Goal: Information Seeking & Learning: Learn about a topic

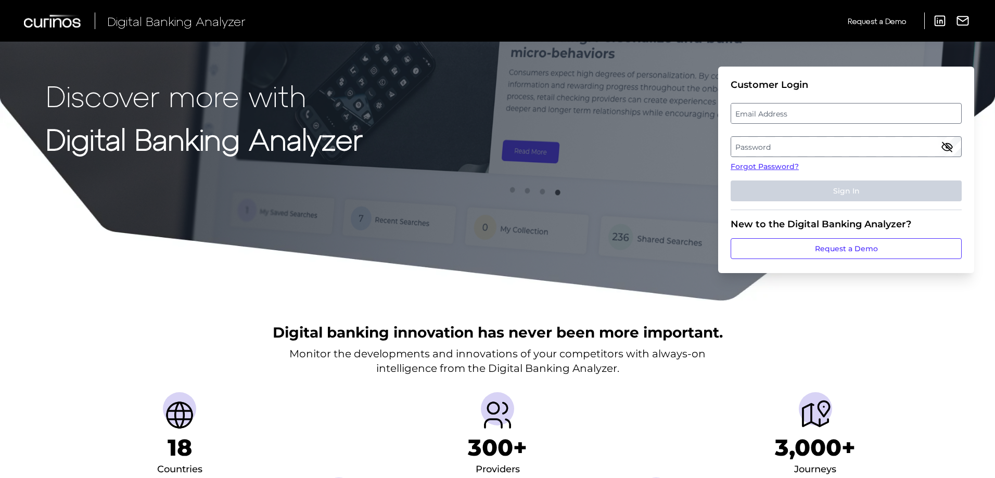
click at [766, 114] on label "Email Address" at bounding box center [845, 113] width 229 height 19
click at [766, 114] on input "email" at bounding box center [846, 113] width 231 height 21
paste input "[EMAIL_ADDRESS][DOMAIN_NAME]"
type input "[EMAIL_ADDRESS][DOMAIN_NAME]"
click at [744, 144] on label "Password" at bounding box center [845, 146] width 229 height 19
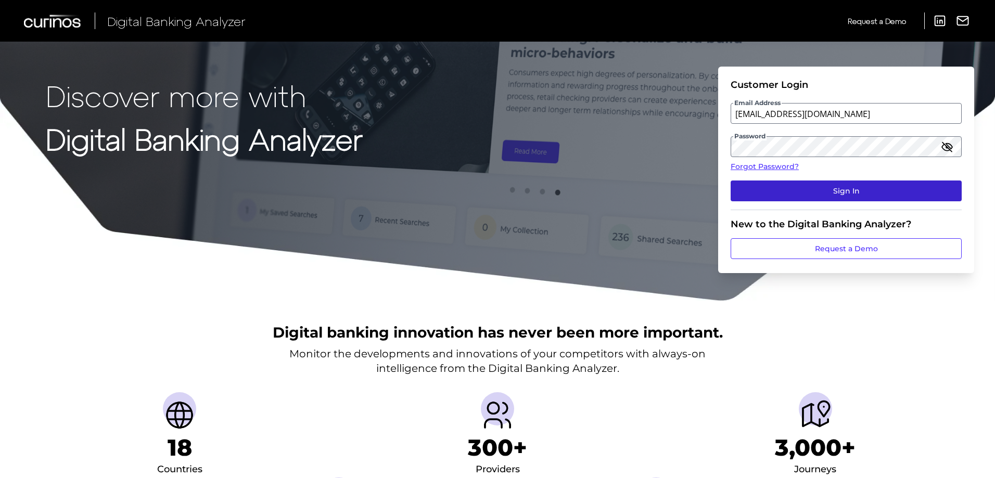
click at [817, 189] on button "Sign In" at bounding box center [846, 191] width 231 height 21
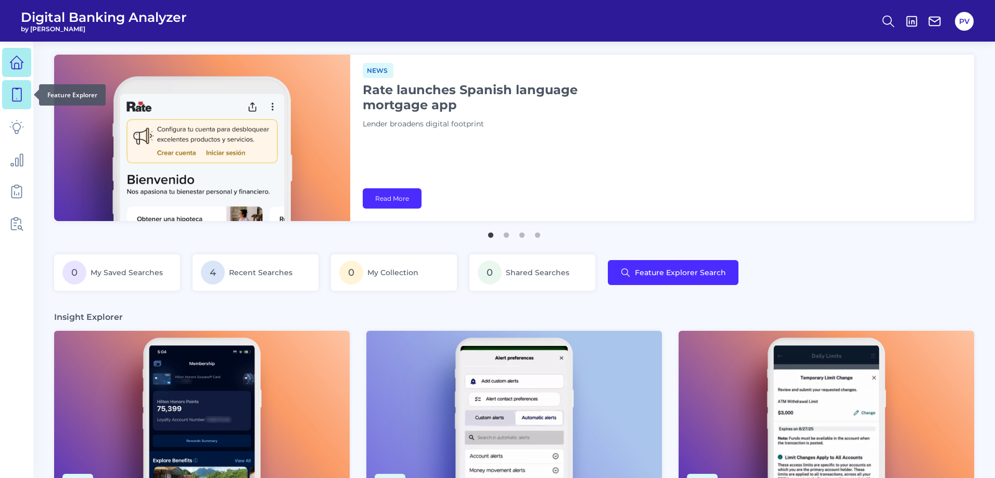
click at [16, 97] on icon at bounding box center [16, 94] width 15 height 15
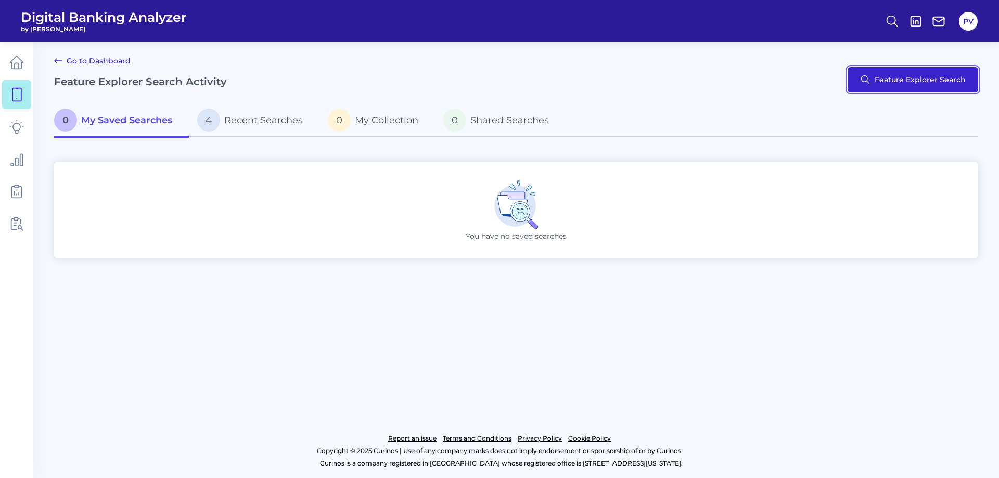
click at [896, 82] on button "Feature Explorer Search" at bounding box center [913, 79] width 131 height 25
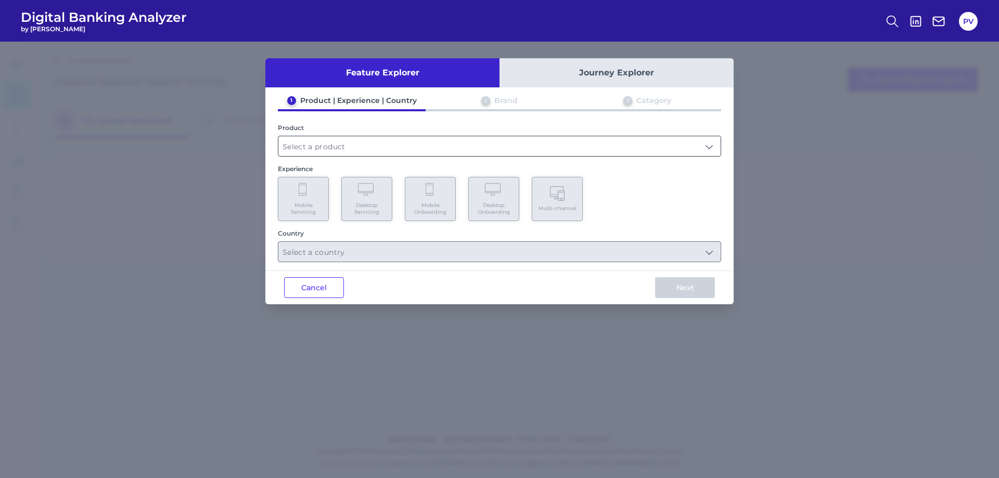
click at [355, 152] on input "text" at bounding box center [499, 146] width 442 height 20
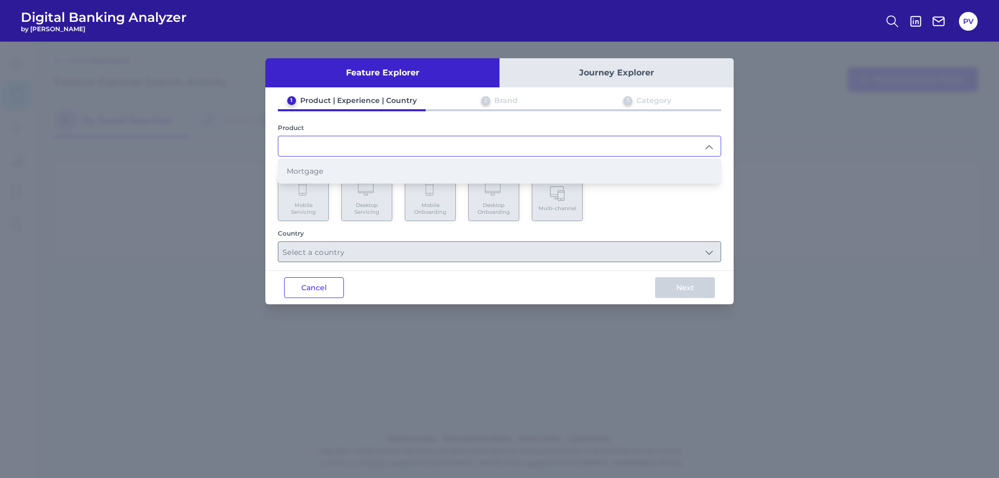
click at [322, 174] on span "Mortgage" at bounding box center [305, 170] width 36 height 9
type input "Mortgage"
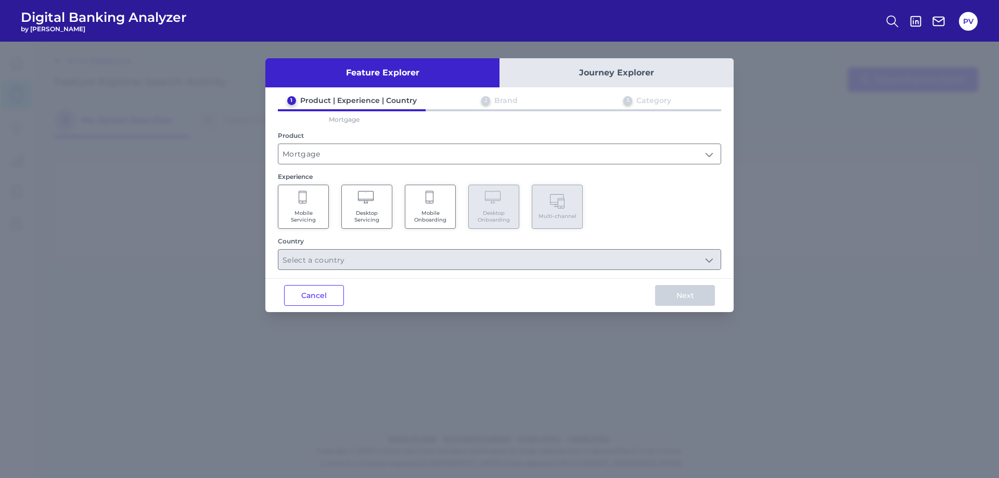
click at [449, 200] on Onboarding "Mobile Onboarding" at bounding box center [430, 207] width 51 height 44
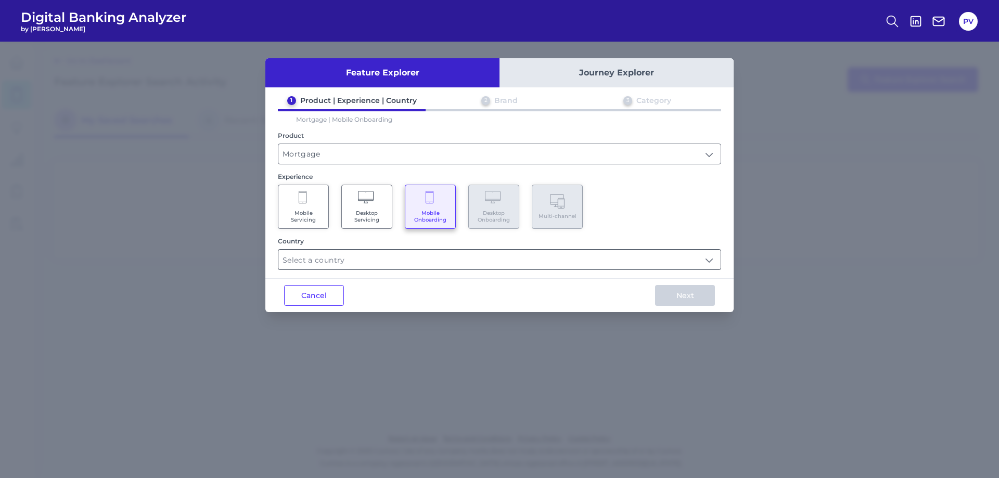
click at [422, 262] on input "text" at bounding box center [499, 260] width 442 height 20
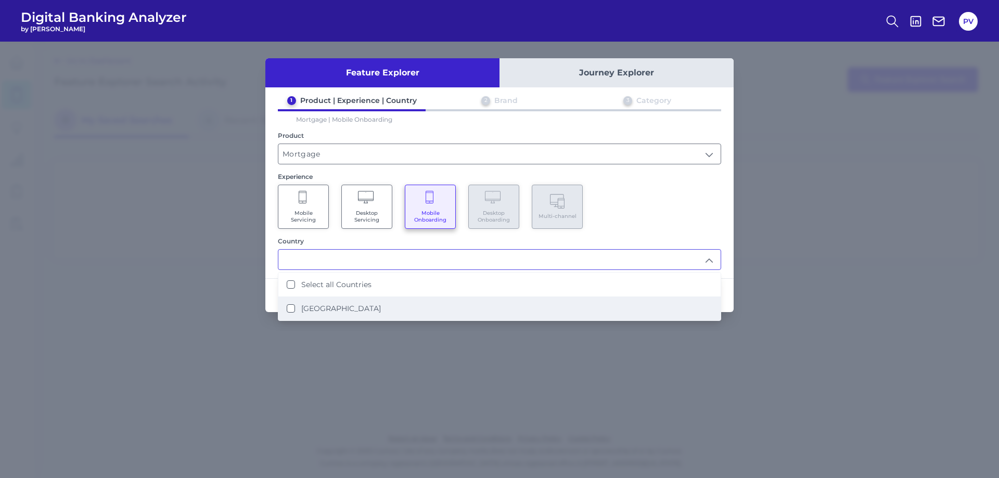
click at [339, 302] on li "[GEOGRAPHIC_DATA]" at bounding box center [499, 309] width 442 height 24
type input "Select all Countries"
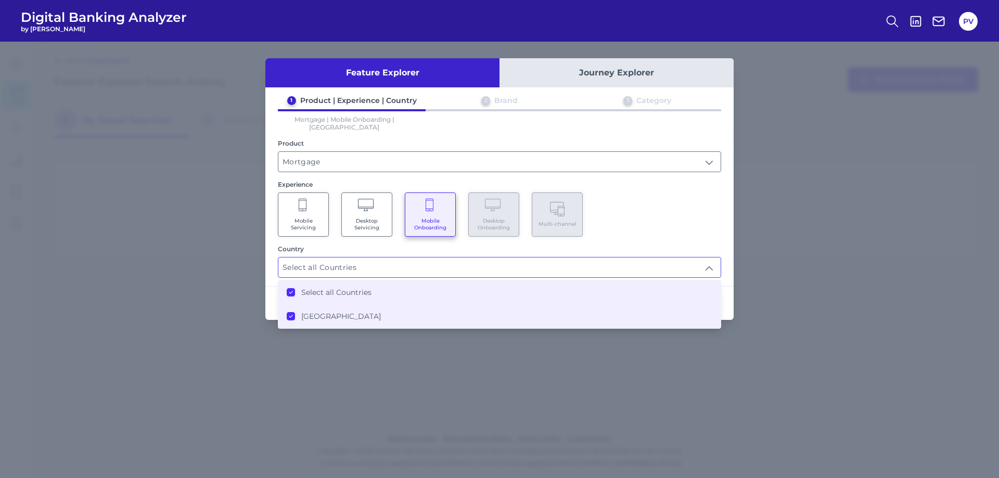
click at [605, 120] on div "Mortgage | Mobile Onboarding | [GEOGRAPHIC_DATA]" at bounding box center [499, 120] width 443 height 22
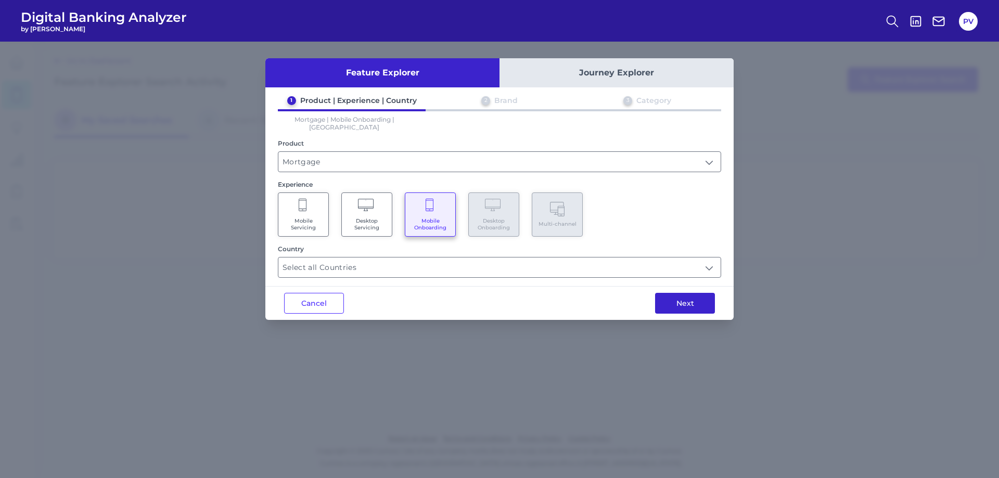
click at [694, 293] on button "Next" at bounding box center [685, 303] width 60 height 21
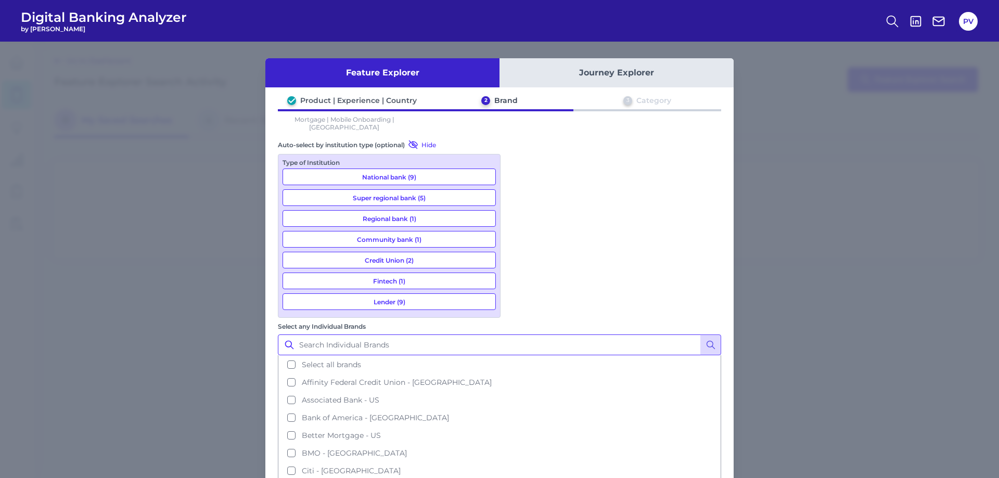
click at [597, 335] on input "Select any Individual Brands" at bounding box center [499, 345] width 443 height 21
type input "new american"
click at [715, 340] on icon at bounding box center [711, 345] width 10 height 10
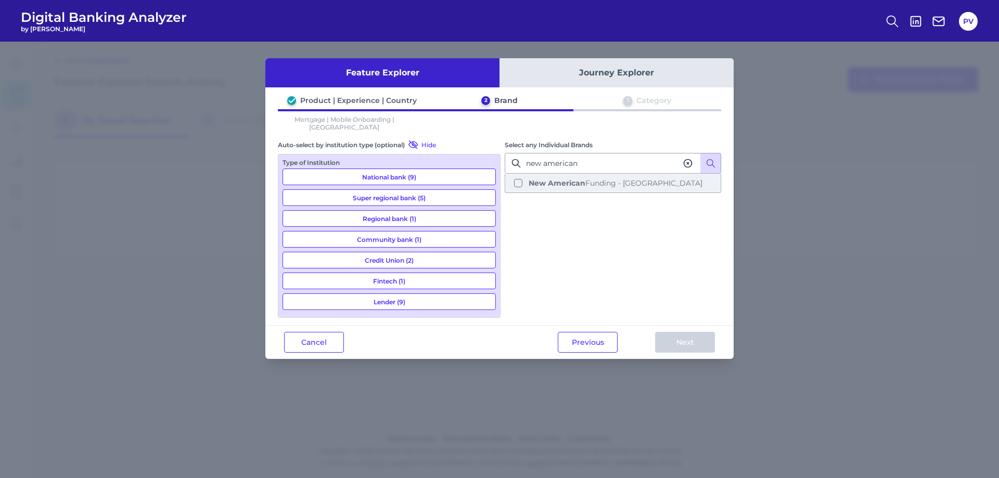
click at [540, 178] on b "New American" at bounding box center [557, 182] width 57 height 9
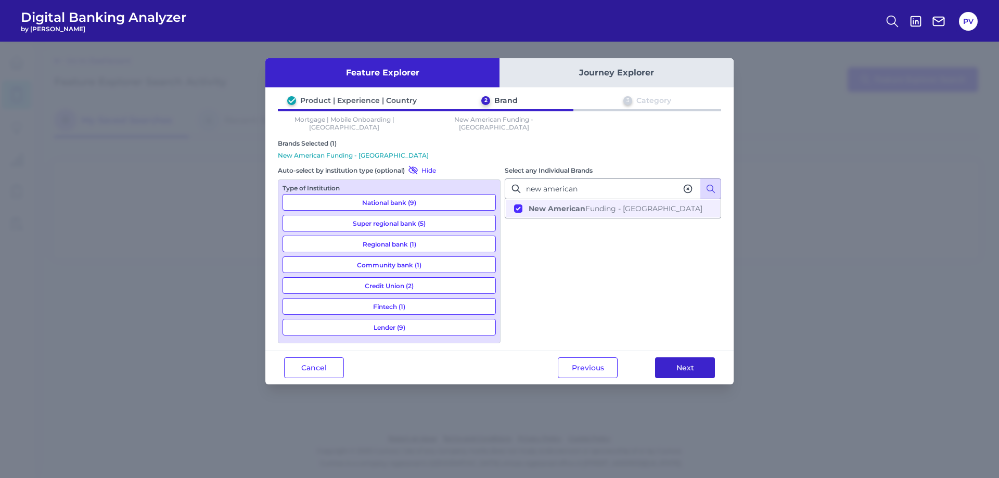
click at [700, 363] on button "Next" at bounding box center [685, 367] width 60 height 21
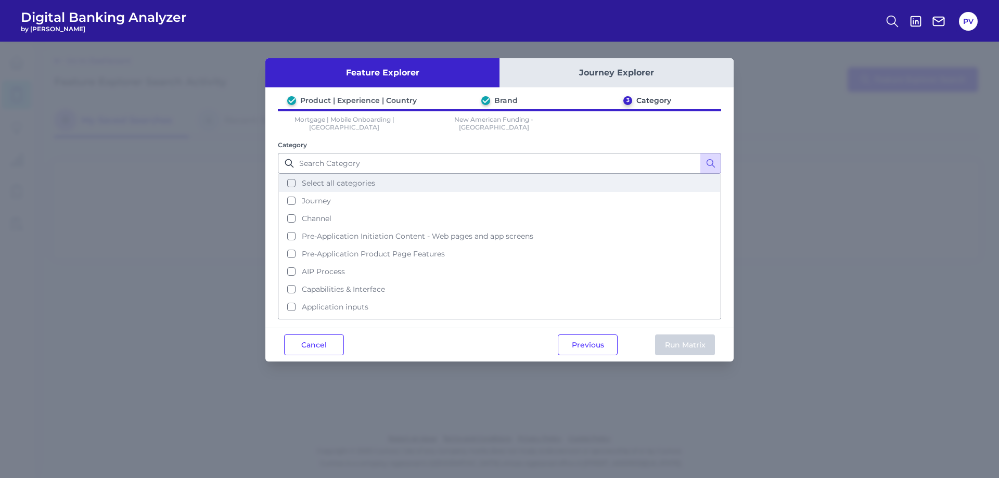
click at [290, 174] on button "Select all categories" at bounding box center [499, 183] width 441 height 18
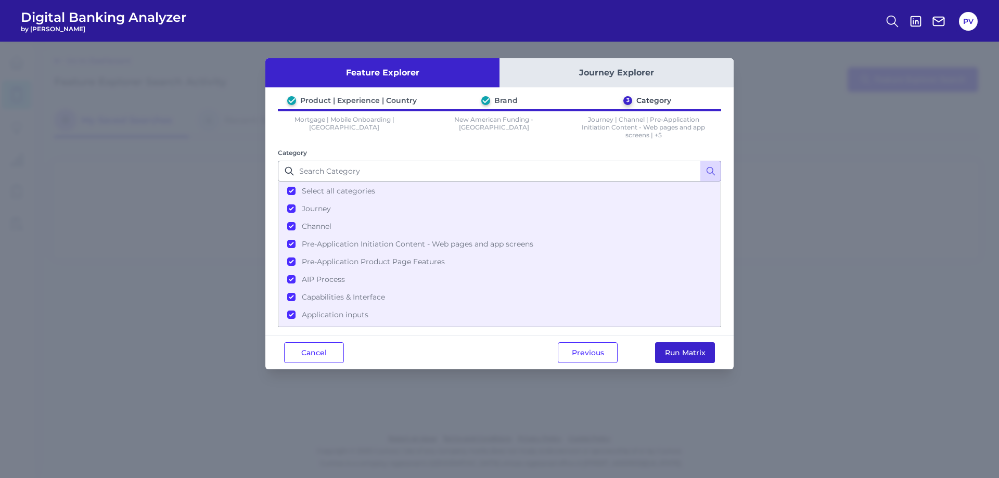
click at [698, 356] on button "Run Matrix" at bounding box center [685, 352] width 60 height 21
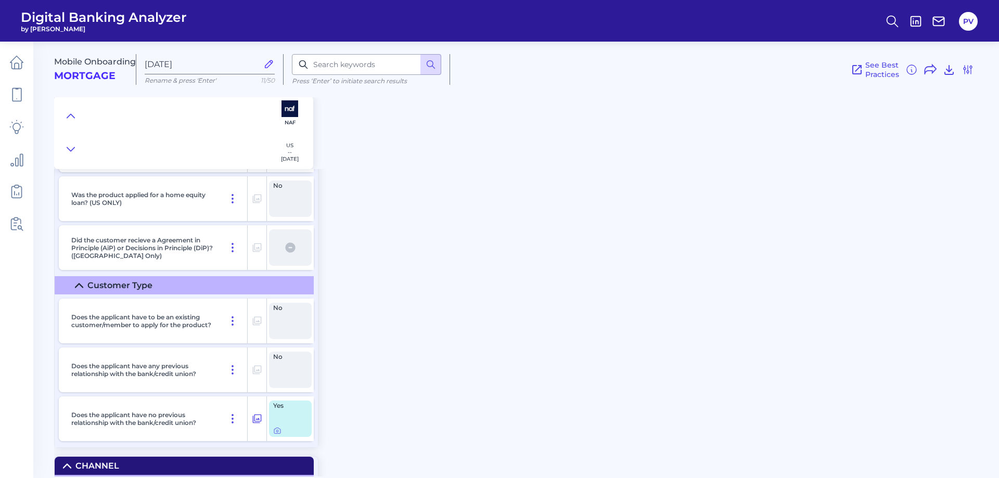
scroll to position [156, 0]
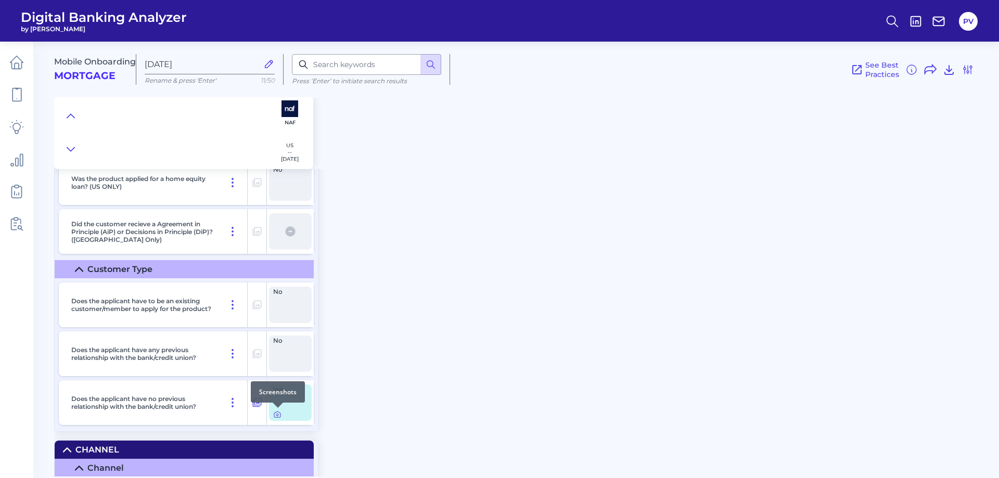
click at [275, 415] on icon at bounding box center [277, 415] width 8 height 8
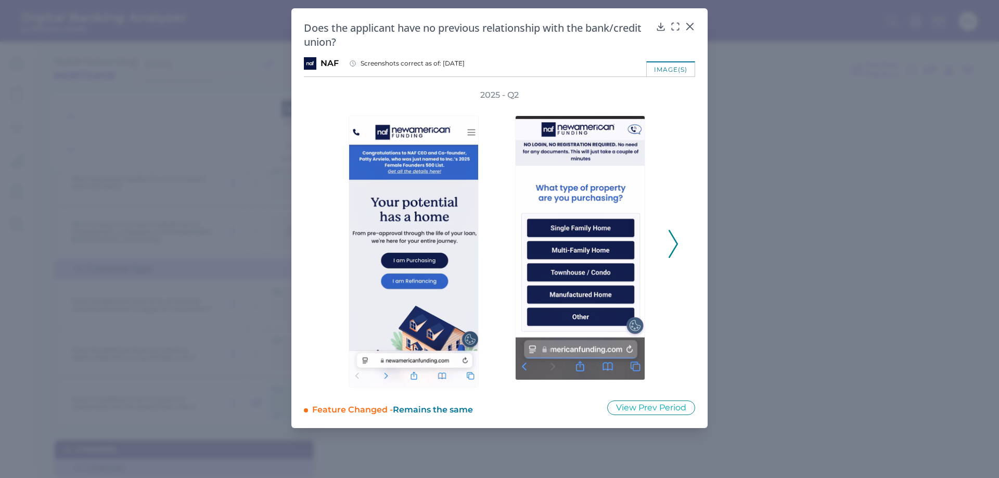
click at [674, 248] on icon at bounding box center [673, 244] width 9 height 28
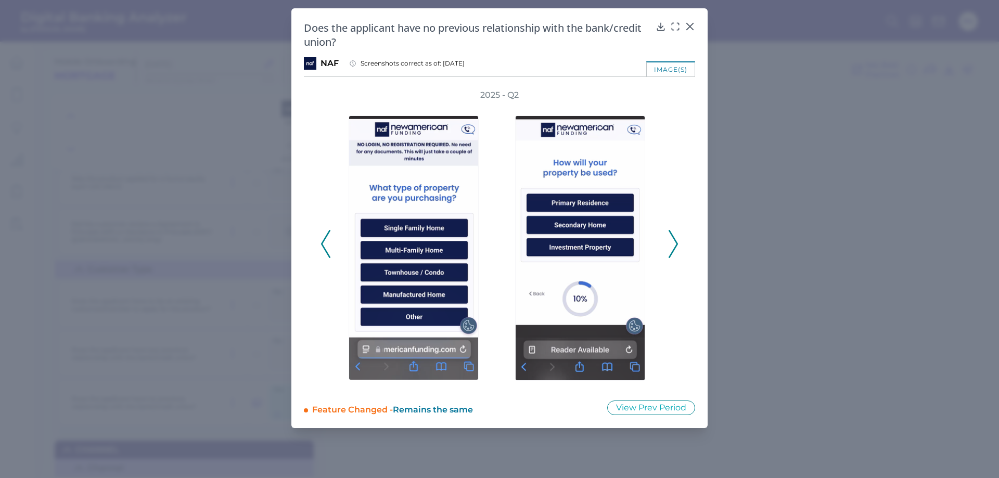
click at [674, 248] on icon at bounding box center [673, 244] width 9 height 28
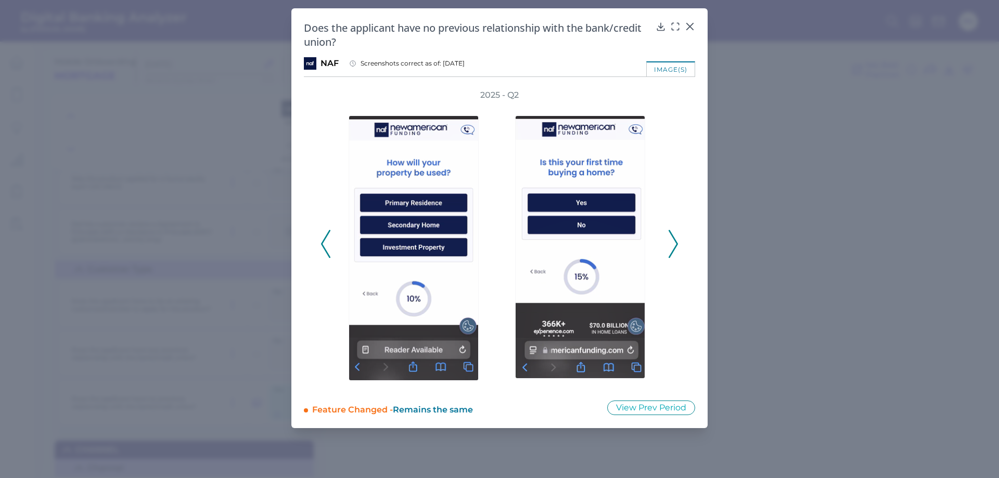
click at [674, 248] on icon at bounding box center [673, 244] width 9 height 28
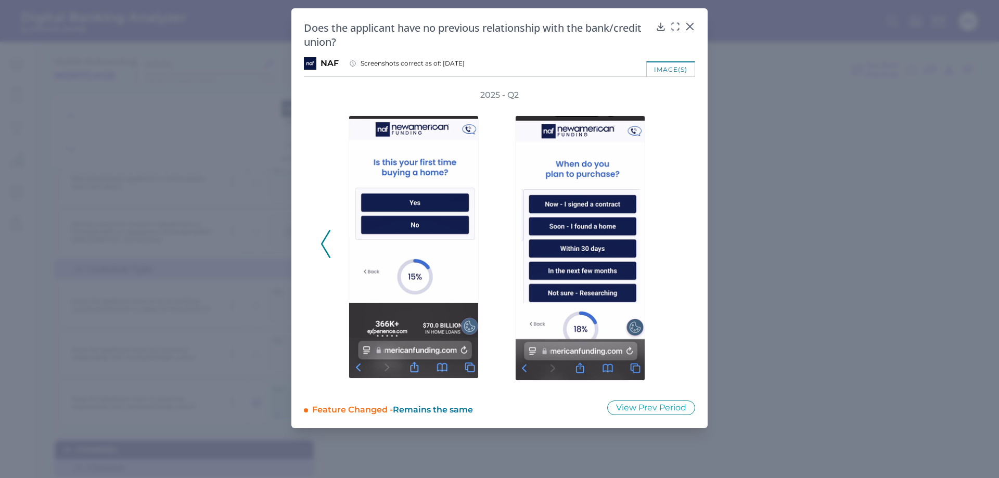
click at [674, 248] on div "2025 - Q2" at bounding box center [500, 238] width 358 height 298
click at [648, 411] on button "View Prev Period" at bounding box center [651, 408] width 88 height 15
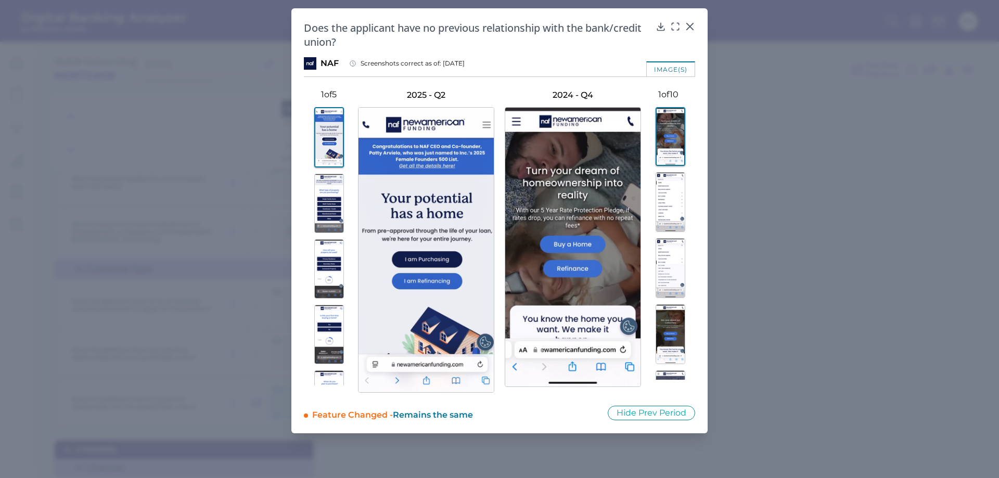
click at [673, 140] on img at bounding box center [671, 136] width 30 height 59
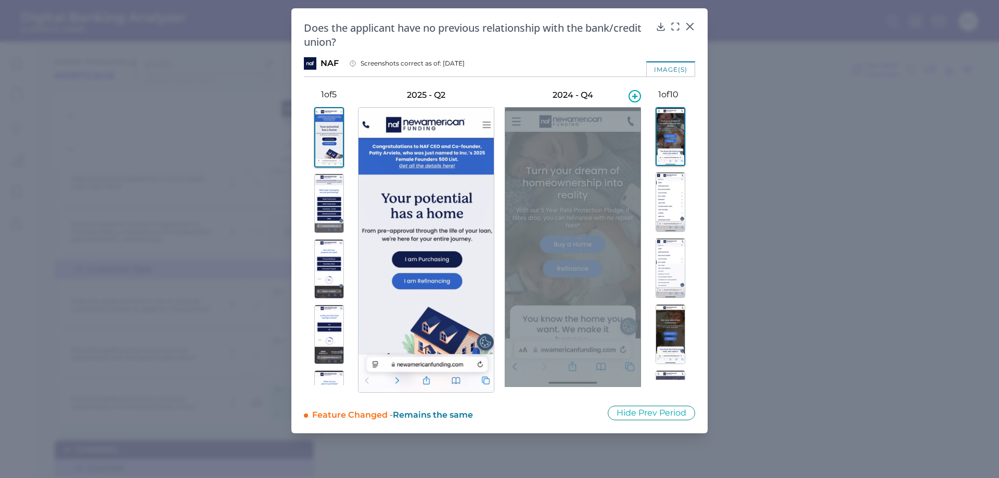
click at [585, 93] on h3 "2024 - Q4" at bounding box center [573, 94] width 136 height 11
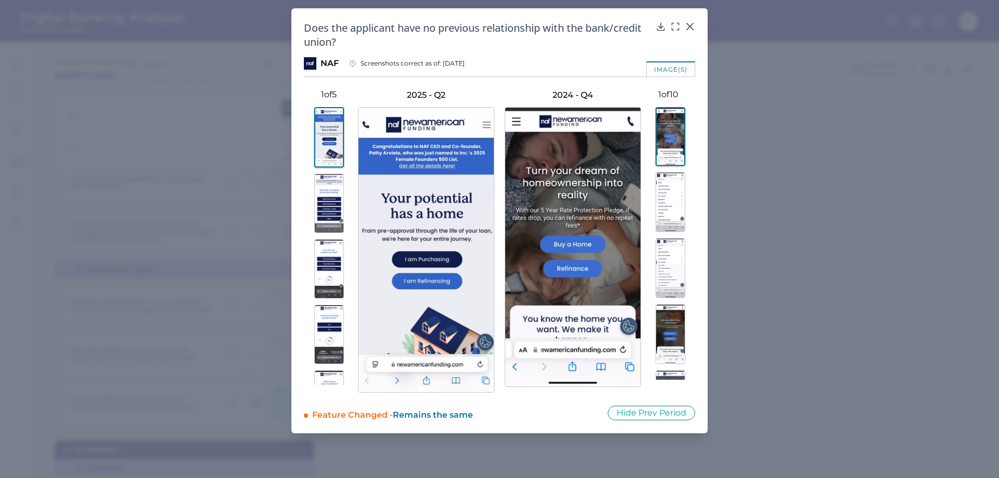
click at [665, 193] on img at bounding box center [671, 202] width 30 height 60
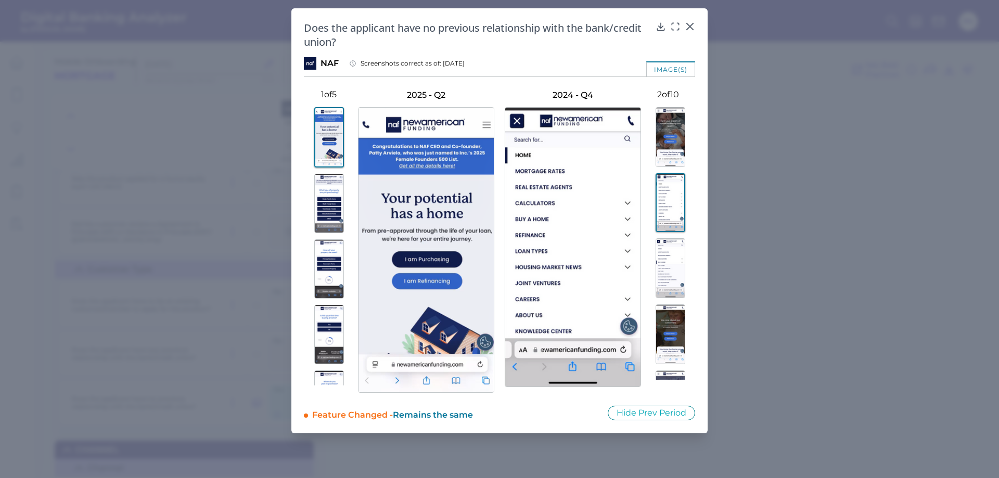
click at [670, 249] on img at bounding box center [671, 268] width 30 height 60
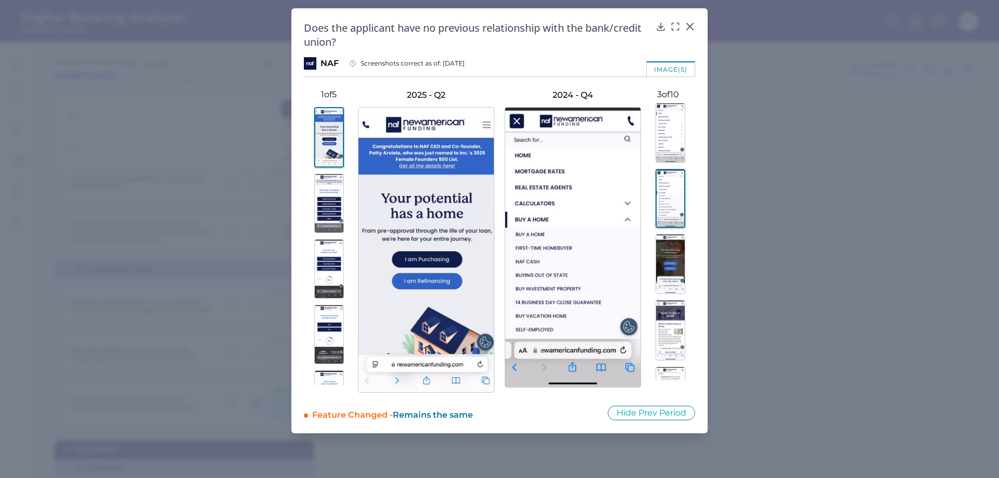
scroll to position [104, 0]
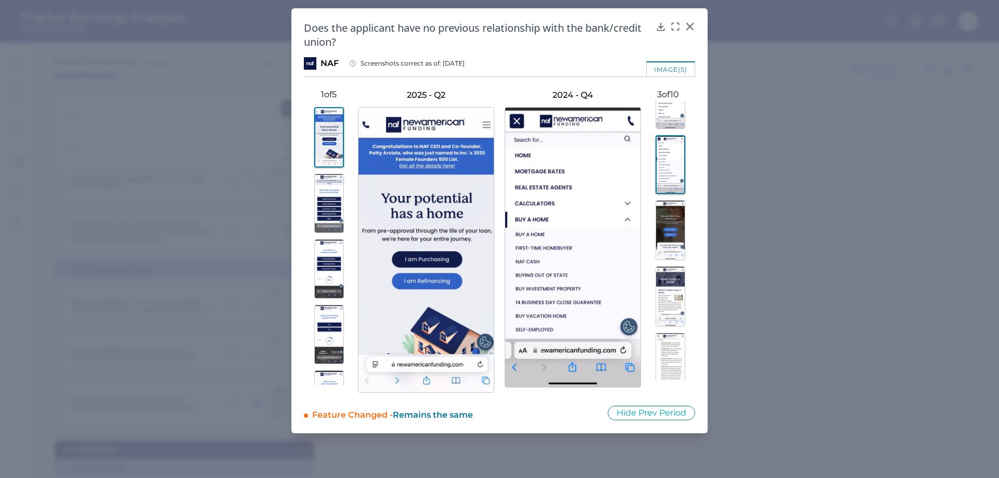
click at [670, 217] on img at bounding box center [671, 230] width 30 height 60
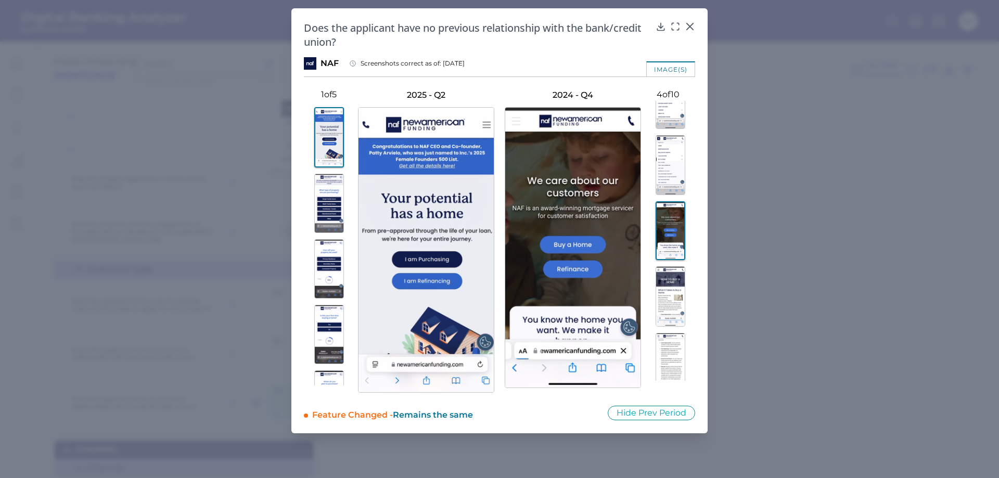
scroll to position [156, 0]
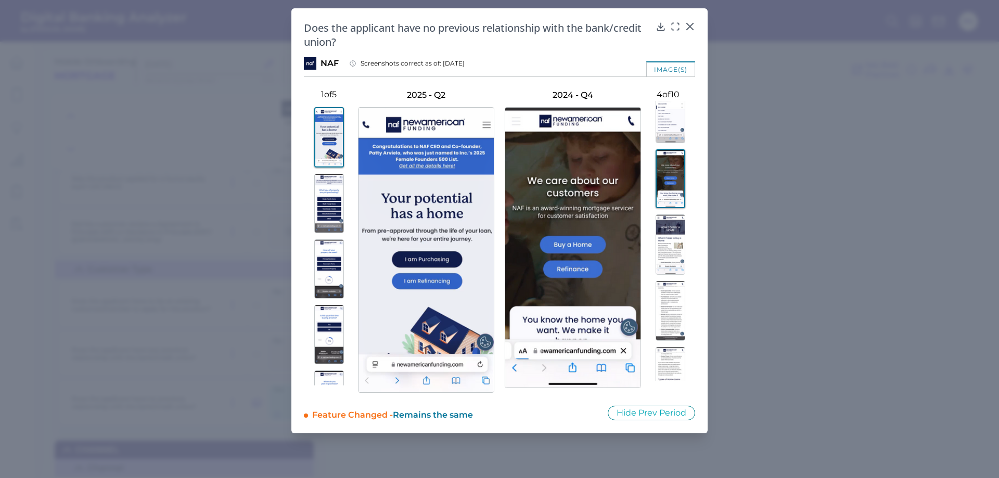
click at [668, 225] on img at bounding box center [671, 244] width 30 height 60
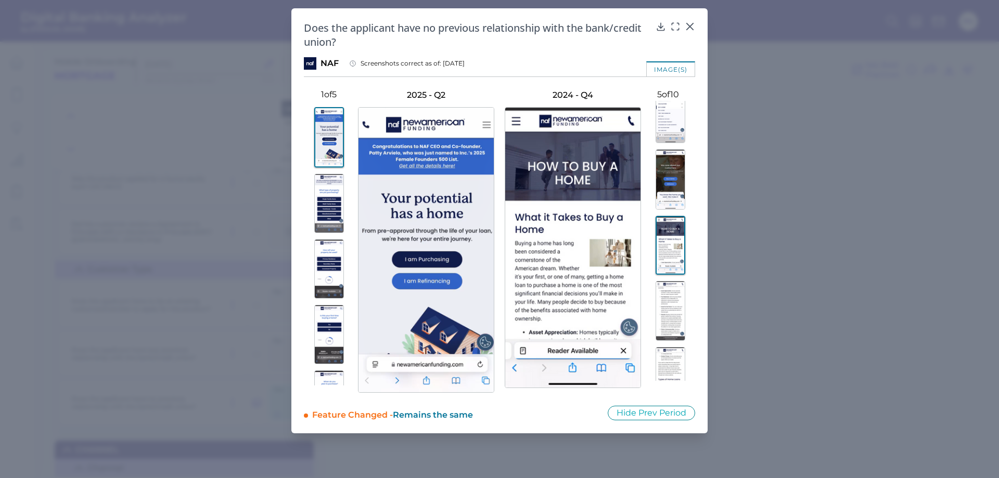
click at [678, 309] on img at bounding box center [671, 311] width 30 height 60
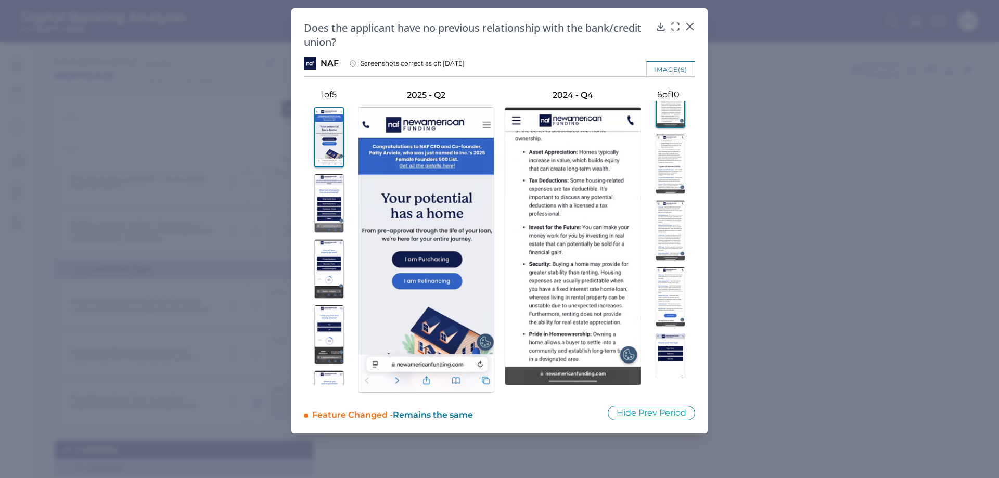
scroll to position [383, 0]
click at [666, 270] on img at bounding box center [671, 282] width 30 height 60
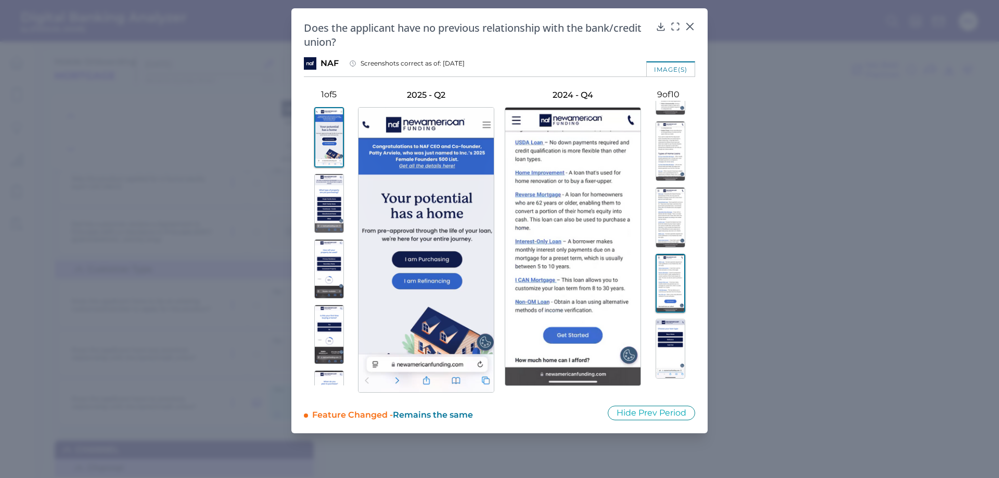
click at [672, 337] on img at bounding box center [671, 349] width 30 height 60
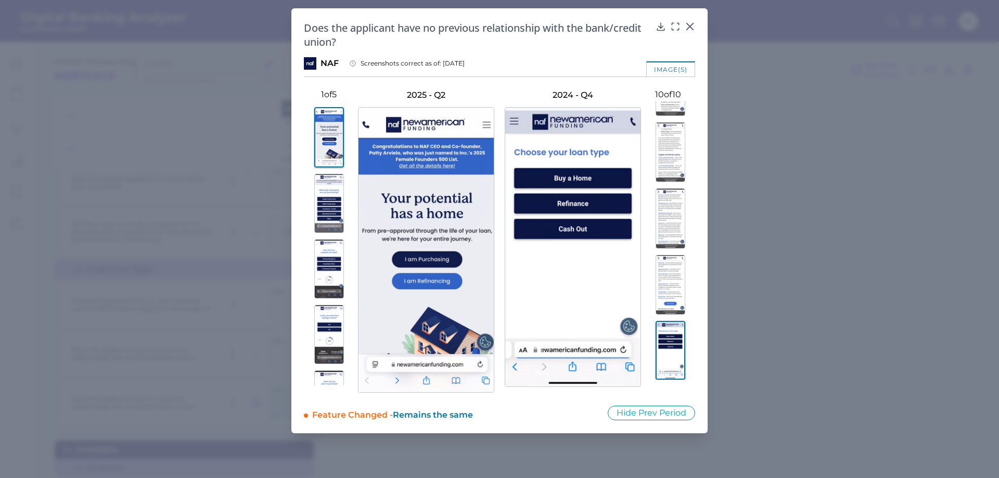
scroll to position [45, 0]
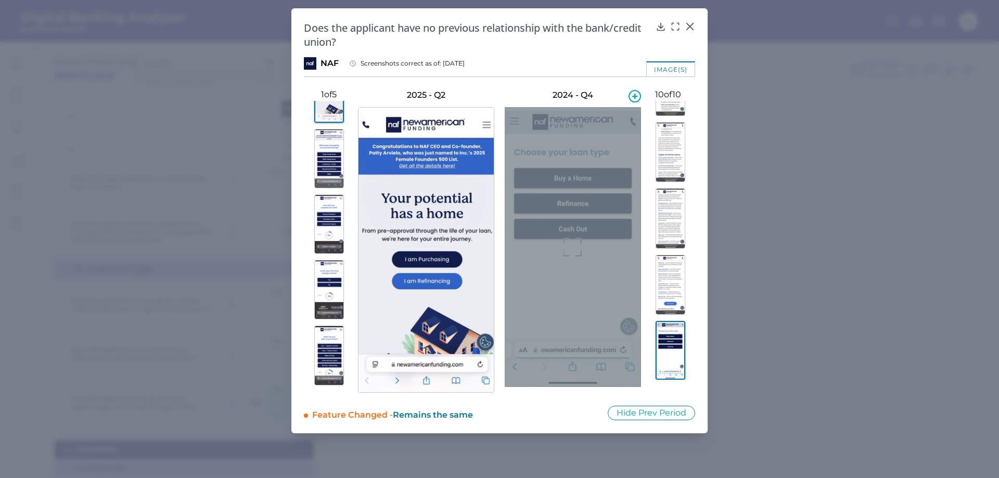
click at [600, 246] on div at bounding box center [573, 247] width 136 height 280
click at [632, 97] on icon at bounding box center [635, 96] width 12 height 12
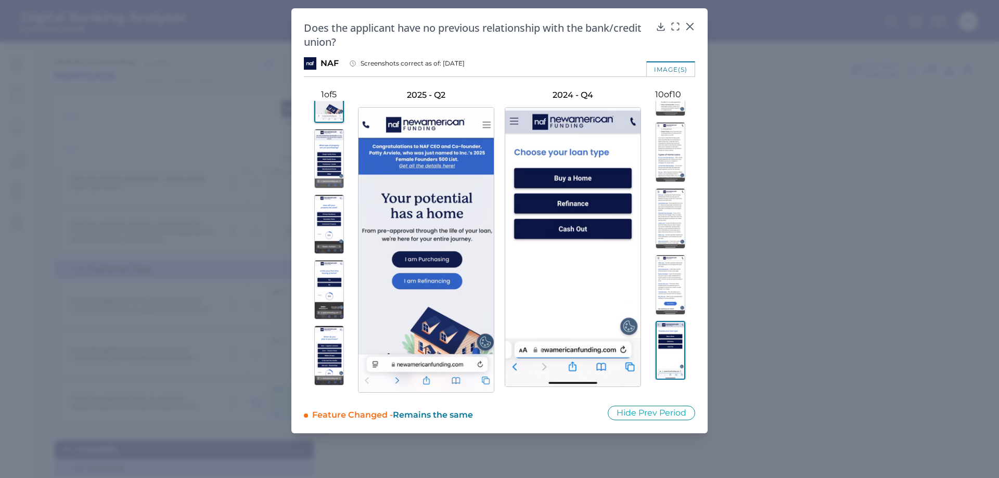
click at [324, 279] on img at bounding box center [329, 289] width 30 height 59
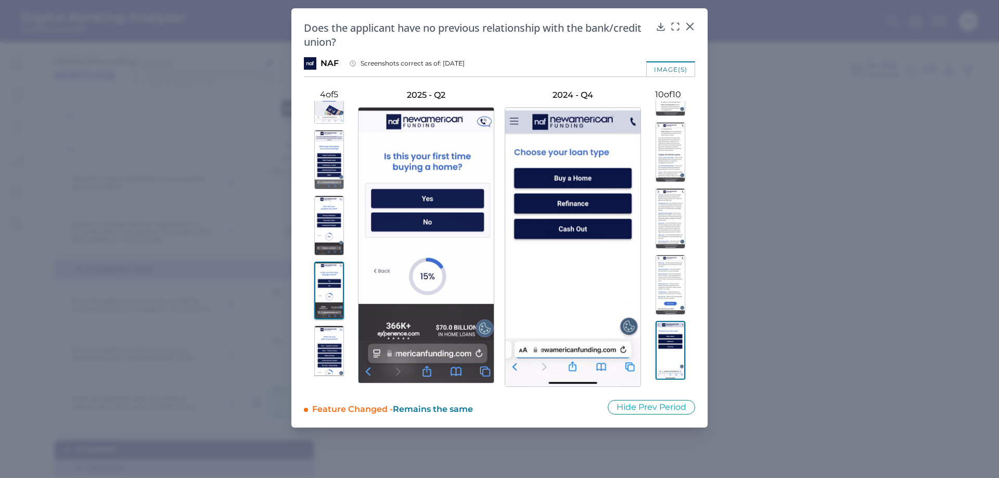
click at [328, 229] on img at bounding box center [329, 226] width 30 height 60
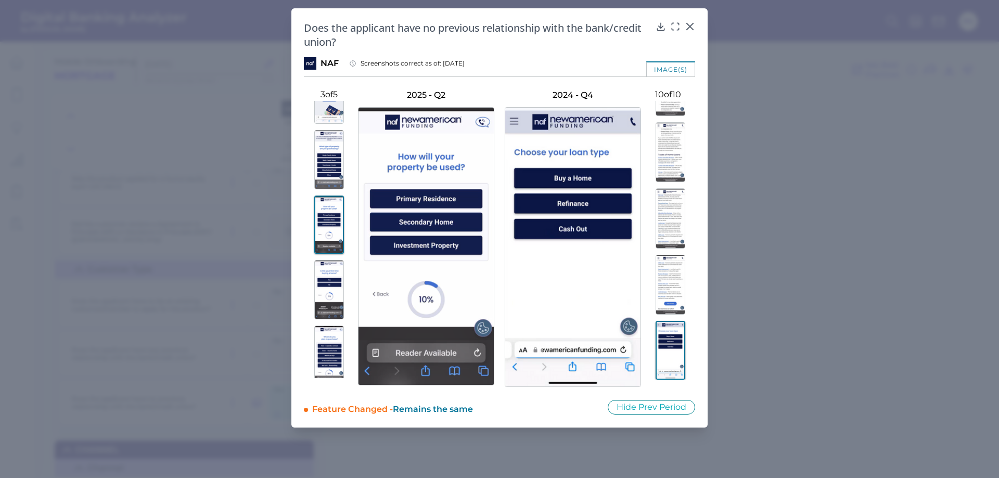
click at [328, 177] on img at bounding box center [329, 159] width 30 height 59
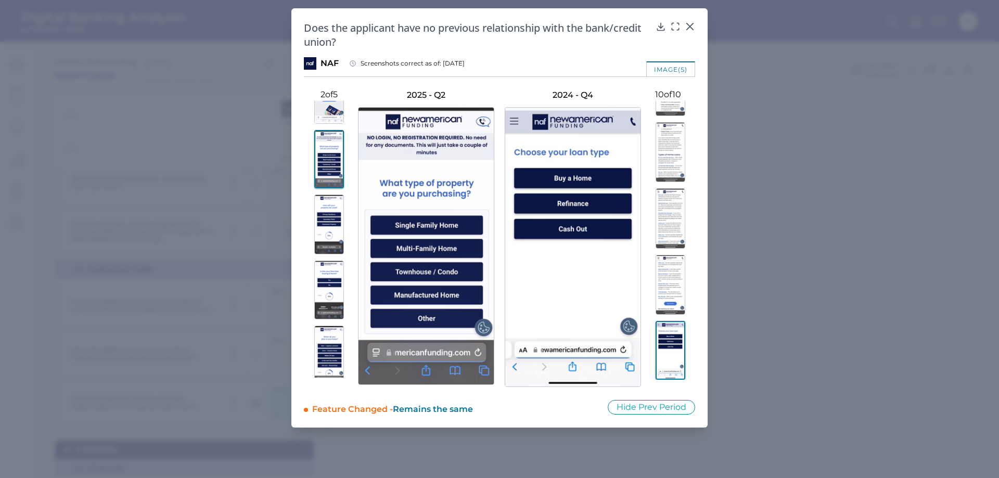
click at [328, 341] on img at bounding box center [329, 356] width 30 height 60
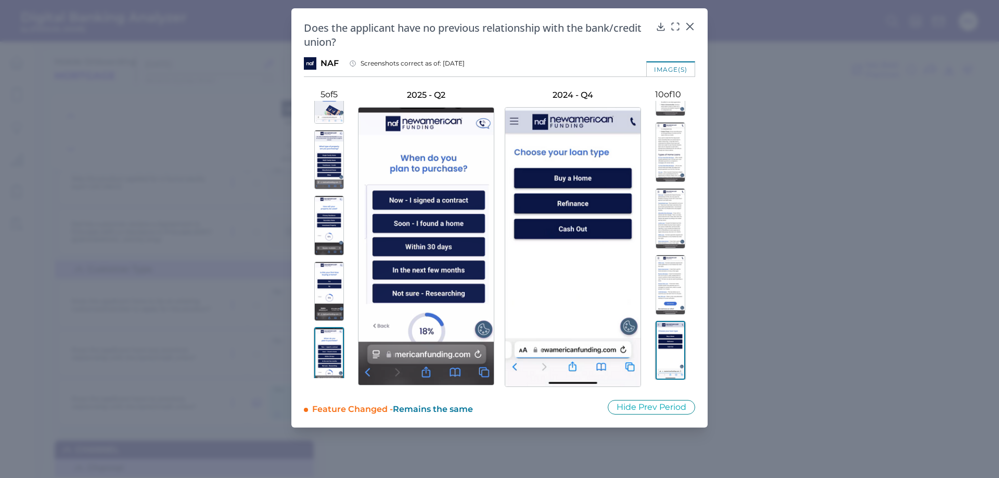
click at [684, 24] on div "Does the applicant have no previous relationship with the bank/credit union?" at bounding box center [499, 35] width 391 height 28
click at [688, 24] on icon at bounding box center [690, 26] width 10 height 10
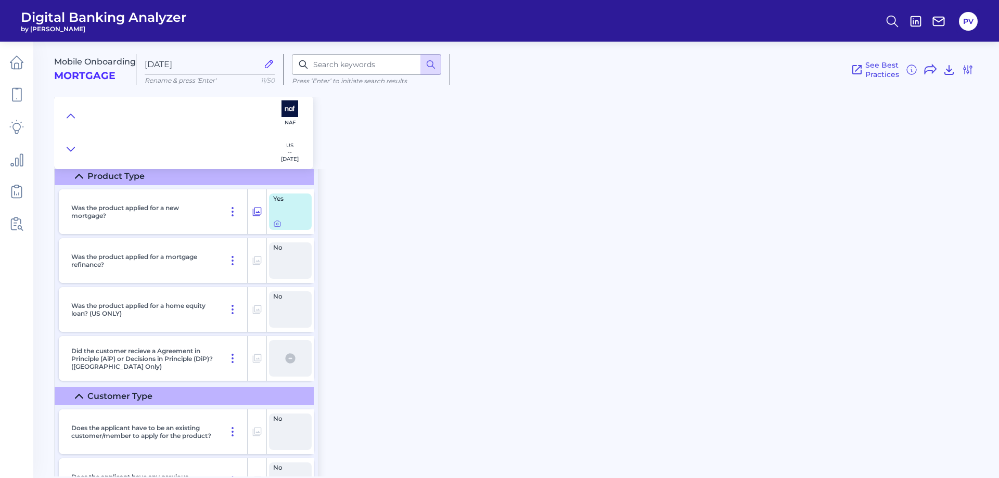
scroll to position [0, 0]
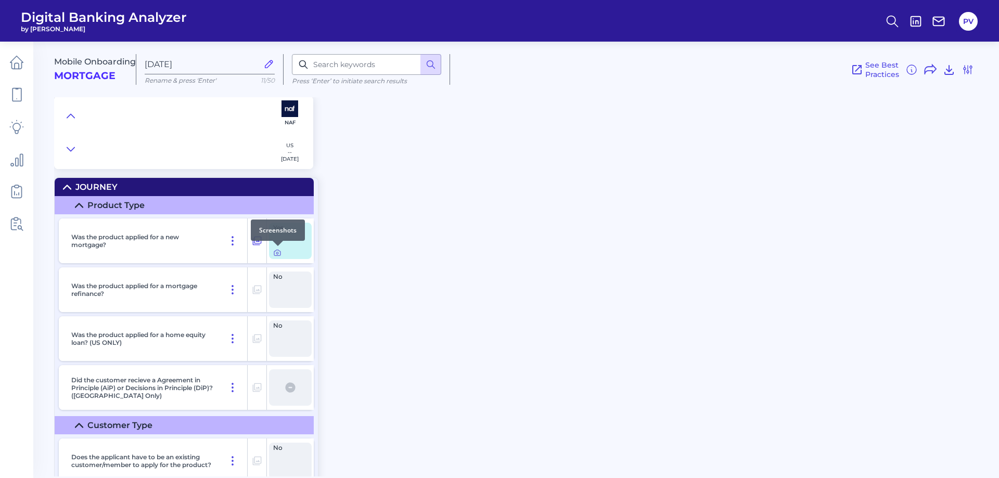
click at [277, 254] on icon at bounding box center [277, 253] width 2 height 2
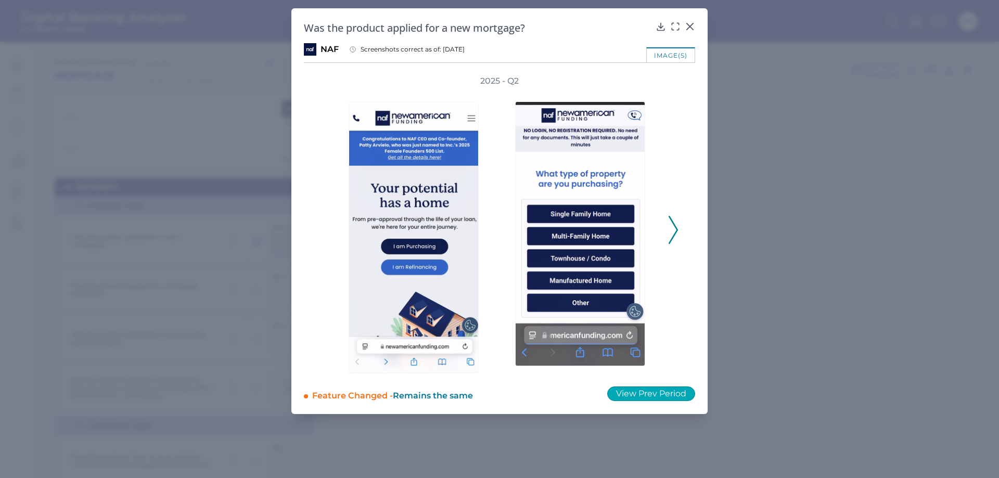
click at [643, 390] on button "View Prev Period" at bounding box center [651, 394] width 88 height 15
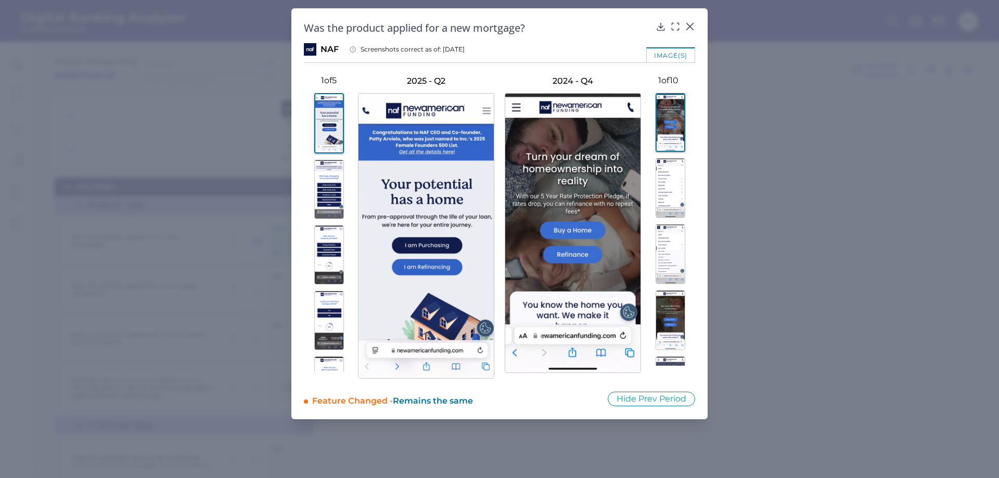
click at [321, 186] on img at bounding box center [329, 189] width 30 height 59
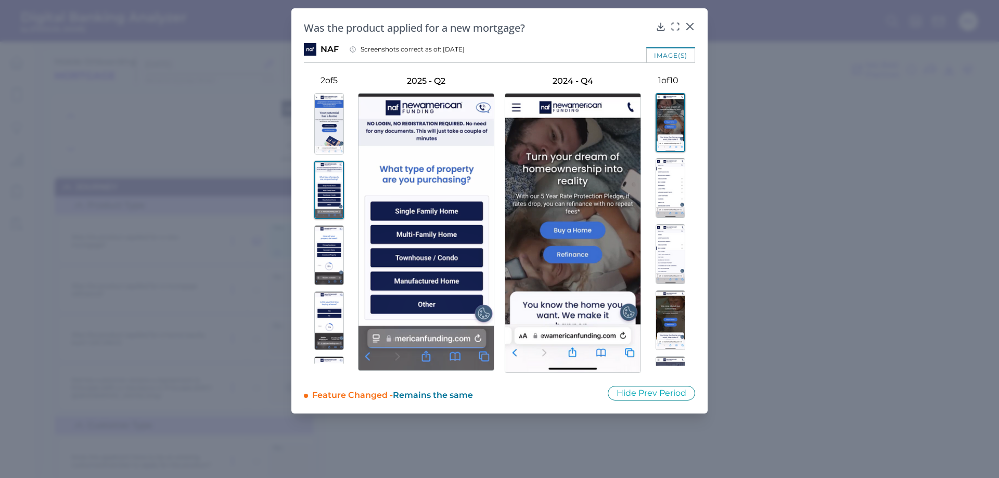
click at [329, 232] on img at bounding box center [329, 255] width 30 height 60
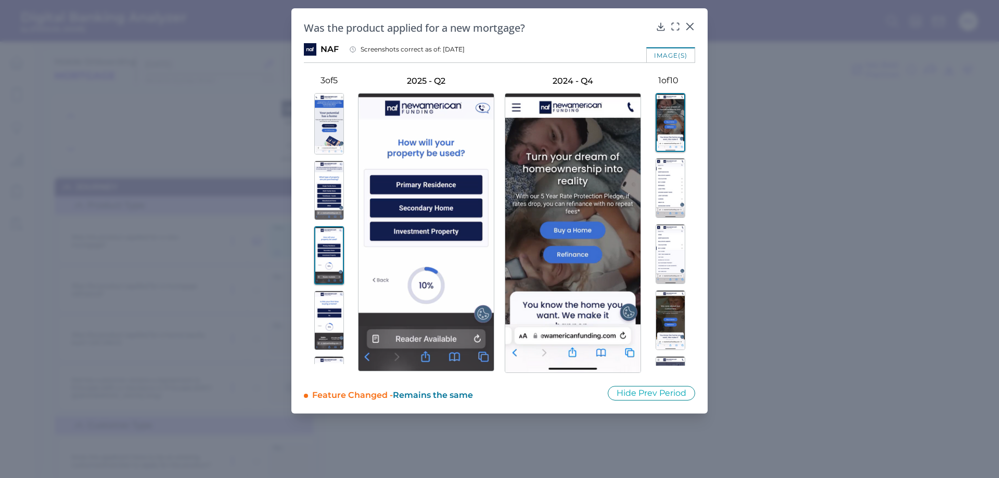
click at [326, 267] on img at bounding box center [329, 255] width 30 height 59
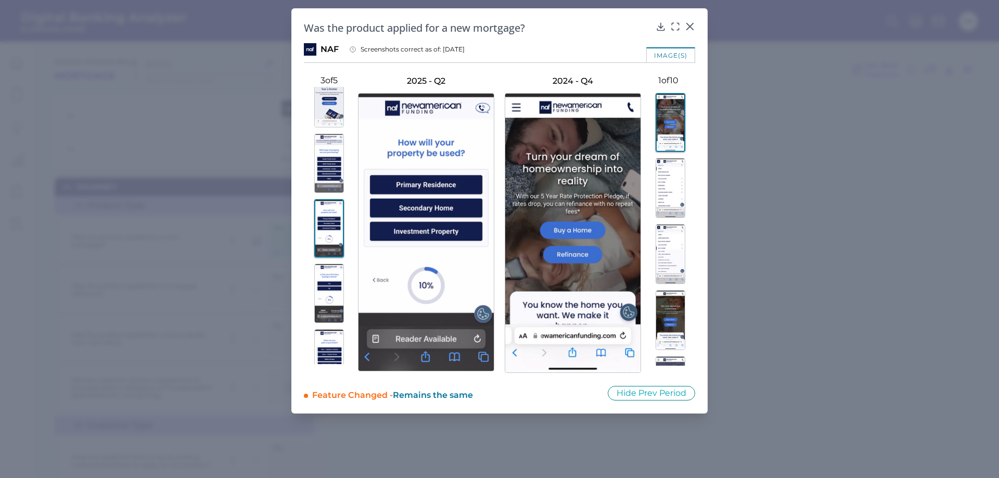
scroll to position [52, 0]
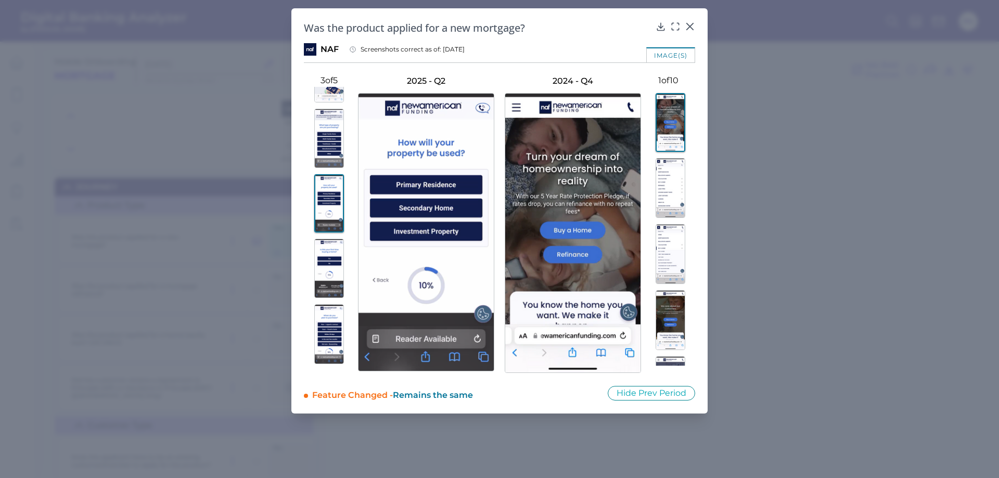
click at [328, 313] on img at bounding box center [329, 334] width 30 height 60
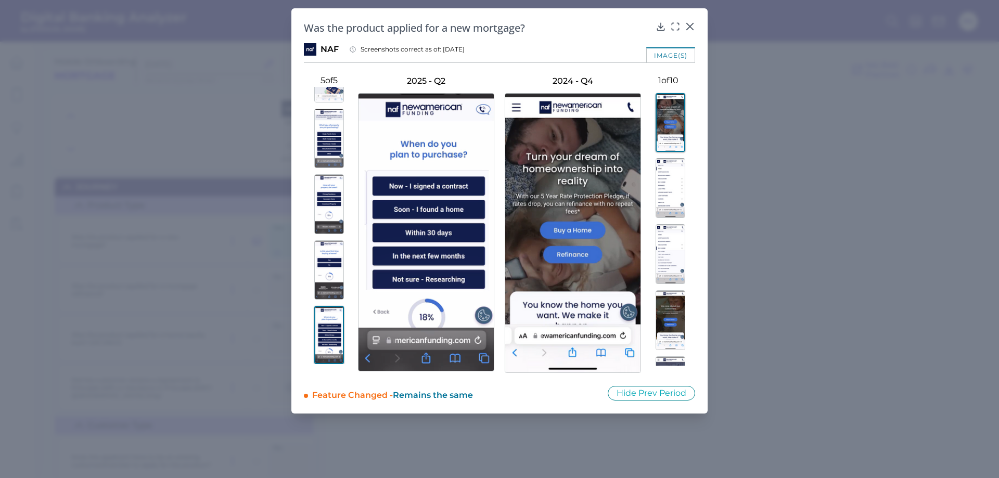
click at [667, 187] on img at bounding box center [671, 188] width 30 height 60
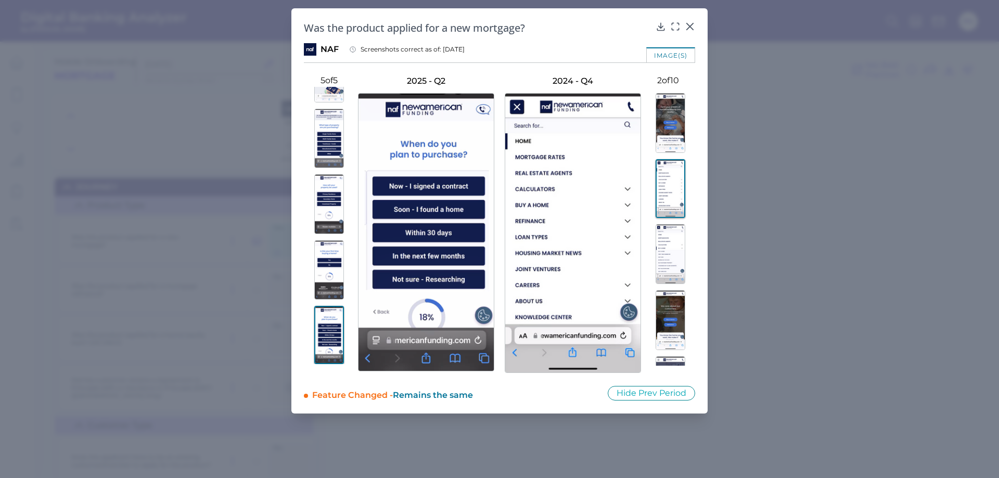
click at [671, 251] on img at bounding box center [671, 254] width 30 height 60
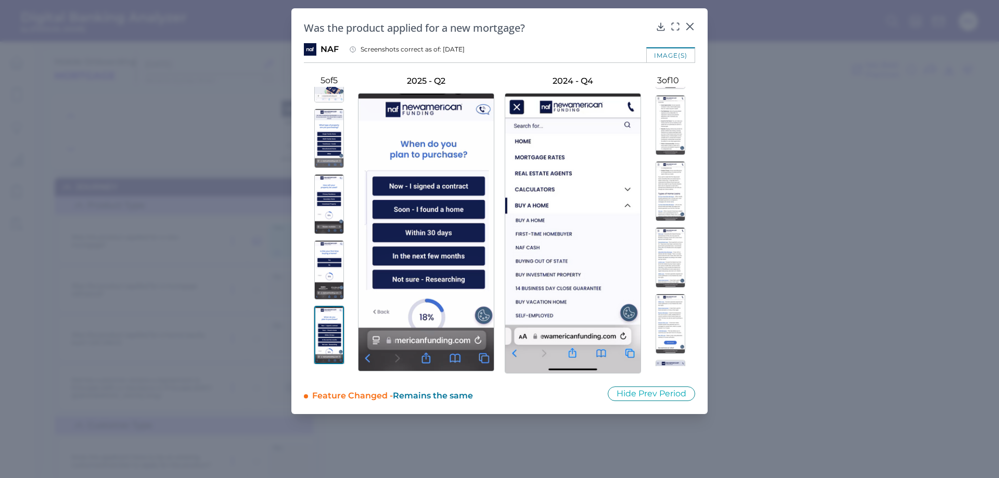
scroll to position [381, 0]
click at [663, 337] on img at bounding box center [671, 336] width 30 height 60
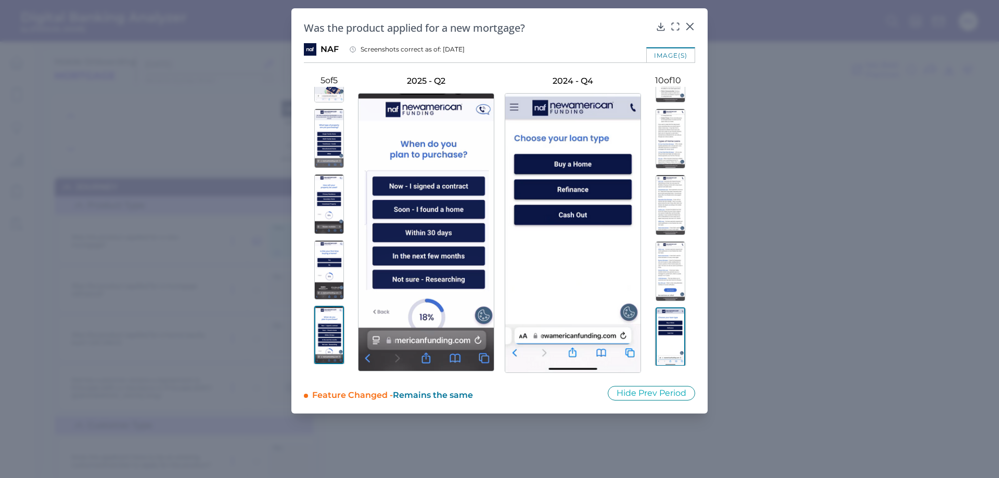
click at [669, 270] on img at bounding box center [671, 271] width 30 height 60
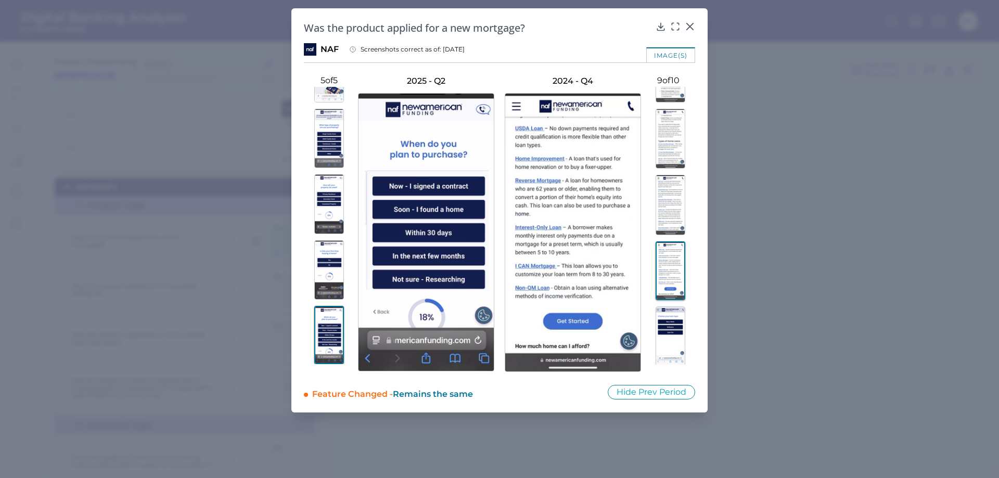
click at [673, 216] on img at bounding box center [671, 205] width 30 height 60
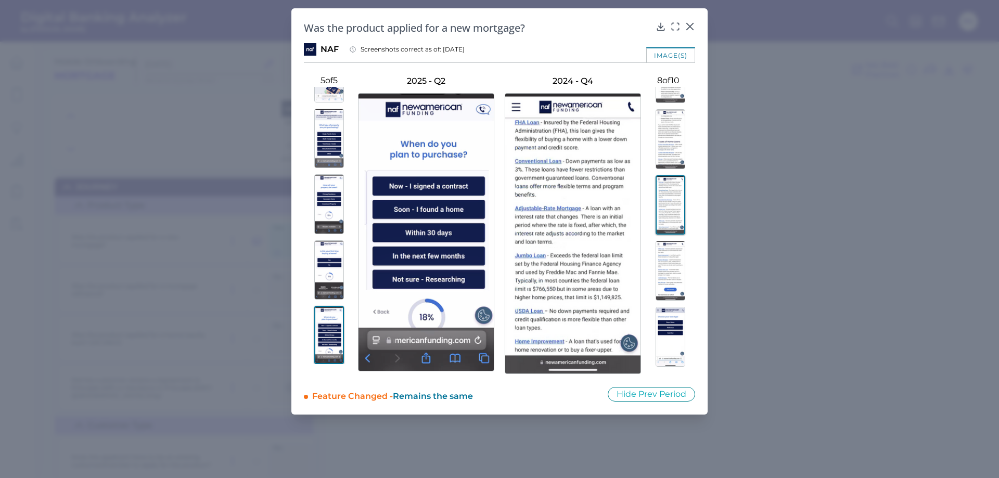
scroll to position [381, 0]
click at [680, 143] on img at bounding box center [671, 139] width 30 height 60
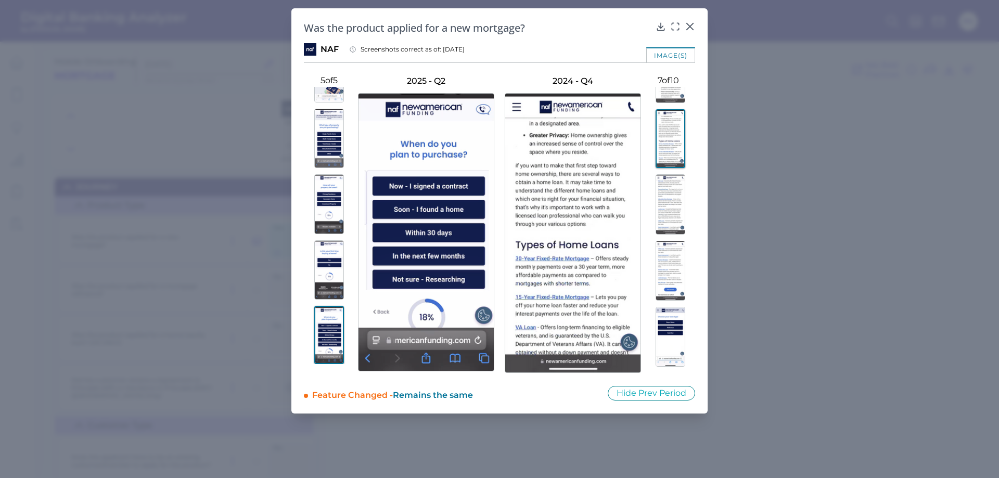
click at [672, 81] on p "7 of 10" at bounding box center [668, 80] width 54 height 10
click at [692, 29] on div at bounding box center [690, 34] width 10 height 10
click at [687, 25] on icon at bounding box center [690, 26] width 10 height 10
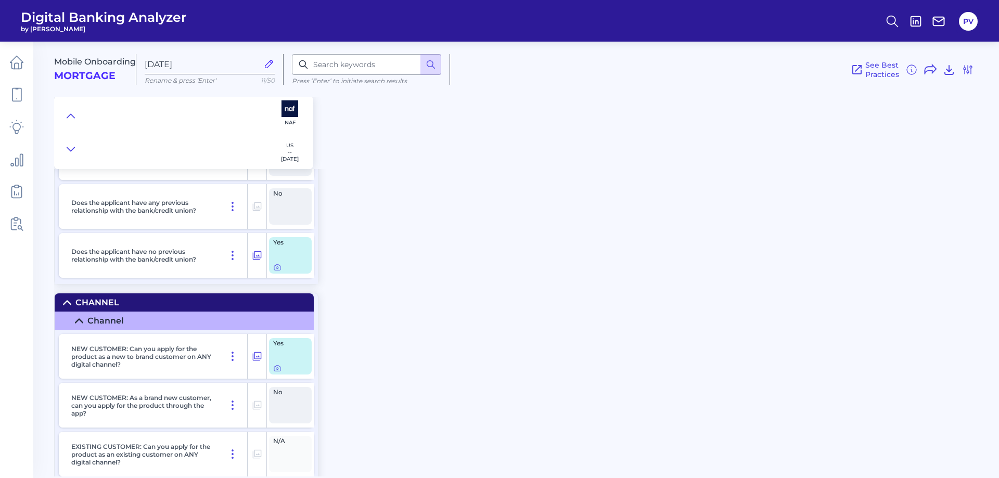
scroll to position [364, 0]
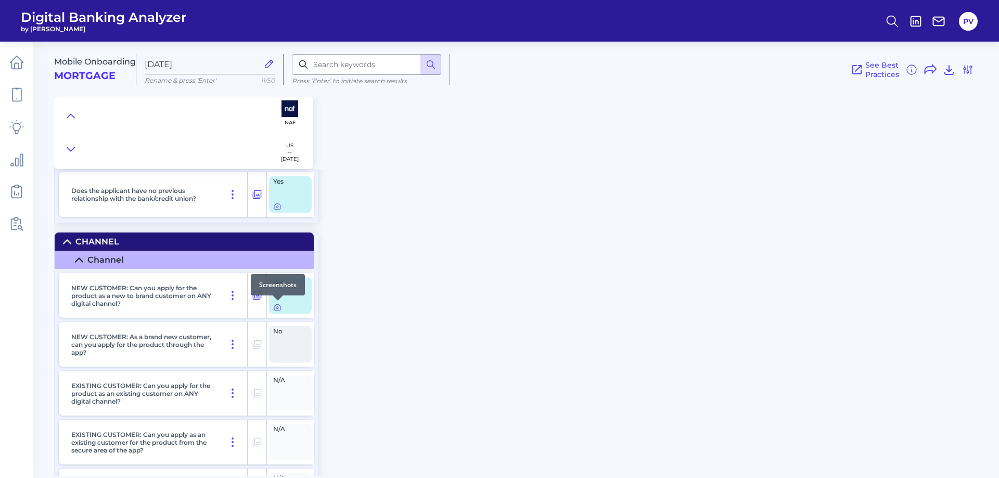
click at [275, 309] on icon at bounding box center [277, 307] width 8 height 8
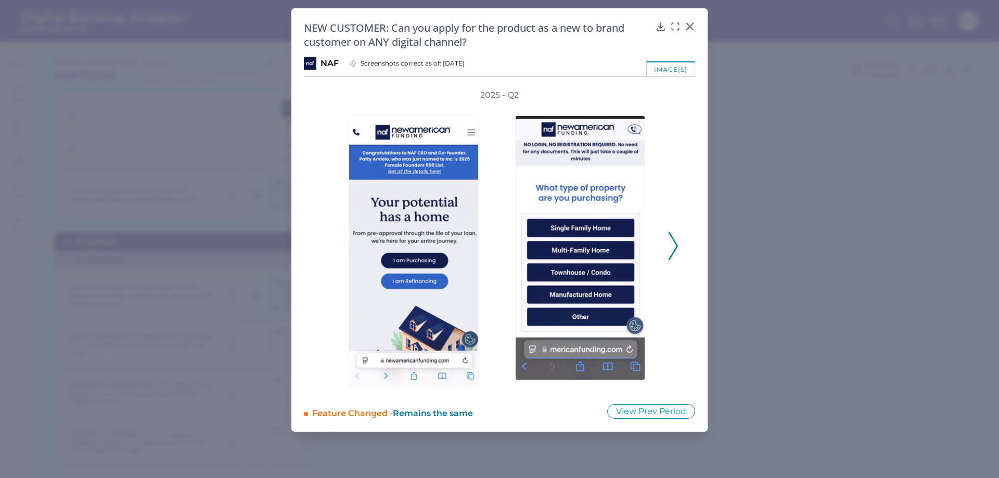
click at [677, 245] on polyline at bounding box center [673, 246] width 8 height 27
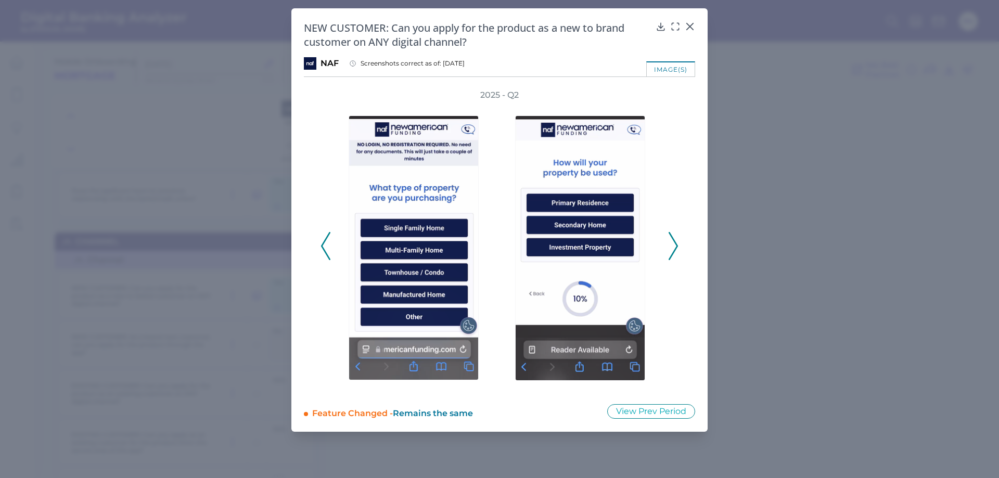
click at [677, 245] on polyline at bounding box center [673, 246] width 8 height 27
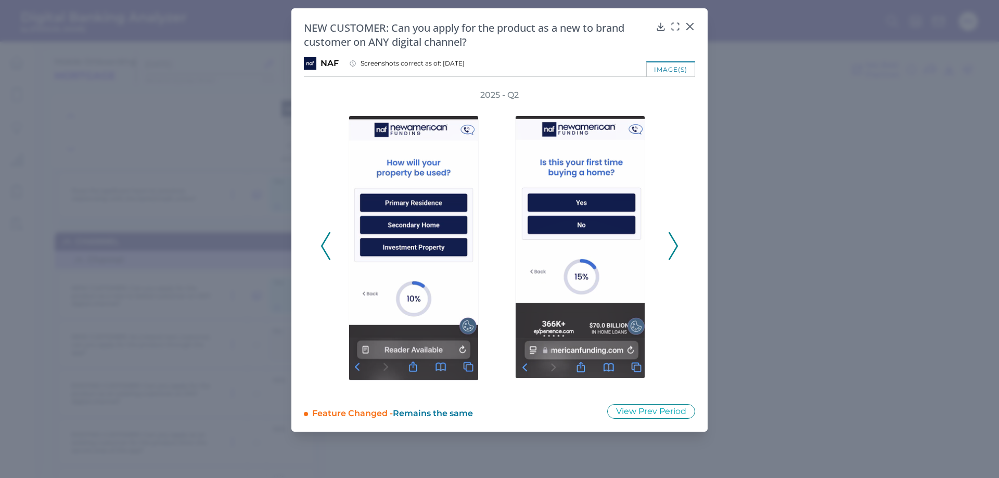
click at [677, 245] on polyline at bounding box center [673, 246] width 8 height 27
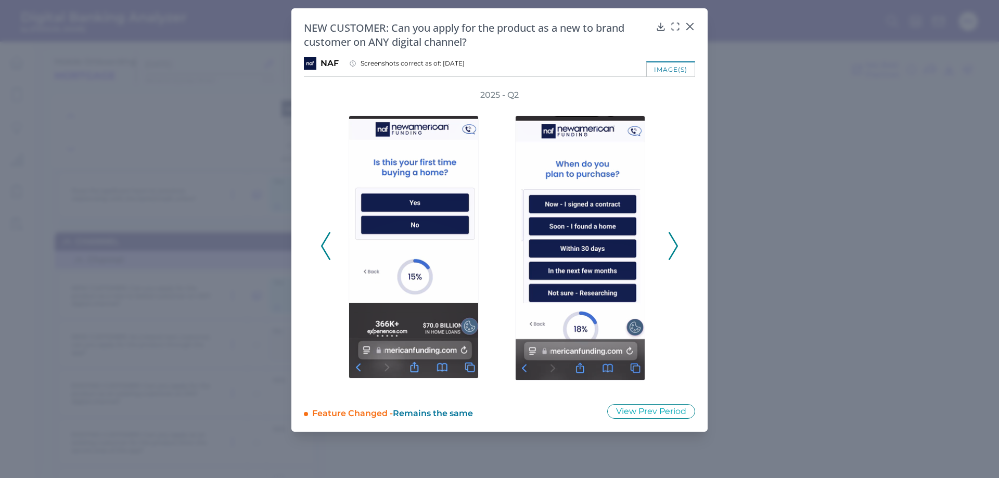
click at [677, 245] on polyline at bounding box center [673, 246] width 8 height 27
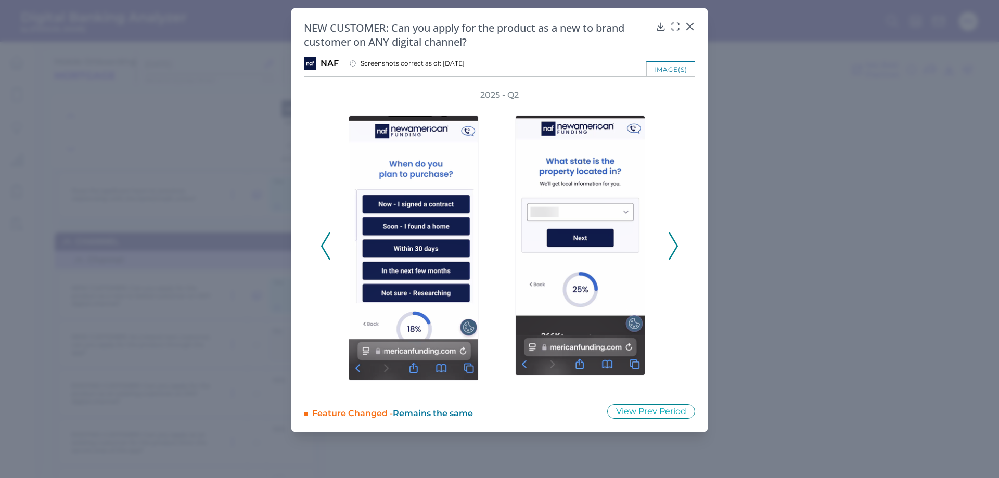
click at [677, 245] on polyline at bounding box center [673, 246] width 8 height 27
click at [326, 247] on icon at bounding box center [325, 246] width 9 height 28
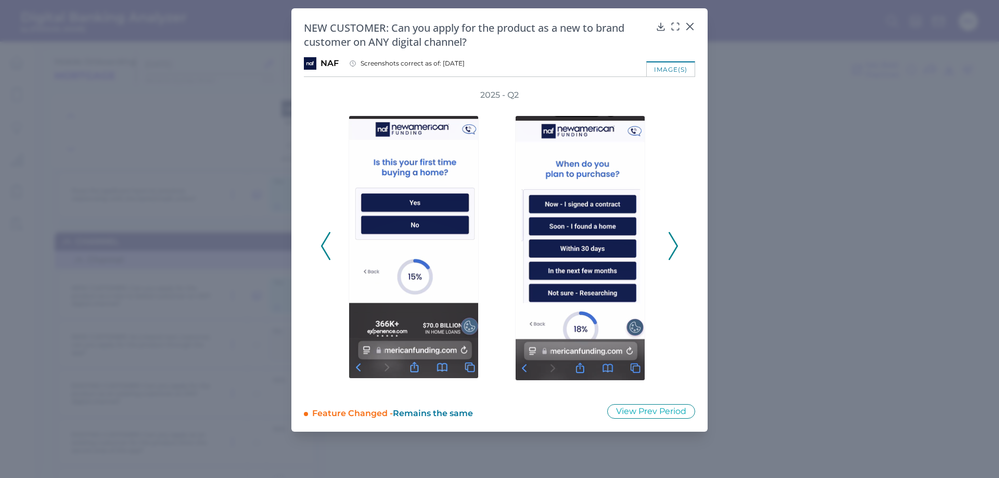
click at [673, 248] on icon at bounding box center [673, 246] width 9 height 28
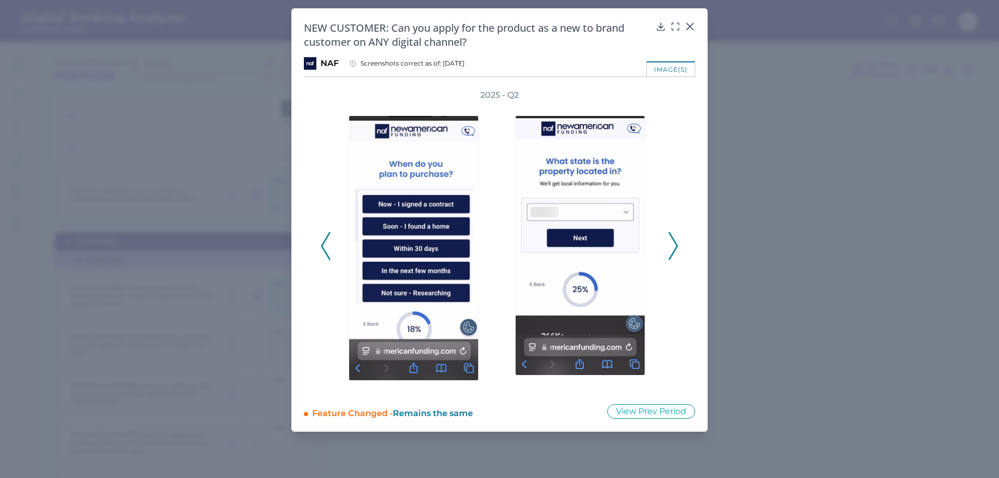
click at [673, 248] on icon at bounding box center [673, 246] width 9 height 28
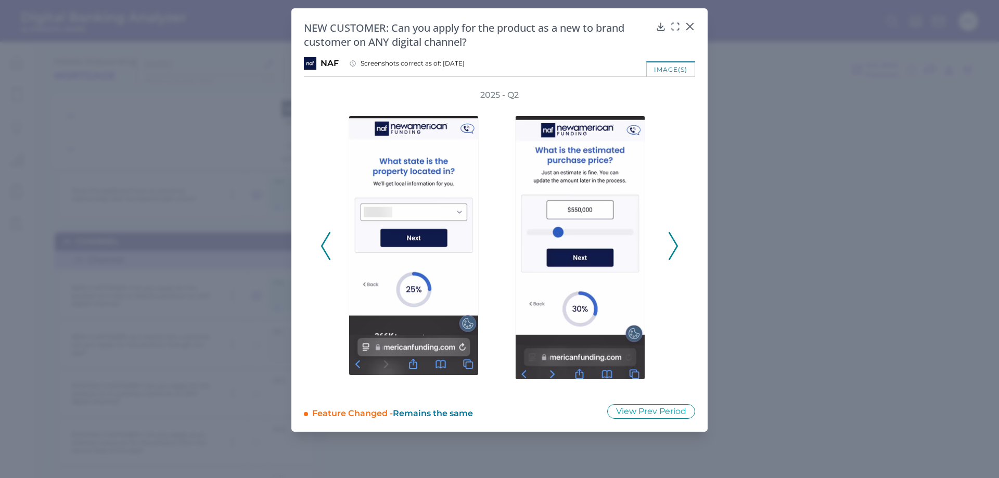
click at [673, 248] on icon at bounding box center [673, 246] width 9 height 28
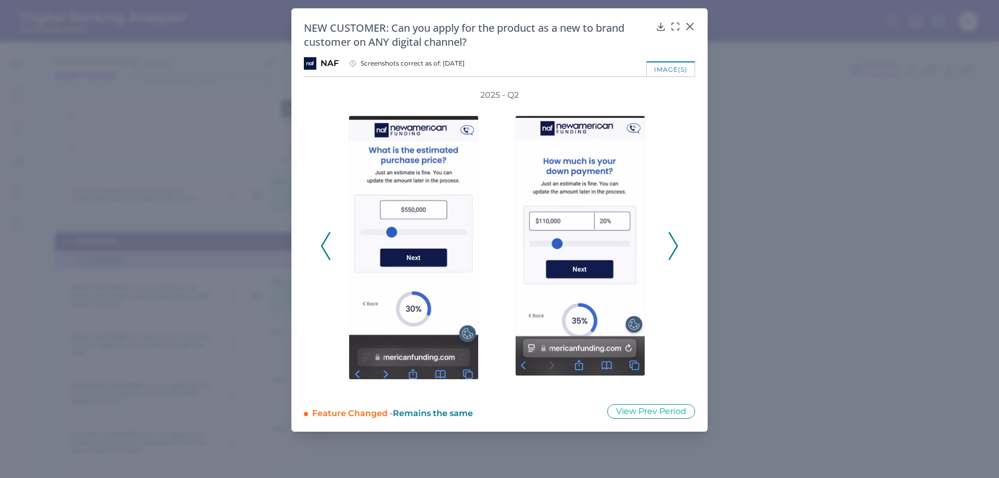
click at [673, 248] on icon at bounding box center [673, 246] width 9 height 28
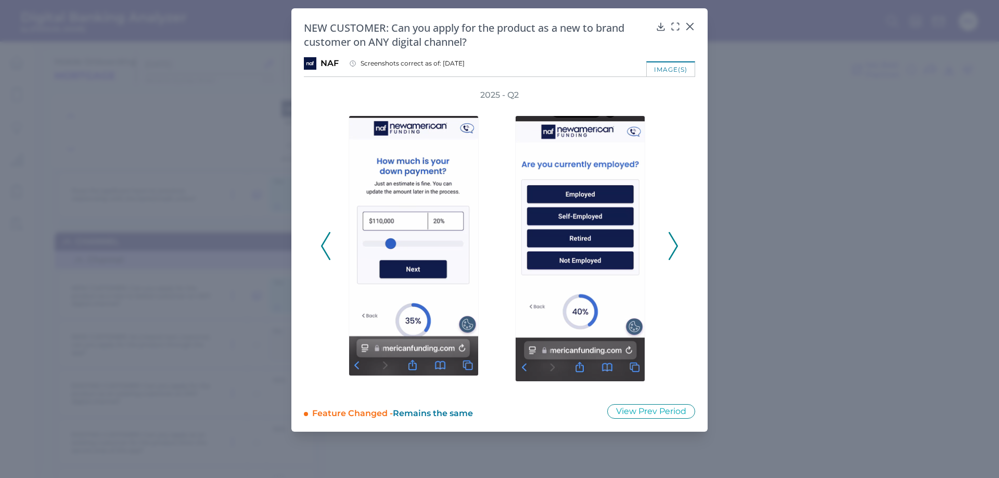
click at [673, 248] on icon at bounding box center [673, 246] width 9 height 28
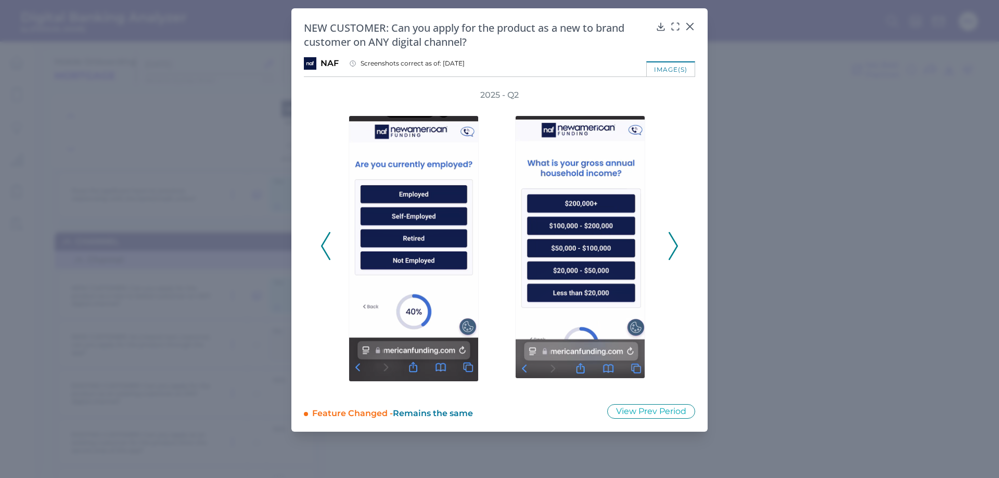
click at [673, 248] on icon at bounding box center [673, 246] width 9 height 28
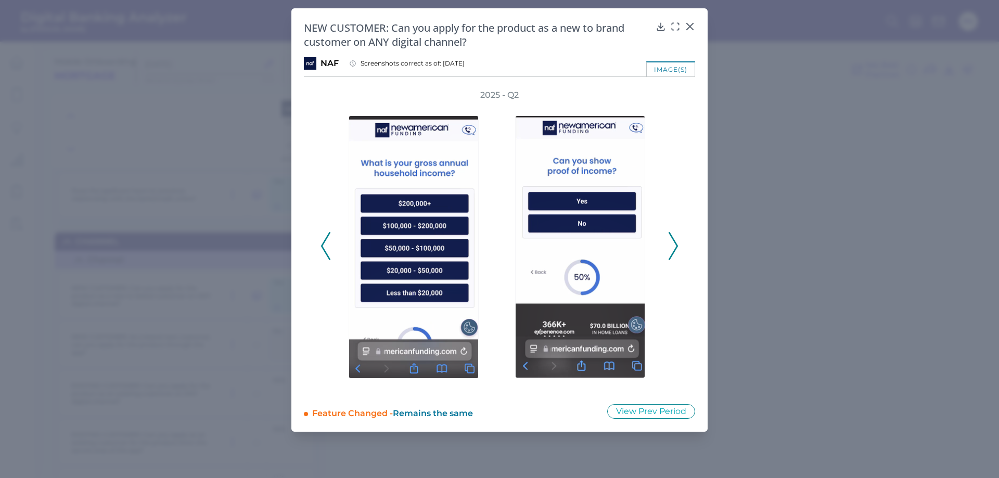
click at [673, 248] on icon at bounding box center [673, 246] width 9 height 28
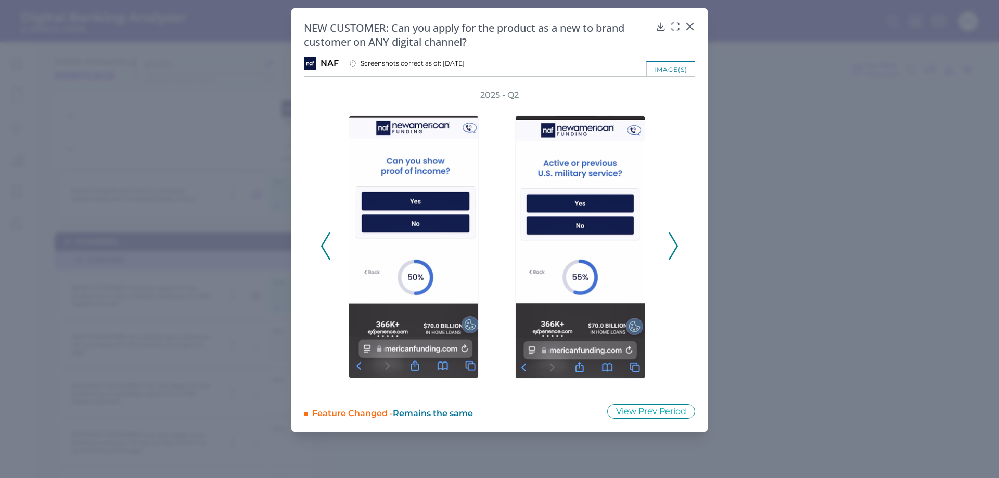
click at [673, 248] on icon at bounding box center [673, 246] width 9 height 28
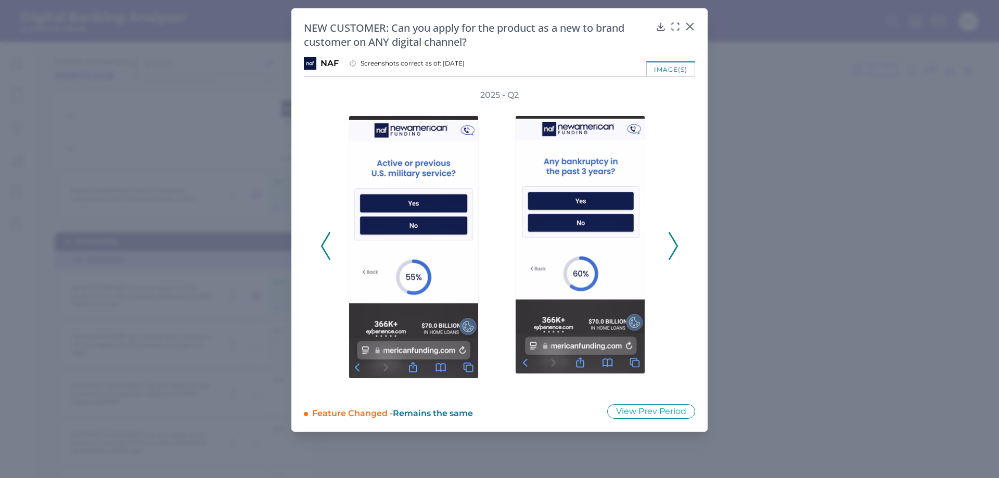
click at [673, 248] on icon at bounding box center [673, 246] width 9 height 28
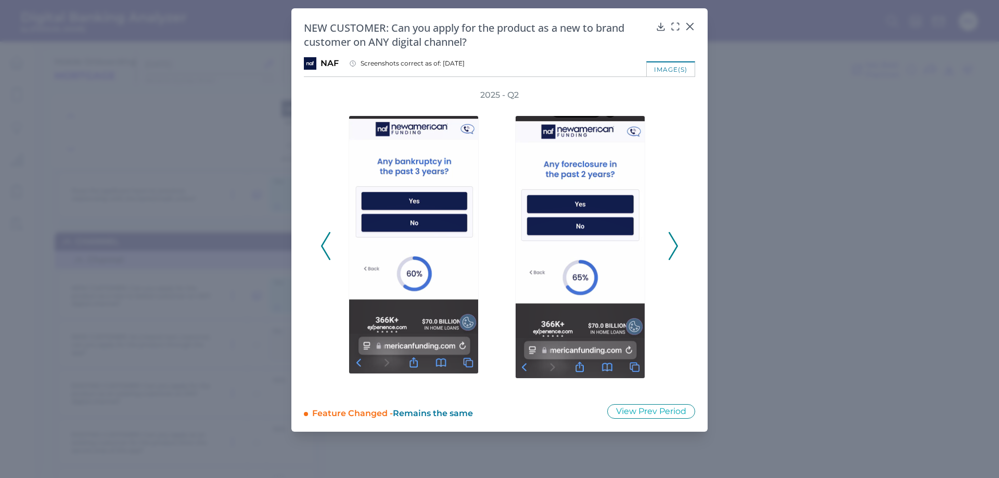
click at [673, 248] on icon at bounding box center [673, 246] width 9 height 28
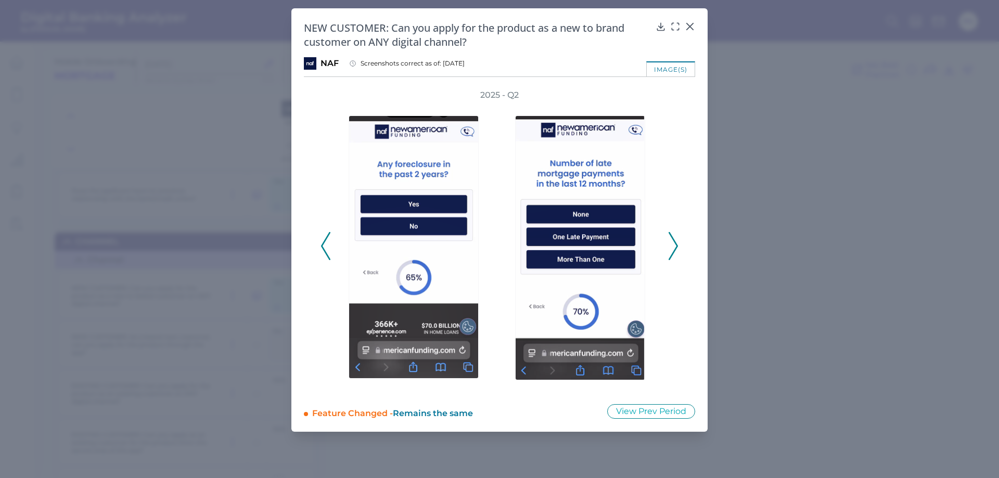
click at [673, 248] on icon at bounding box center [673, 246] width 9 height 28
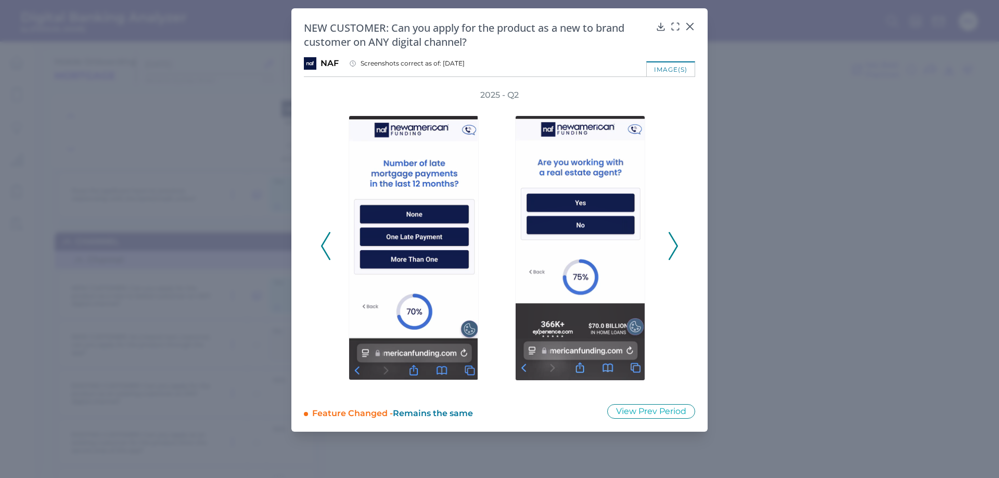
click at [673, 248] on icon at bounding box center [673, 246] width 9 height 28
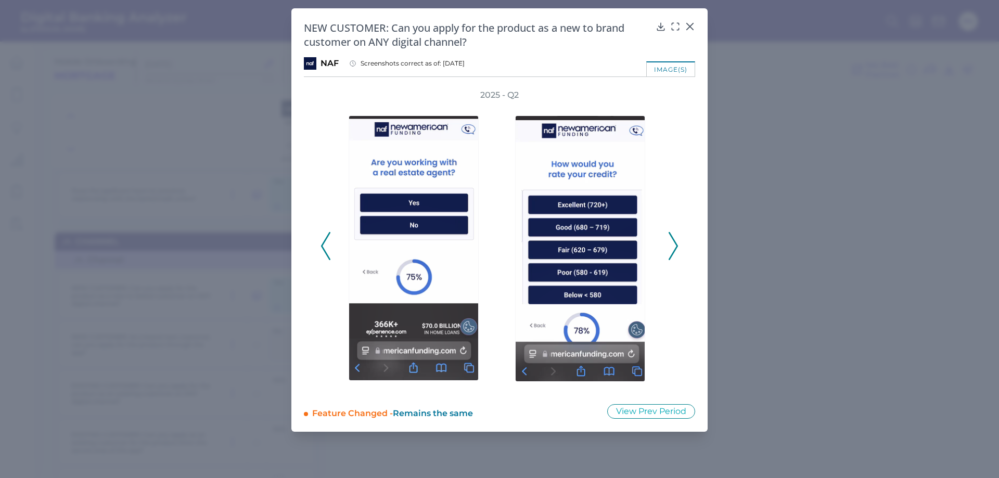
click at [673, 248] on icon at bounding box center [673, 246] width 9 height 28
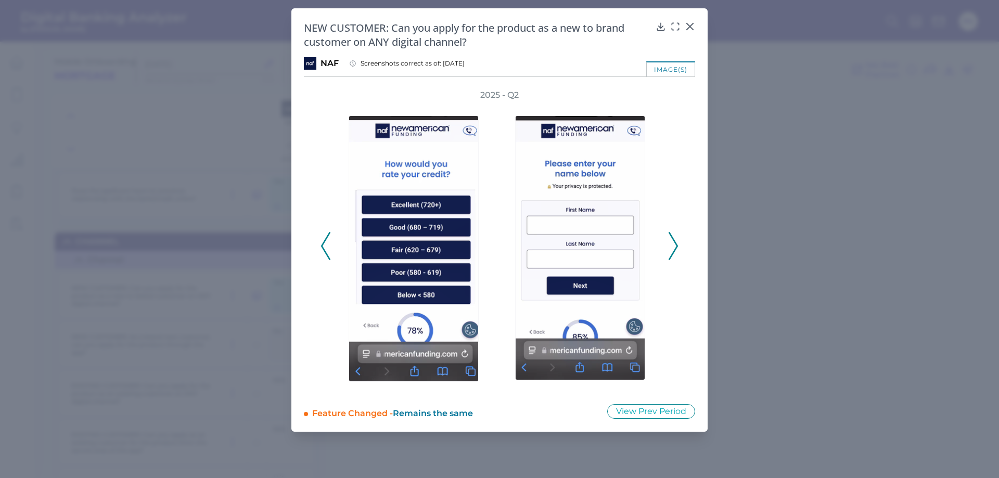
click at [673, 248] on icon at bounding box center [673, 246] width 9 height 28
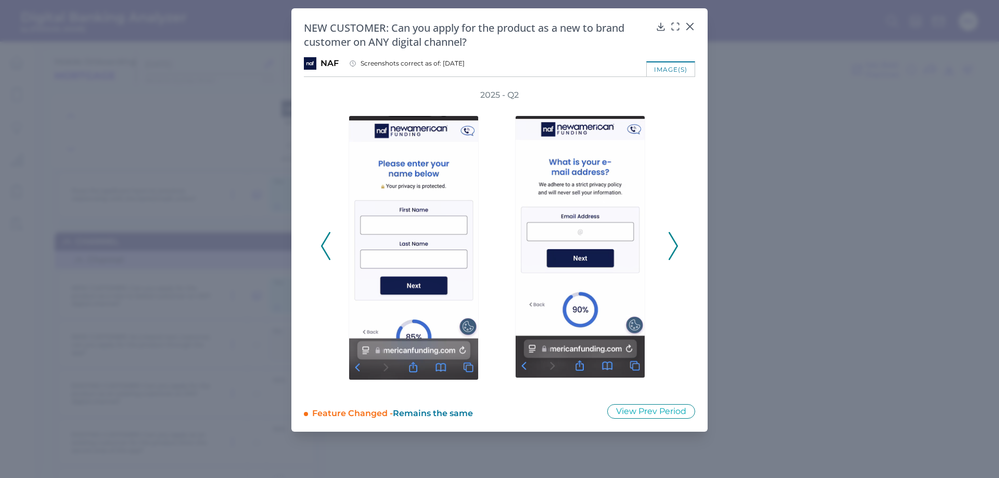
click at [673, 248] on icon at bounding box center [673, 246] width 9 height 28
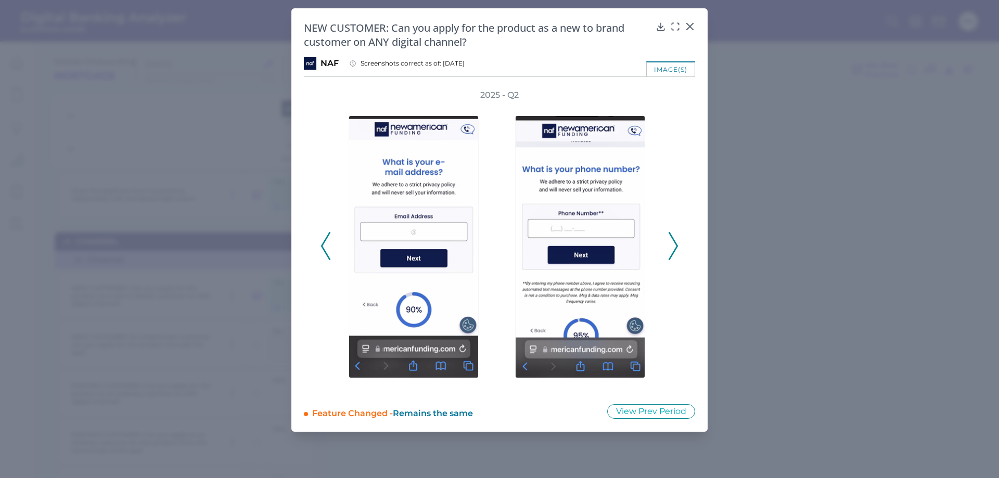
click at [673, 248] on icon at bounding box center [673, 246] width 9 height 28
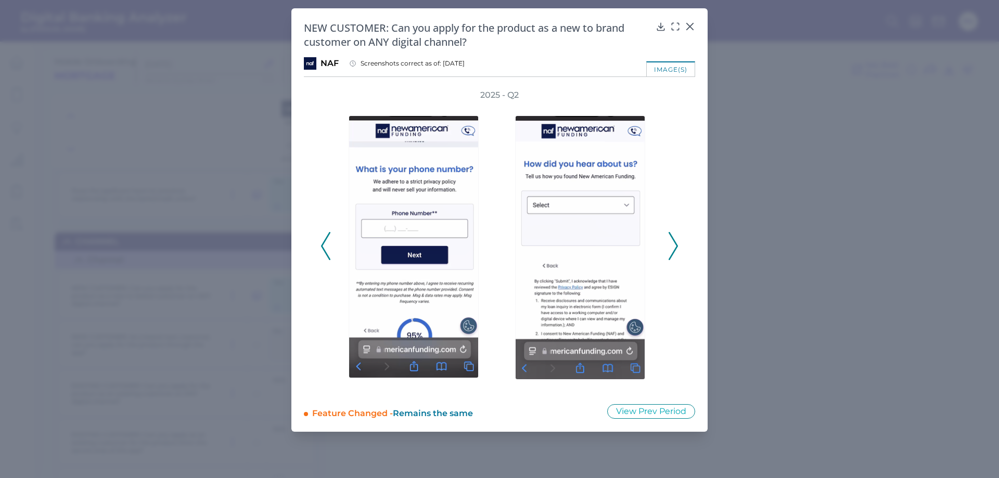
click at [673, 248] on icon at bounding box center [673, 246] width 9 height 28
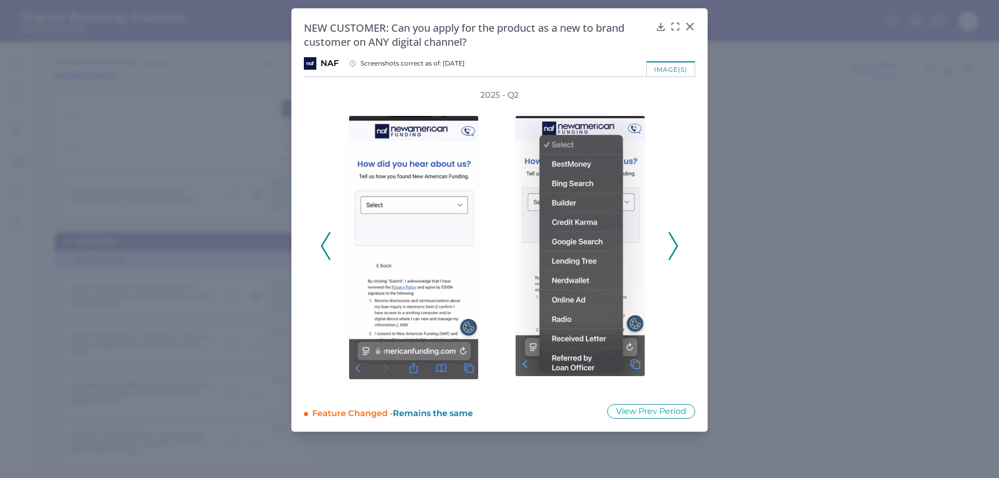
click at [673, 248] on icon at bounding box center [673, 246] width 9 height 28
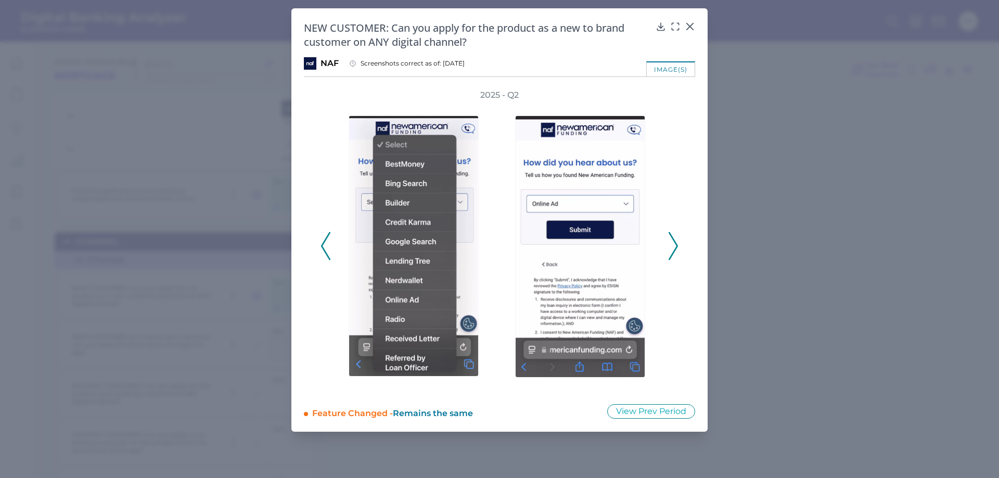
click at [673, 248] on icon at bounding box center [673, 246] width 9 height 28
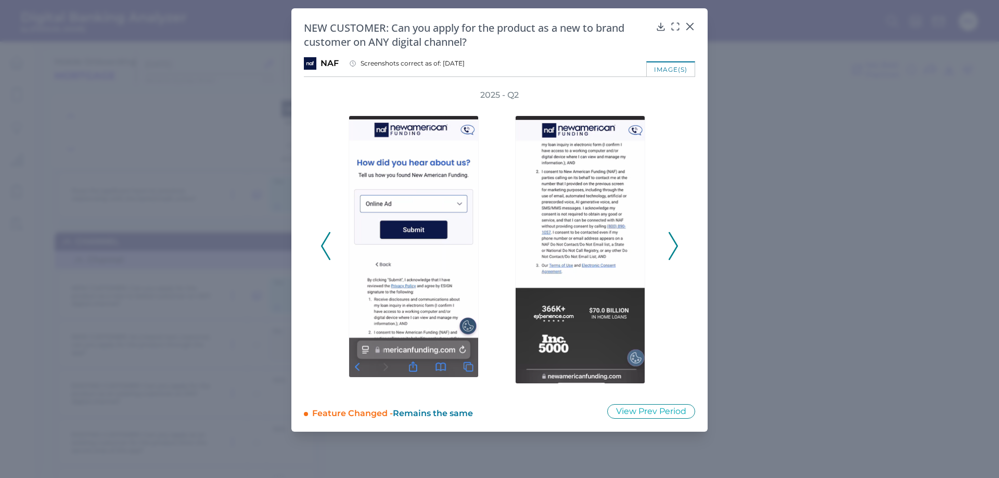
click at [673, 248] on icon at bounding box center [673, 246] width 9 height 28
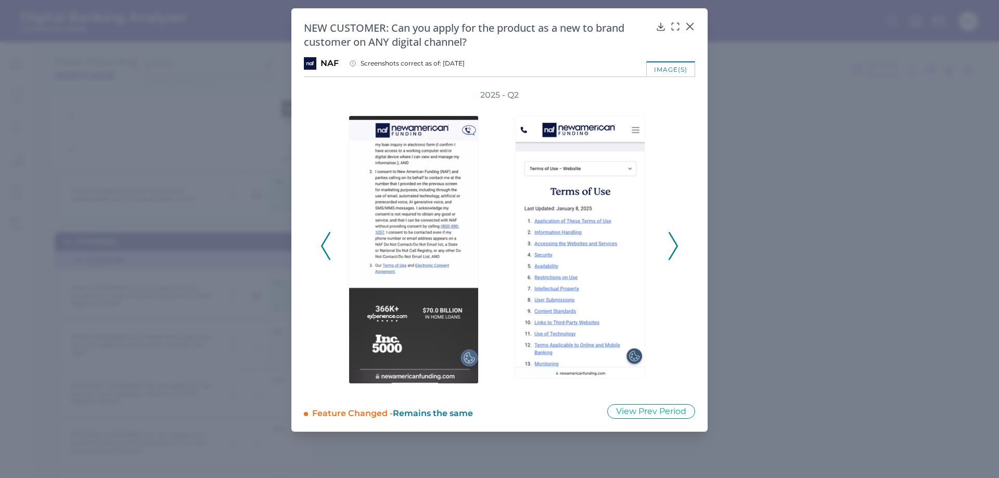
click at [673, 248] on icon at bounding box center [673, 246] width 9 height 28
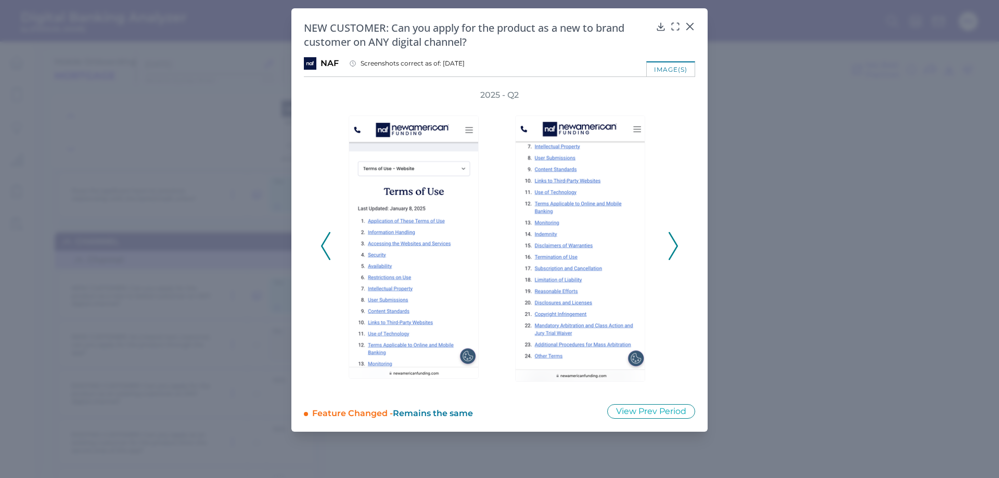
click at [673, 248] on icon at bounding box center [673, 246] width 9 height 28
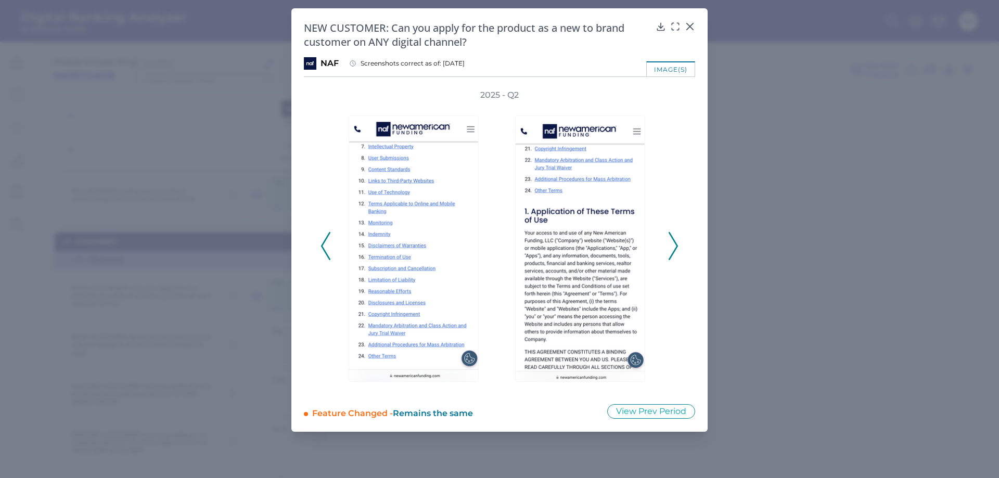
click at [673, 248] on icon at bounding box center [673, 246] width 9 height 28
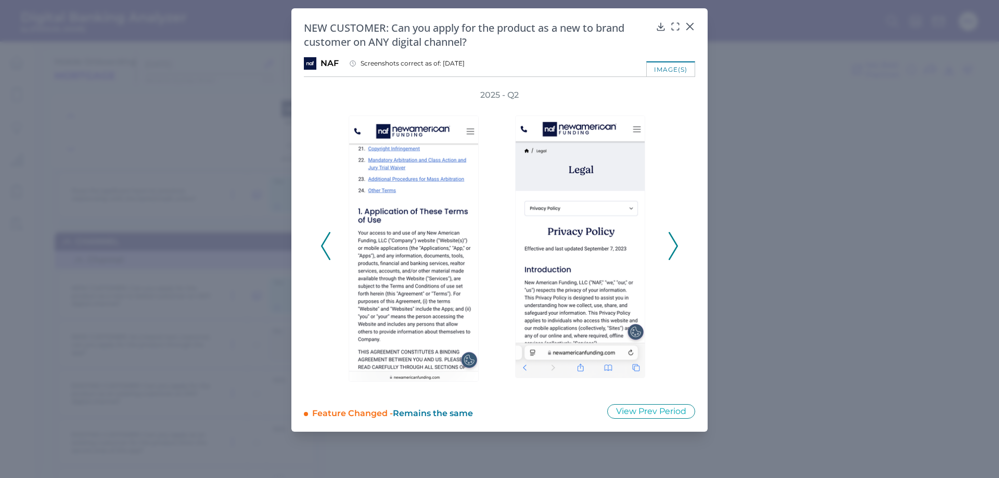
click at [673, 248] on icon at bounding box center [673, 246] width 9 height 28
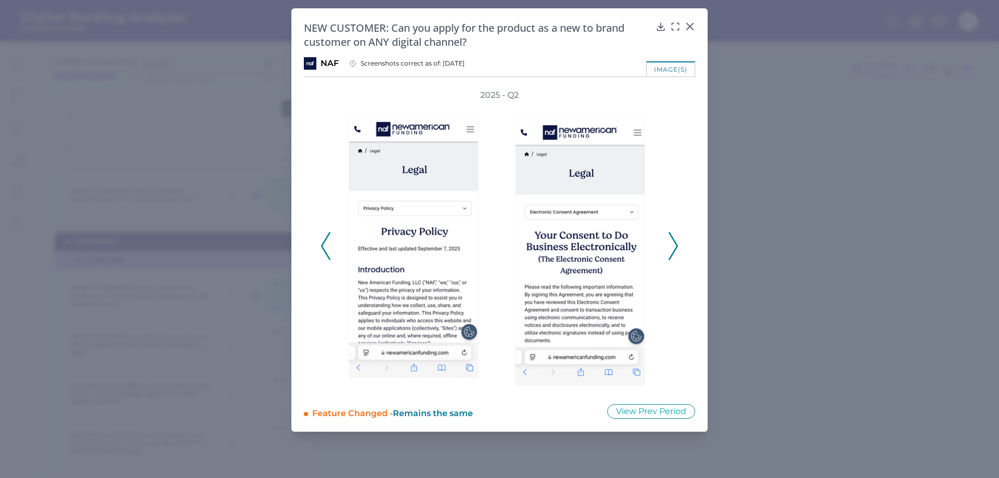
click at [676, 250] on icon at bounding box center [673, 246] width 9 height 28
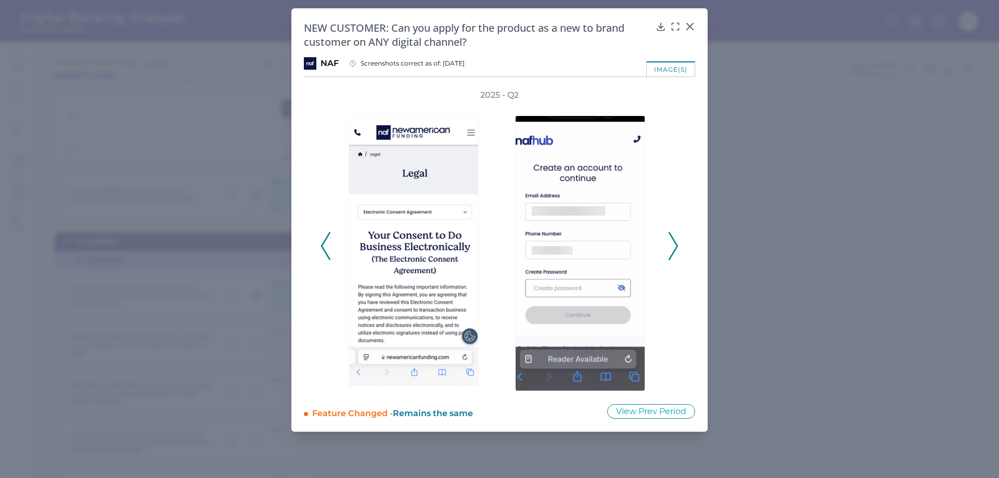
click at [676, 250] on icon at bounding box center [673, 246] width 9 height 28
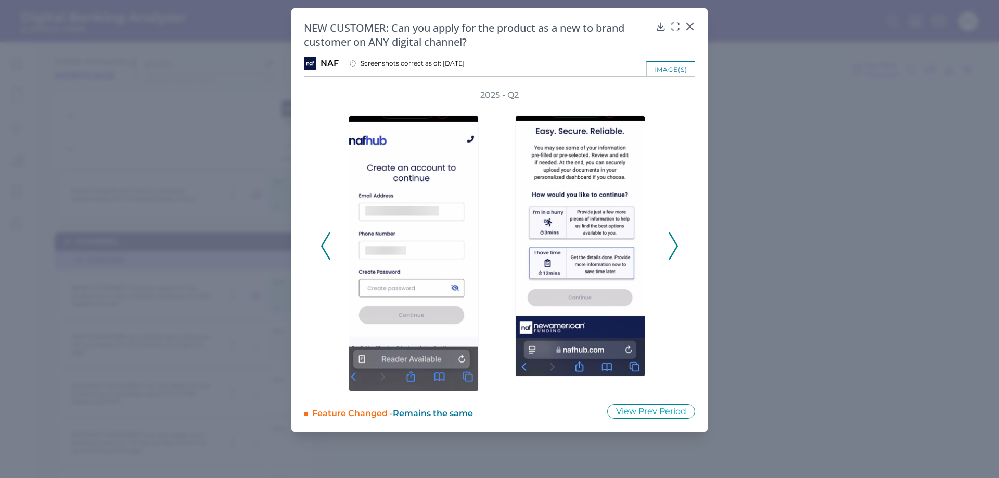
click at [674, 247] on icon at bounding box center [673, 246] width 9 height 28
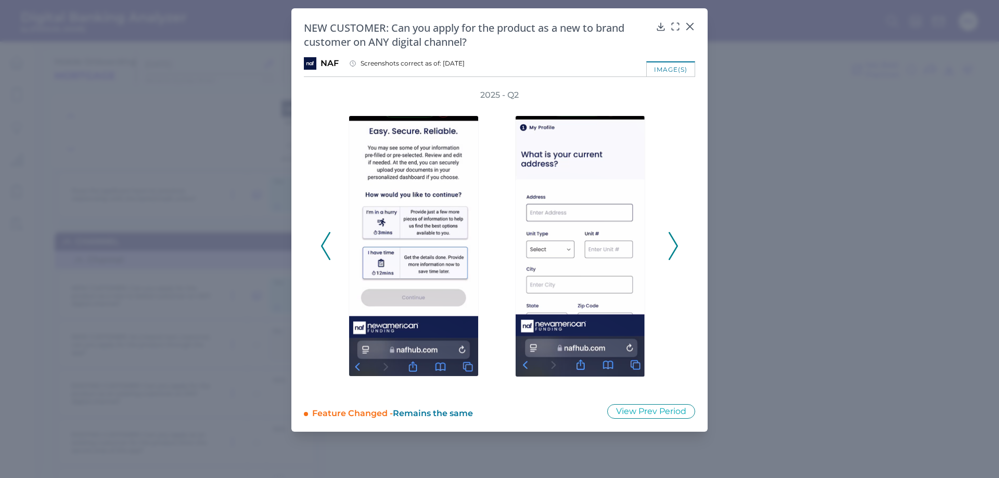
click at [674, 247] on icon at bounding box center [673, 246] width 9 height 28
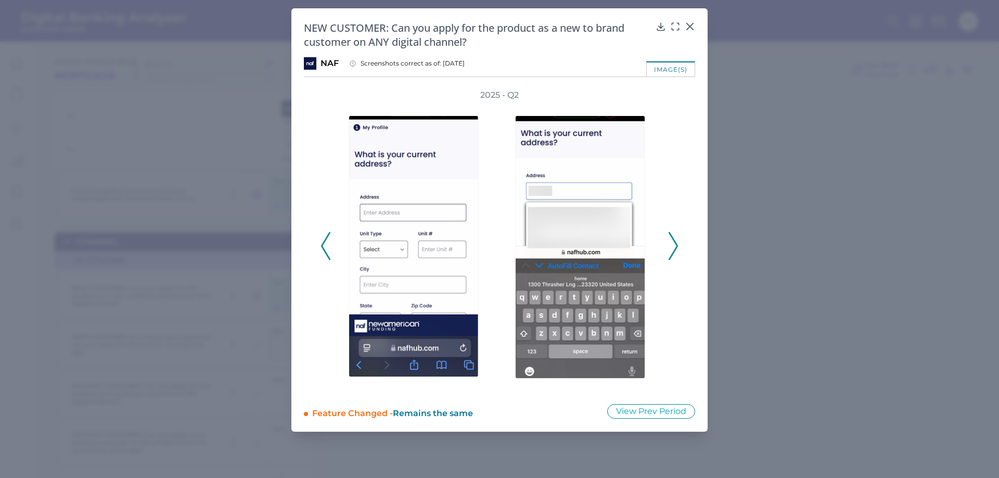
click at [674, 247] on icon at bounding box center [673, 246] width 9 height 28
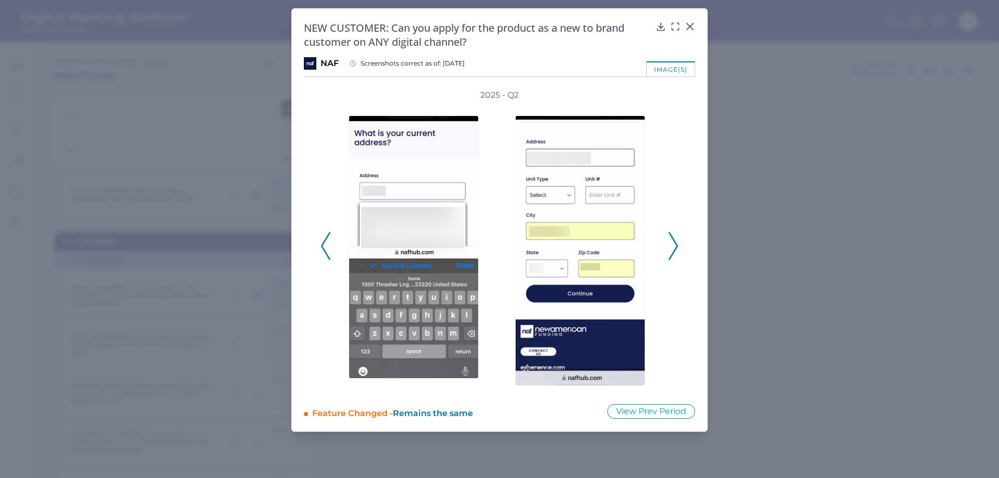
click at [674, 247] on icon at bounding box center [673, 246] width 9 height 28
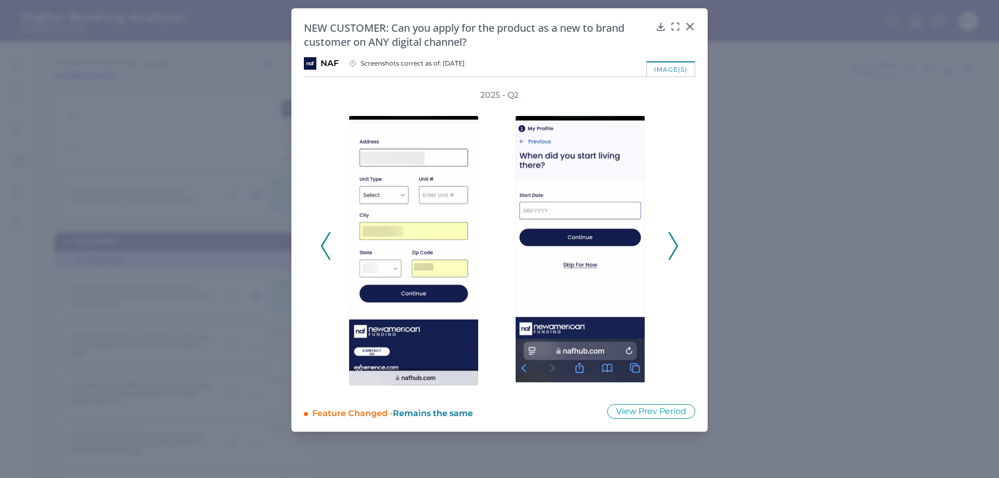
click at [674, 247] on icon at bounding box center [673, 246] width 9 height 28
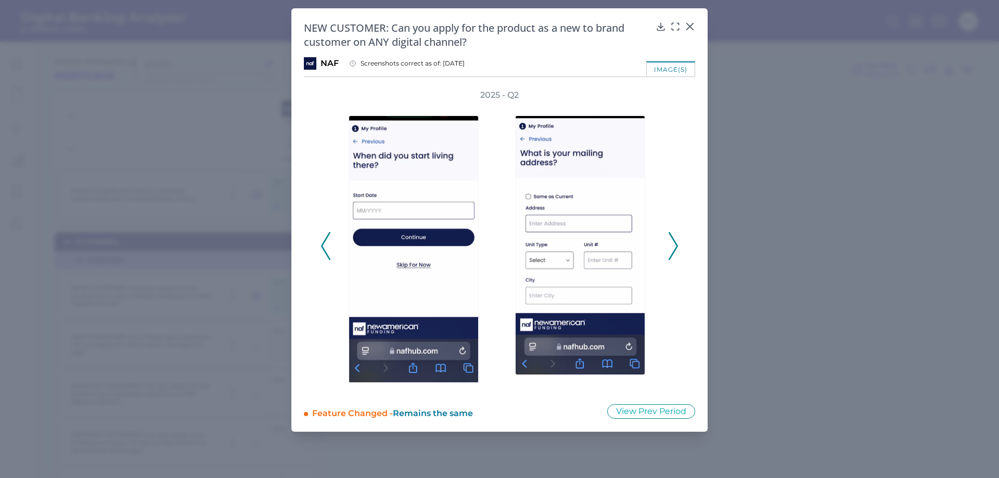
click at [674, 247] on icon at bounding box center [673, 246] width 9 height 28
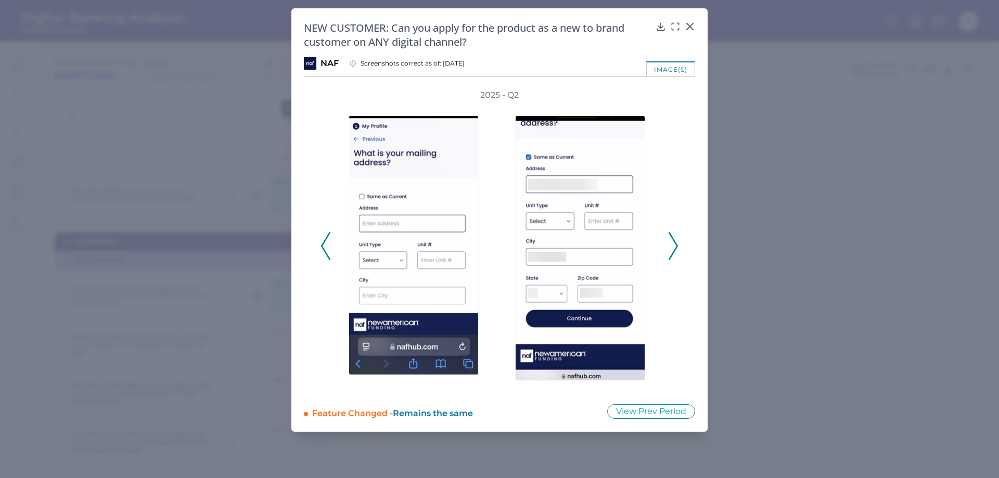
click at [674, 247] on icon at bounding box center [673, 246] width 9 height 28
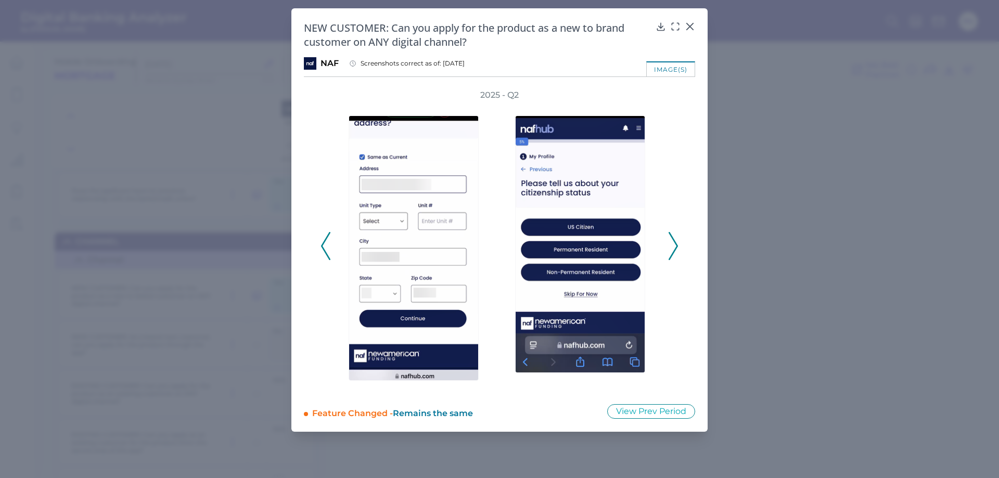
click at [674, 247] on icon at bounding box center [673, 246] width 9 height 28
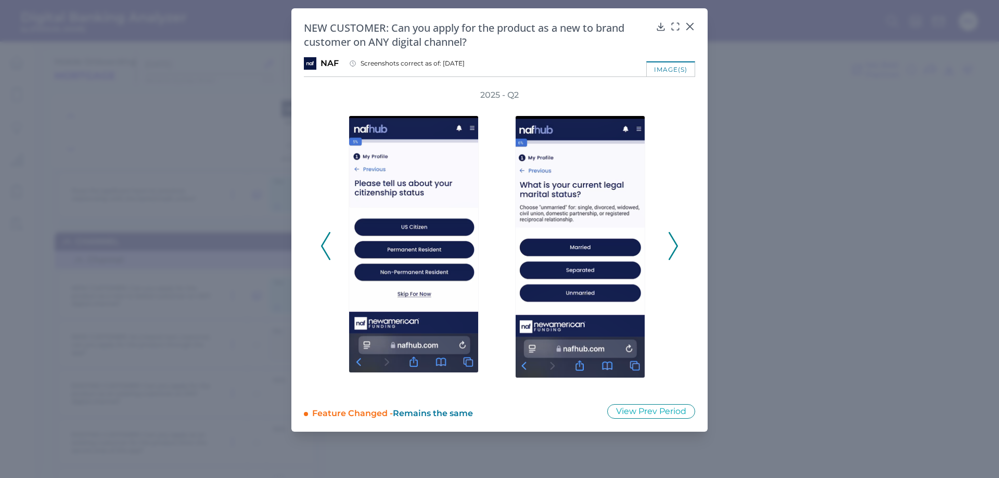
click at [674, 247] on icon at bounding box center [673, 246] width 9 height 28
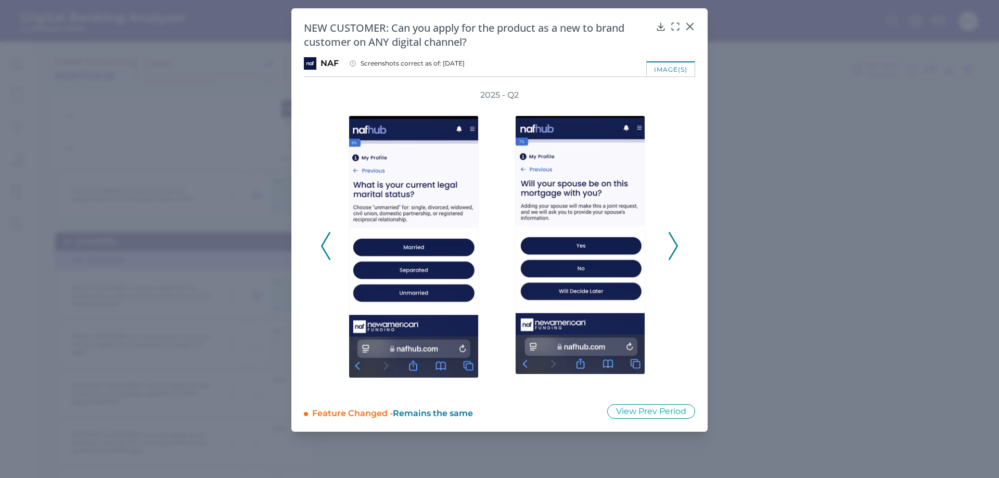
click at [674, 247] on icon at bounding box center [673, 246] width 9 height 28
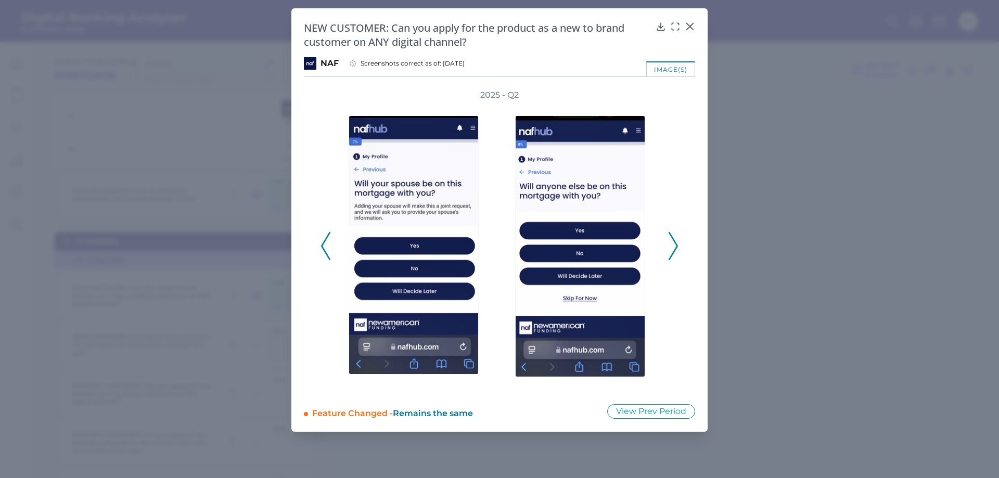
click at [674, 247] on icon at bounding box center [673, 246] width 9 height 28
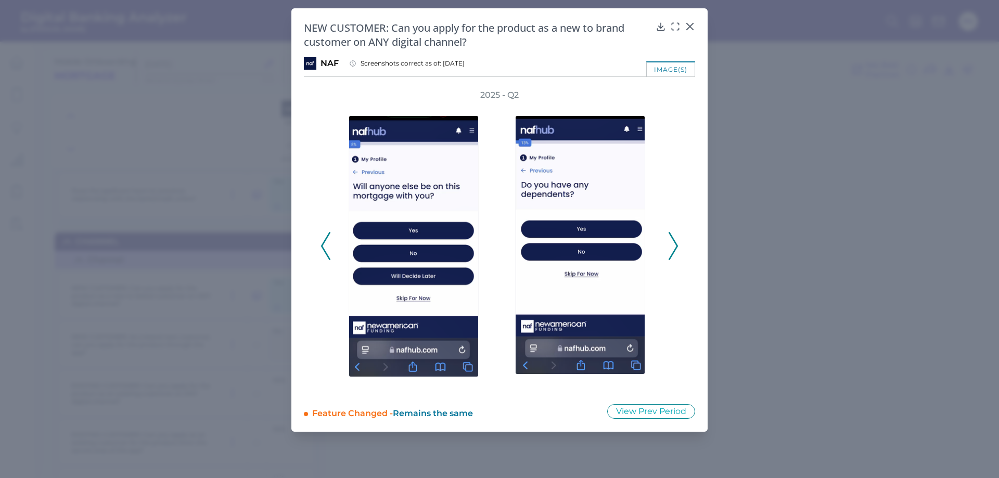
click at [674, 248] on icon at bounding box center [673, 246] width 9 height 28
click at [671, 246] on icon at bounding box center [673, 246] width 9 height 28
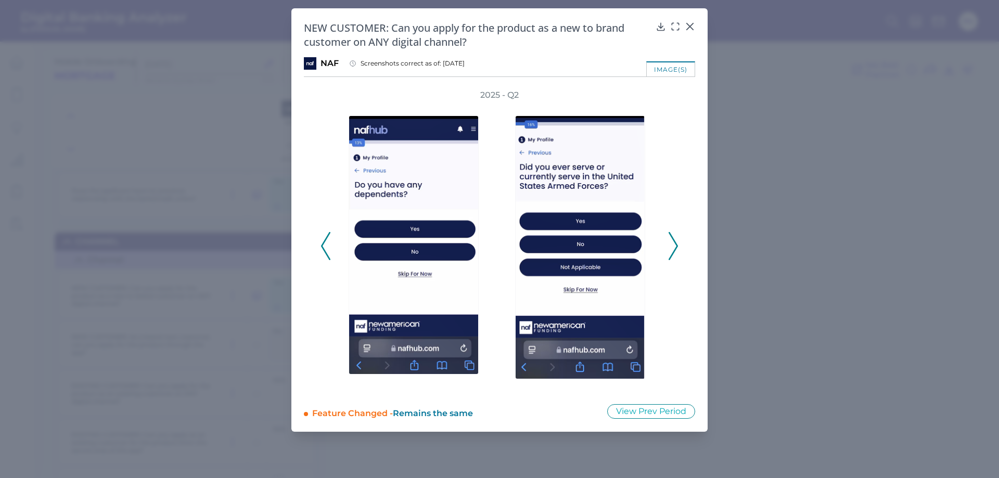
click at [671, 246] on icon at bounding box center [673, 246] width 9 height 28
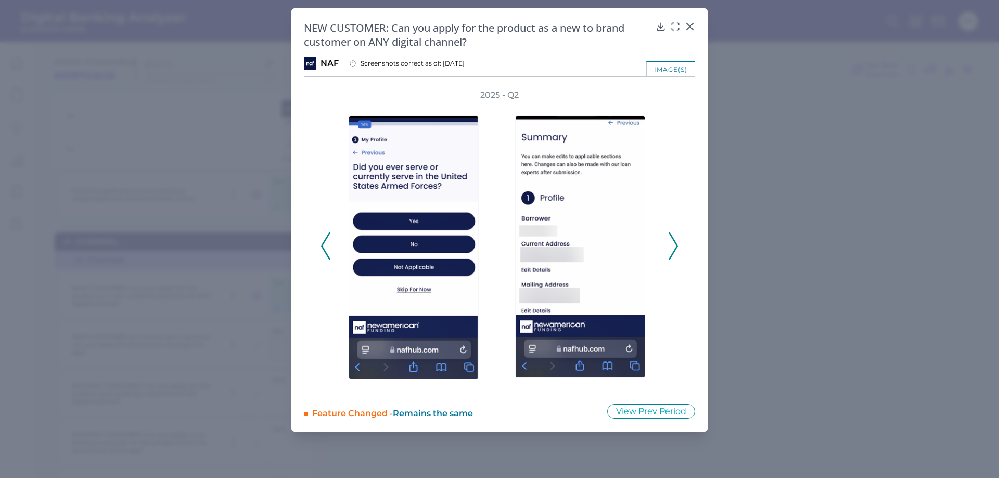
click at [672, 248] on icon at bounding box center [673, 246] width 9 height 28
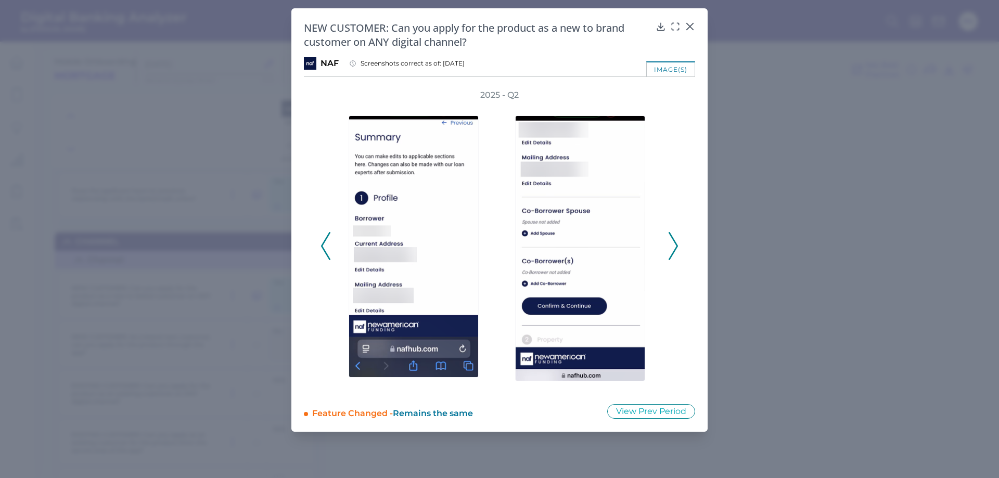
click at [673, 249] on icon at bounding box center [673, 246] width 9 height 28
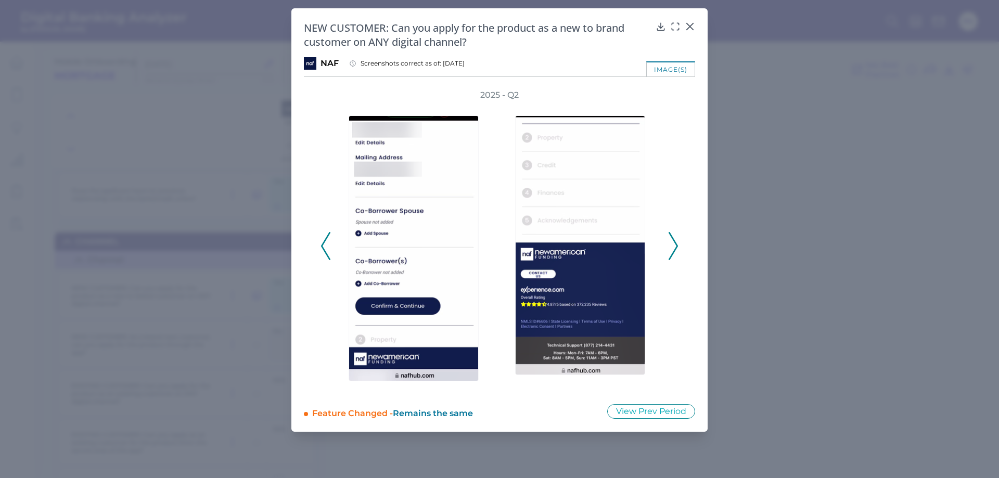
click at [673, 244] on icon at bounding box center [673, 246] width 9 height 28
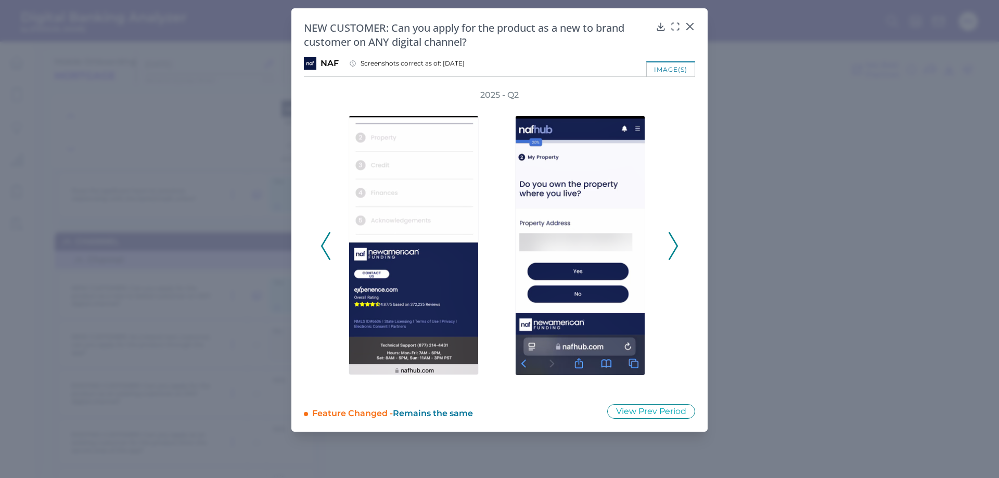
click at [677, 247] on icon at bounding box center [673, 246] width 9 height 28
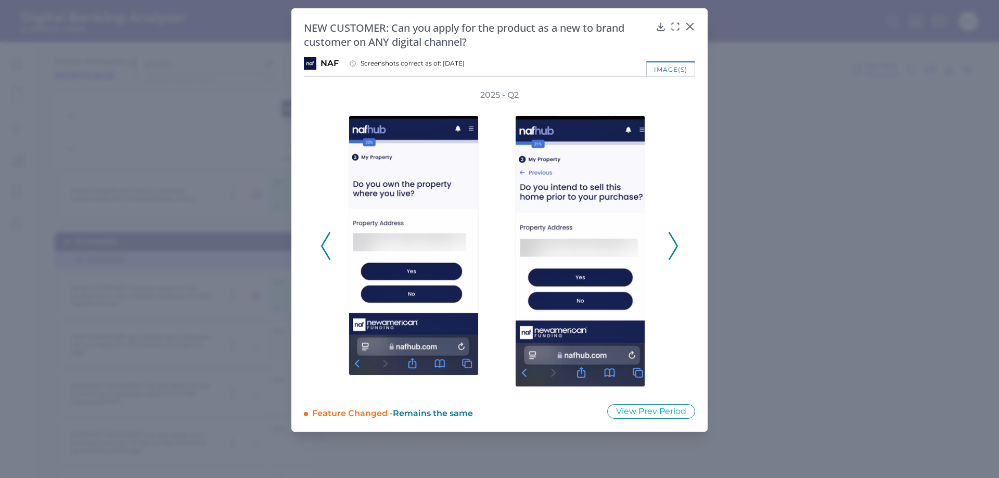
click at [677, 247] on icon at bounding box center [673, 246] width 9 height 28
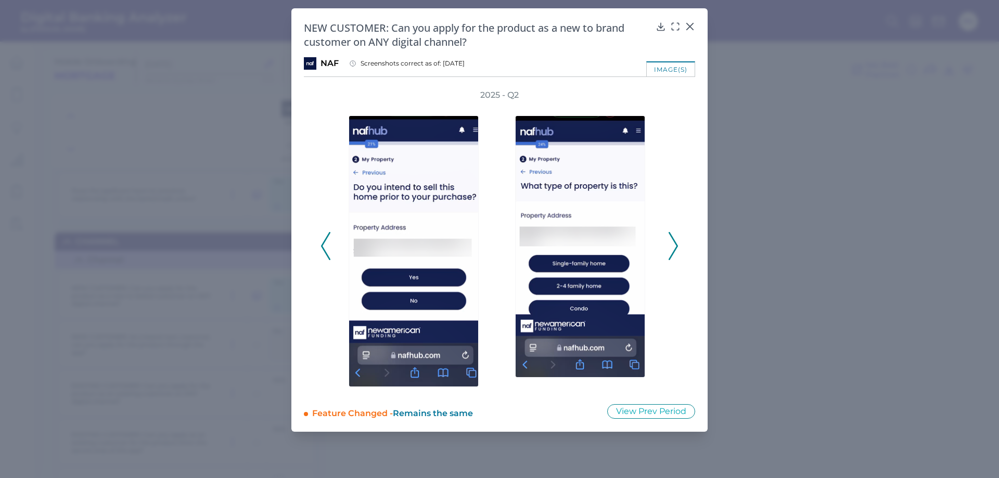
click at [672, 250] on icon at bounding box center [673, 246] width 9 height 28
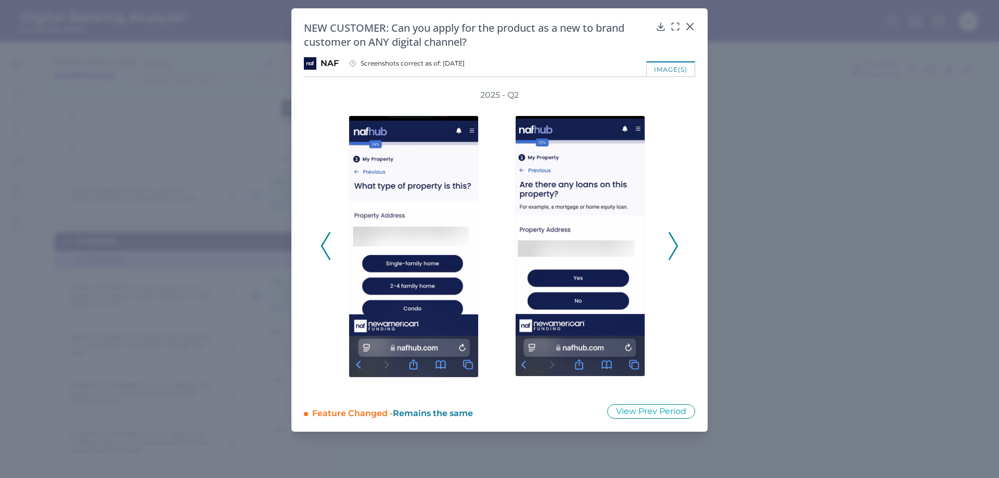
click at [672, 250] on icon at bounding box center [673, 246] width 9 height 28
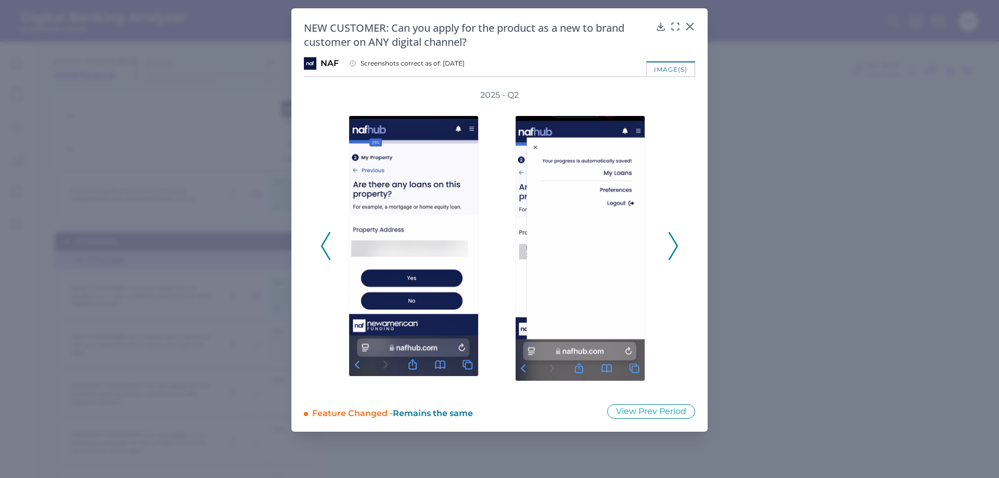
click at [672, 250] on icon at bounding box center [673, 246] width 9 height 28
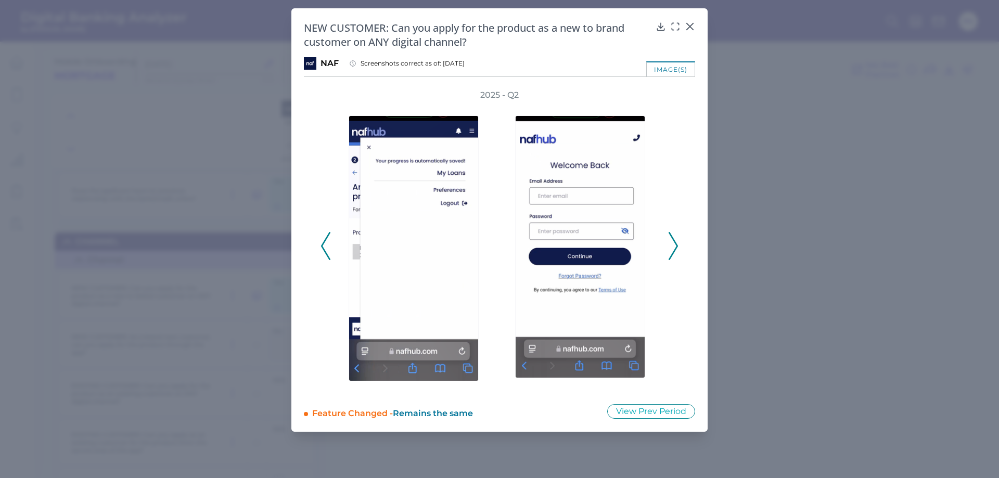
click at [672, 250] on icon at bounding box center [673, 246] width 9 height 28
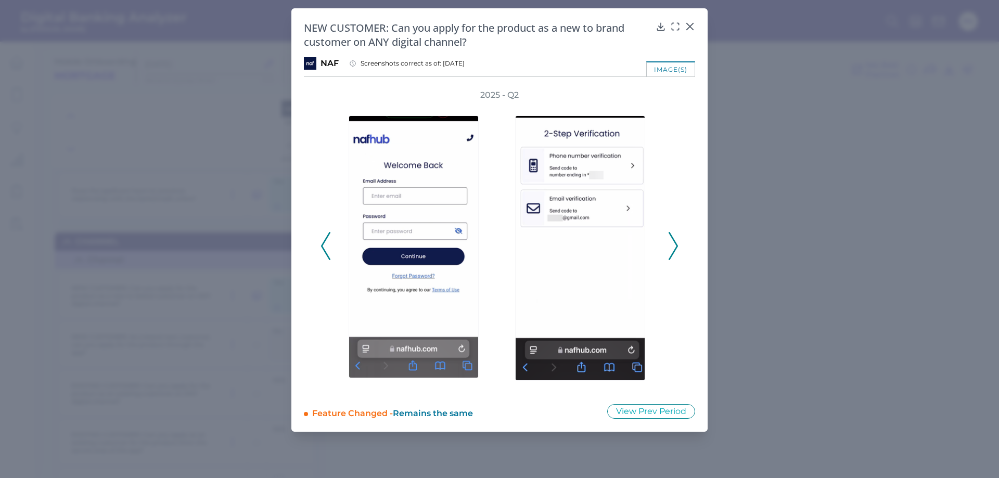
click at [672, 250] on icon at bounding box center [673, 246] width 9 height 28
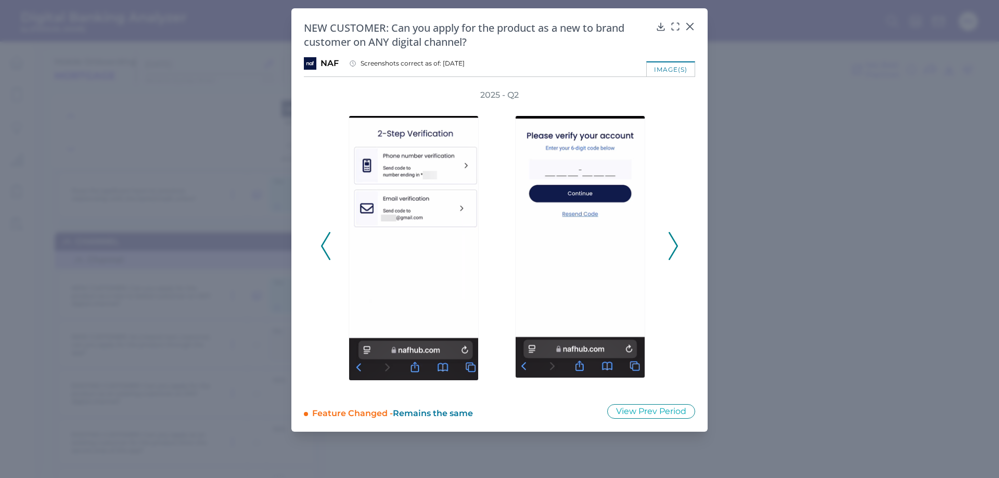
click at [672, 250] on icon at bounding box center [673, 246] width 9 height 28
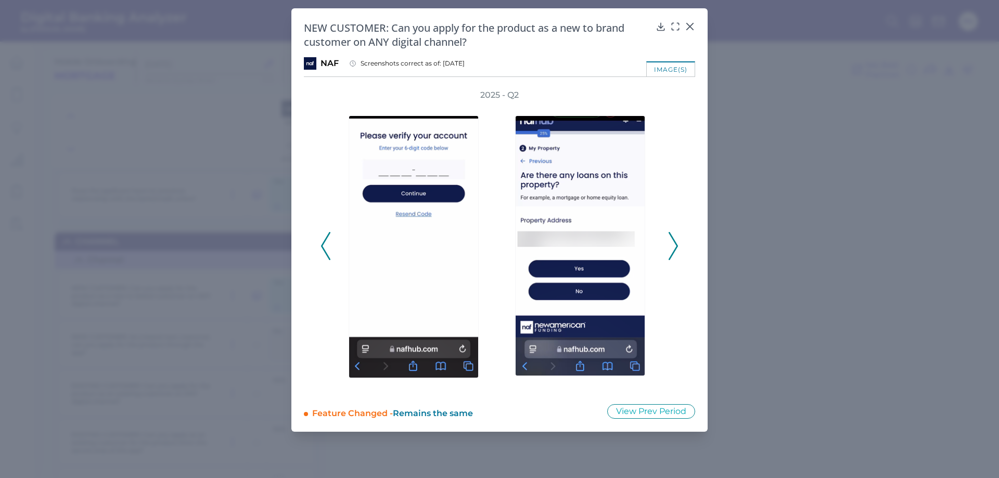
click at [672, 250] on icon at bounding box center [673, 246] width 9 height 28
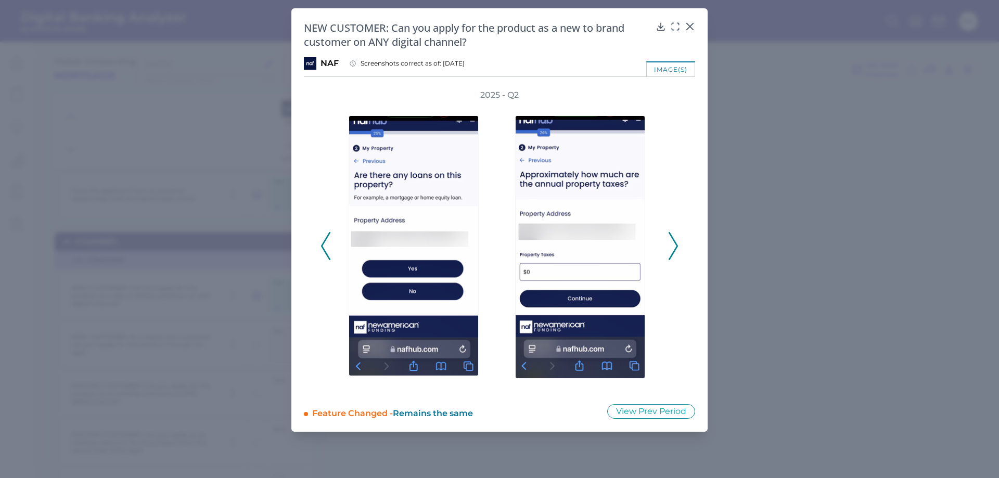
click at [672, 250] on icon at bounding box center [673, 246] width 9 height 28
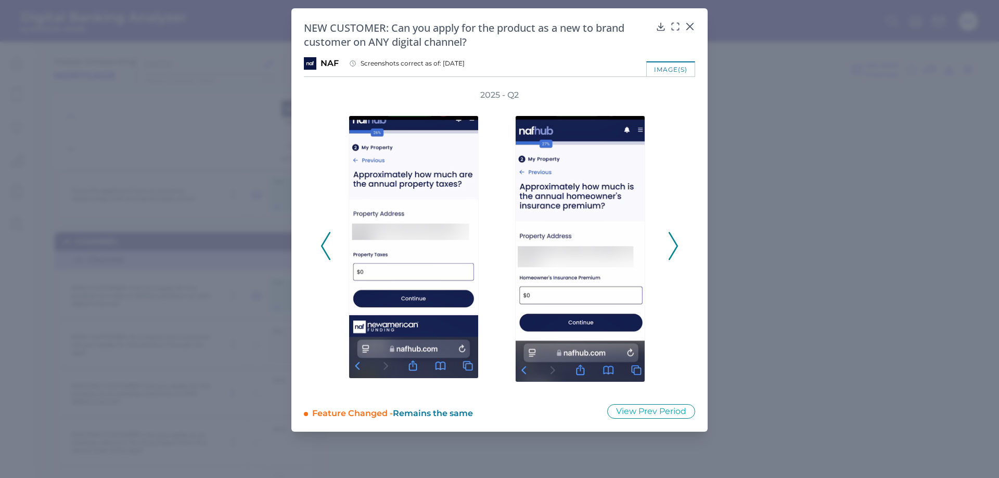
click at [672, 250] on icon at bounding box center [673, 246] width 9 height 28
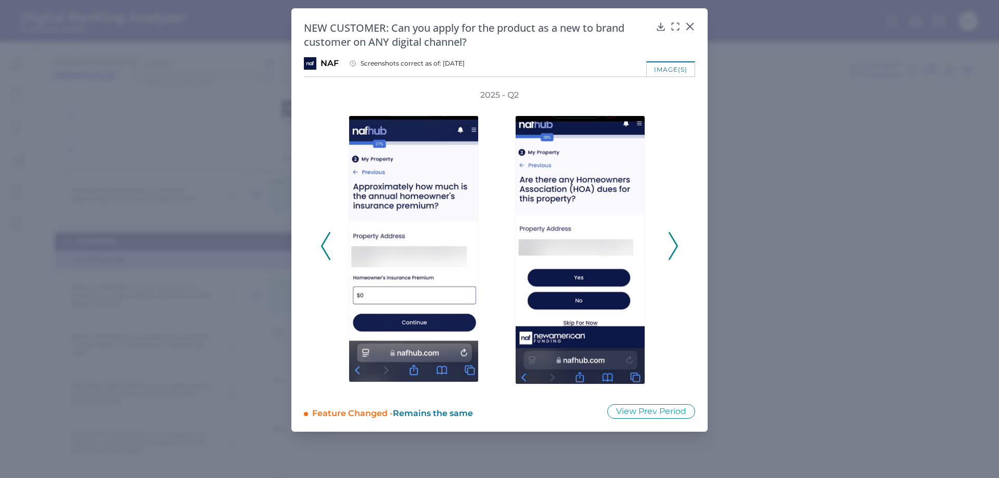
click at [672, 250] on icon at bounding box center [673, 246] width 9 height 28
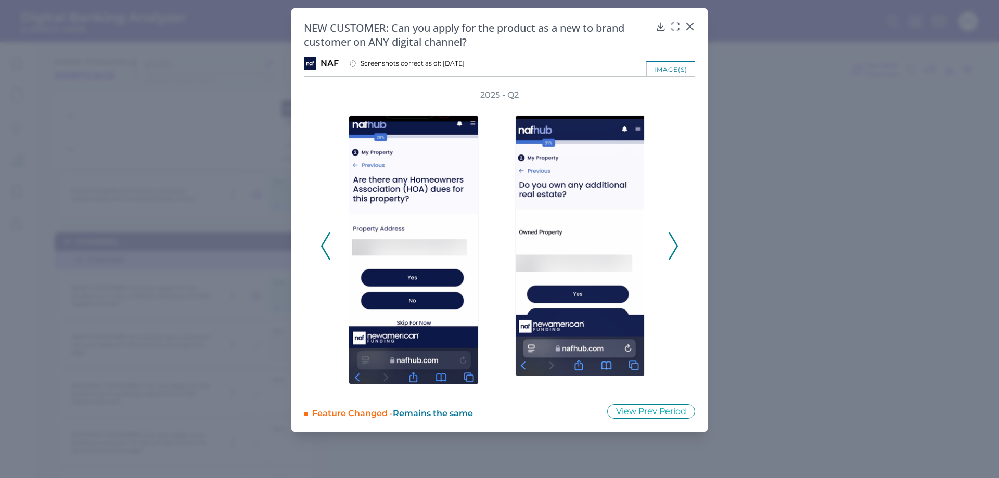
click at [672, 250] on icon at bounding box center [673, 246] width 9 height 28
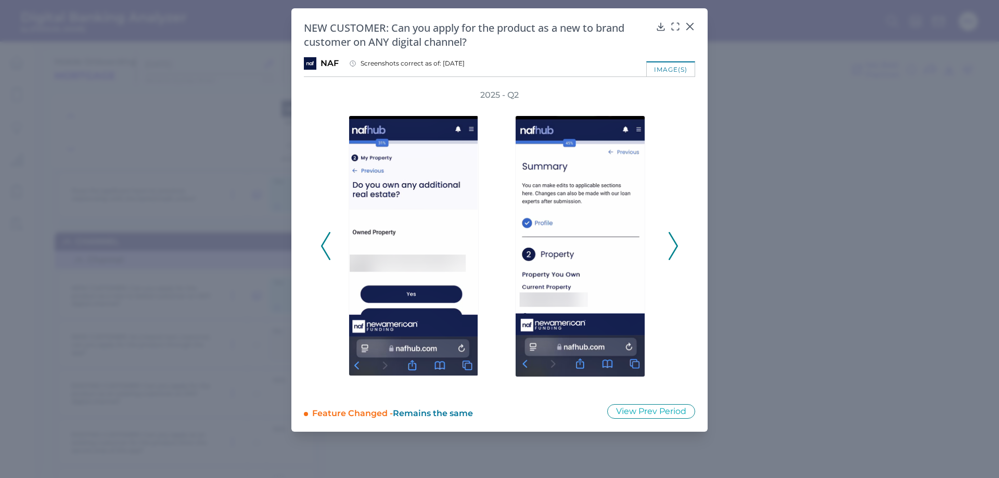
click at [672, 250] on icon at bounding box center [673, 246] width 9 height 28
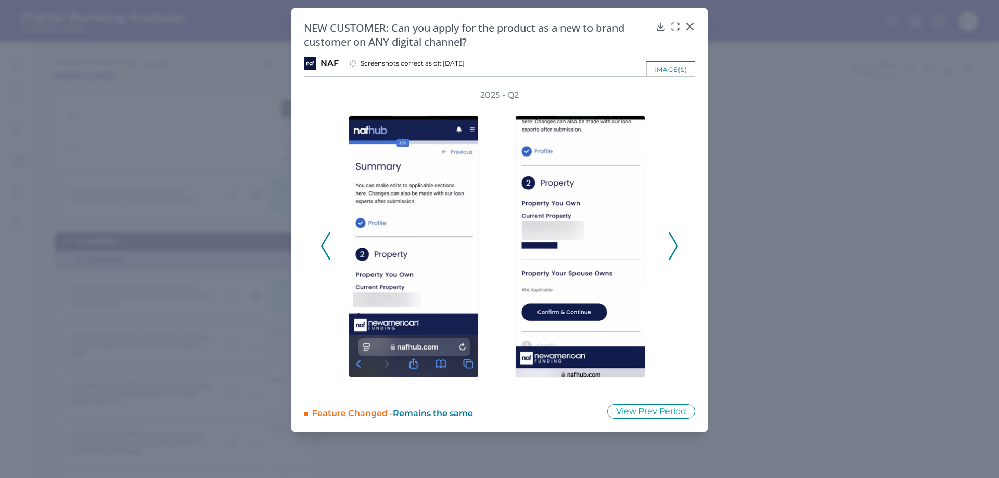
click at [672, 250] on icon at bounding box center [673, 246] width 9 height 28
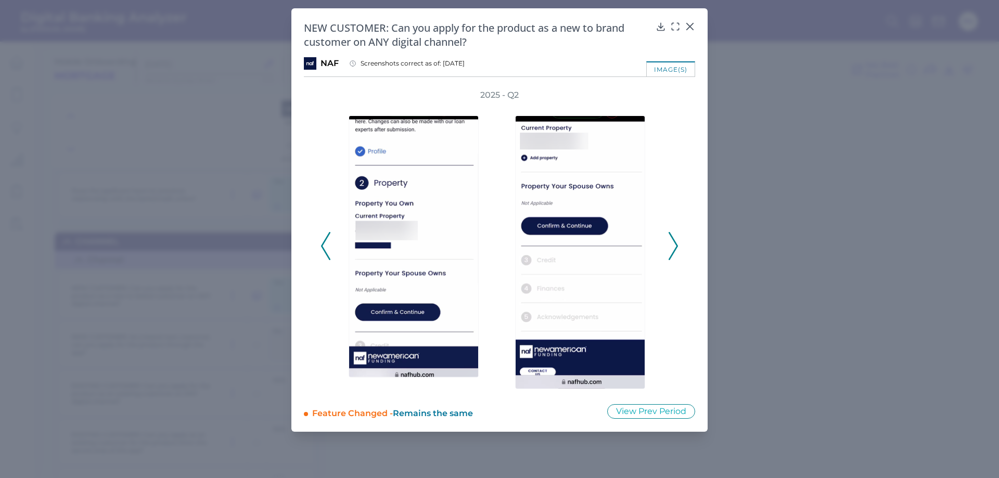
click at [672, 250] on icon at bounding box center [673, 246] width 9 height 28
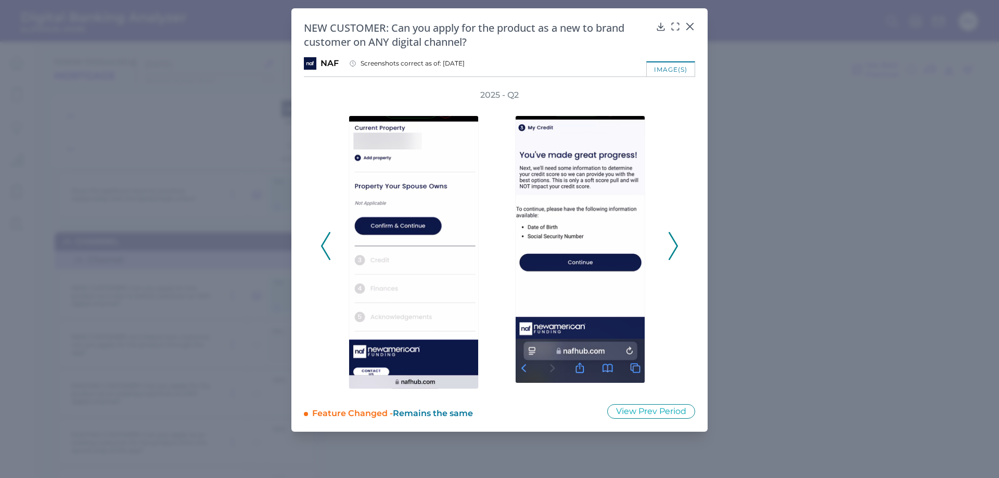
click at [672, 250] on icon at bounding box center [673, 246] width 9 height 28
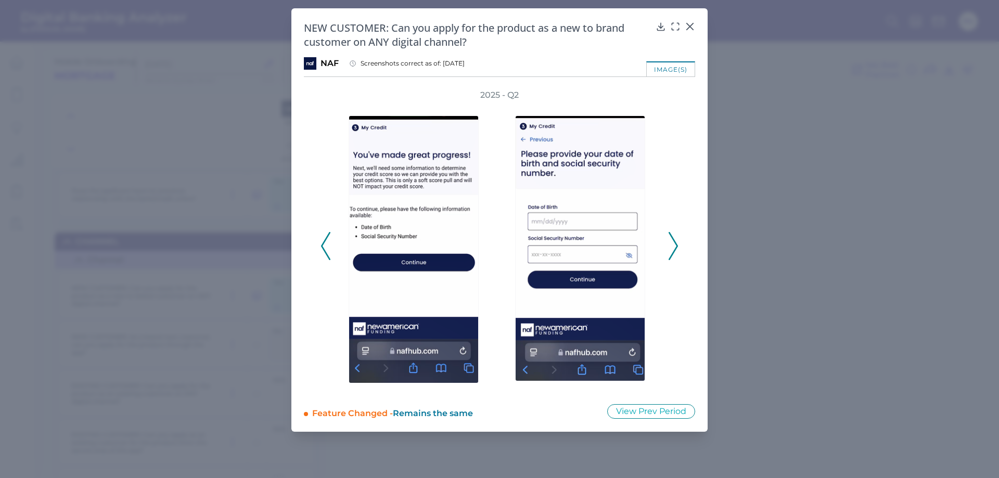
click at [672, 250] on icon at bounding box center [673, 246] width 9 height 28
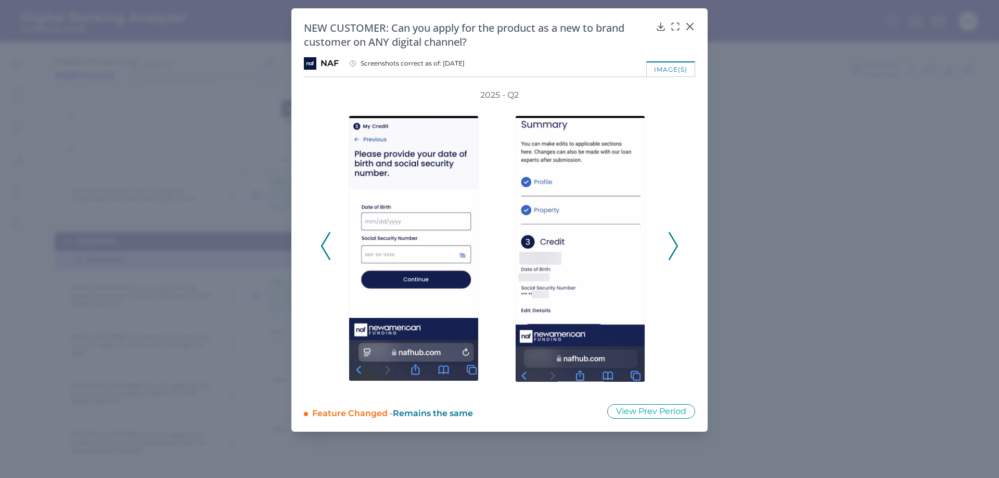
click at [672, 250] on icon at bounding box center [673, 246] width 9 height 28
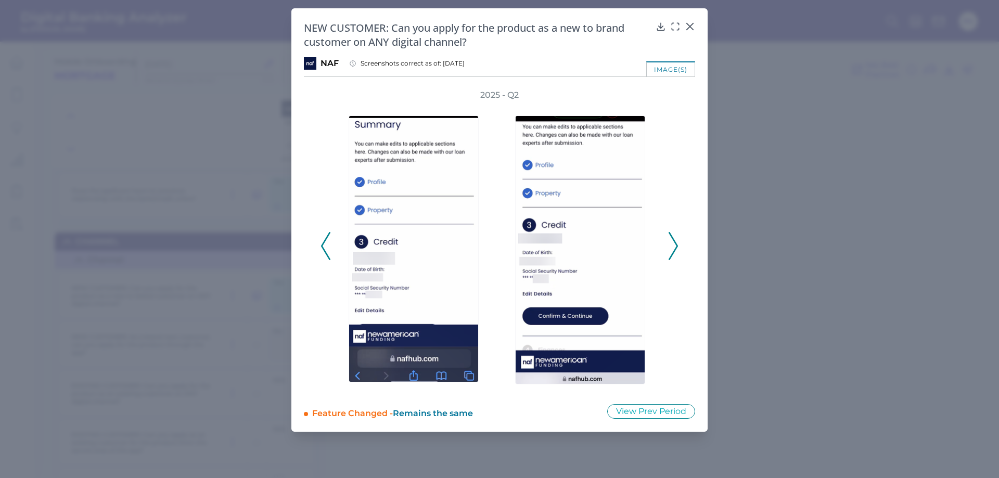
click at [672, 250] on icon at bounding box center [673, 246] width 9 height 28
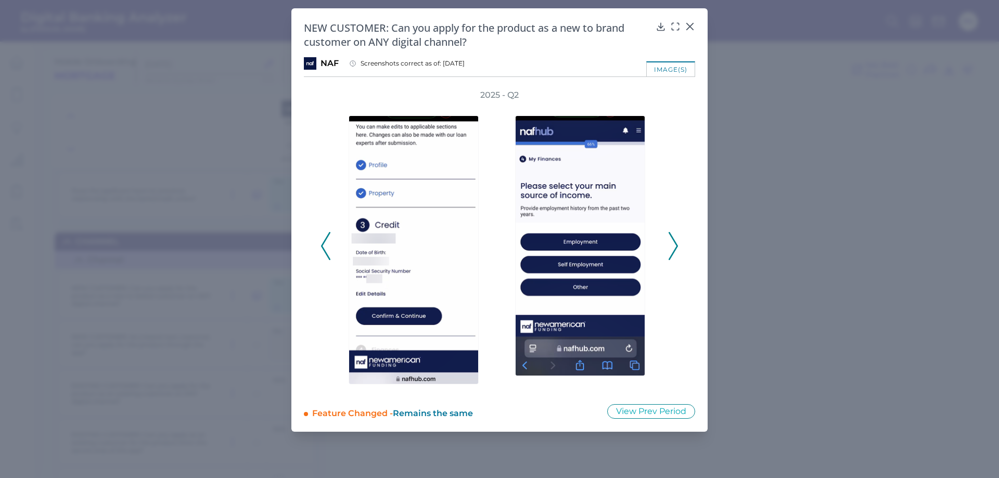
click at [672, 250] on icon at bounding box center [673, 246] width 9 height 28
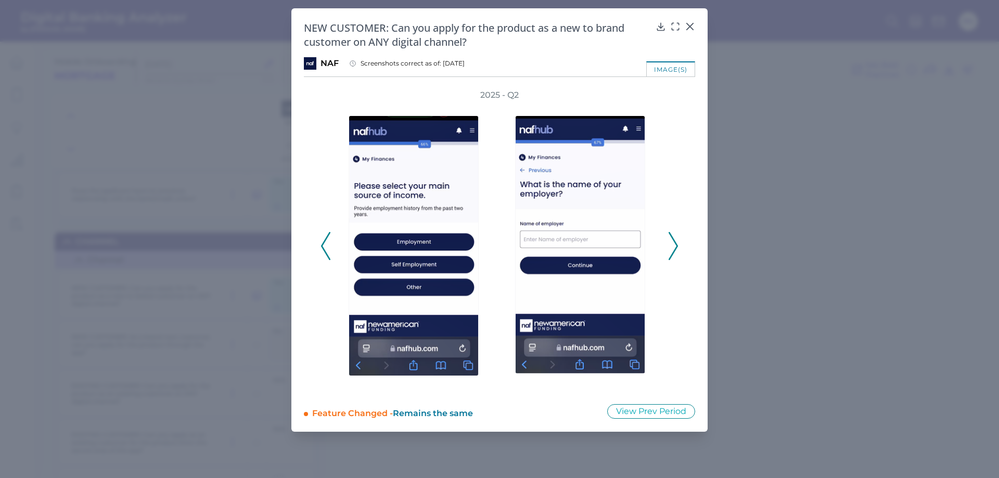
click at [672, 250] on icon at bounding box center [673, 246] width 9 height 28
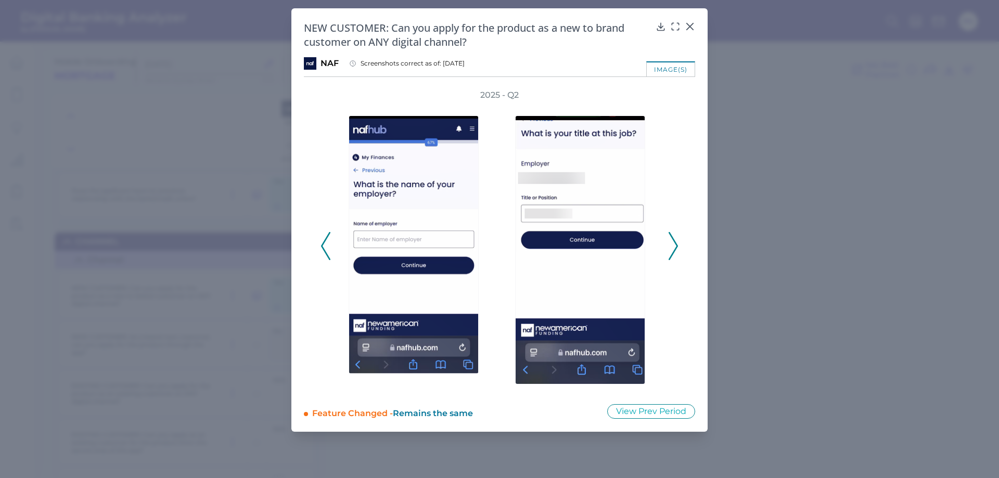
click at [672, 250] on icon at bounding box center [673, 246] width 9 height 28
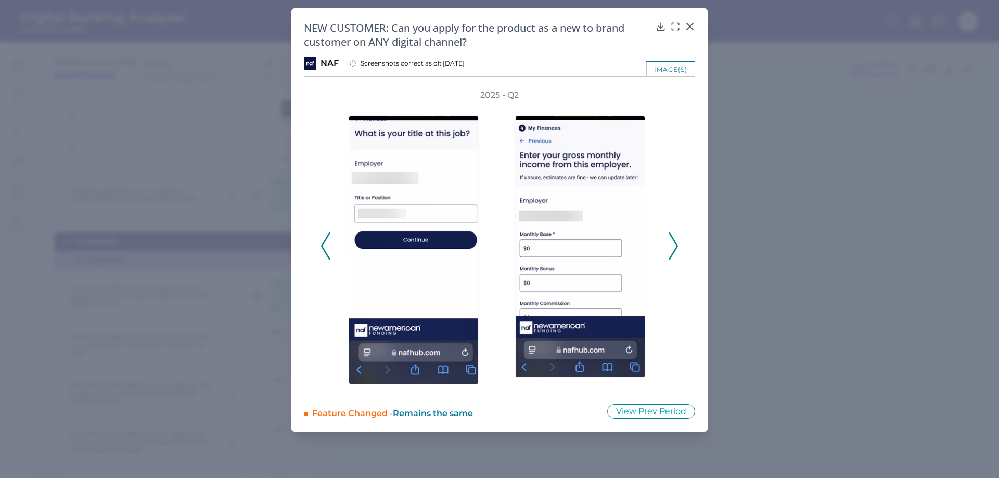
click at [672, 250] on icon at bounding box center [673, 246] width 9 height 28
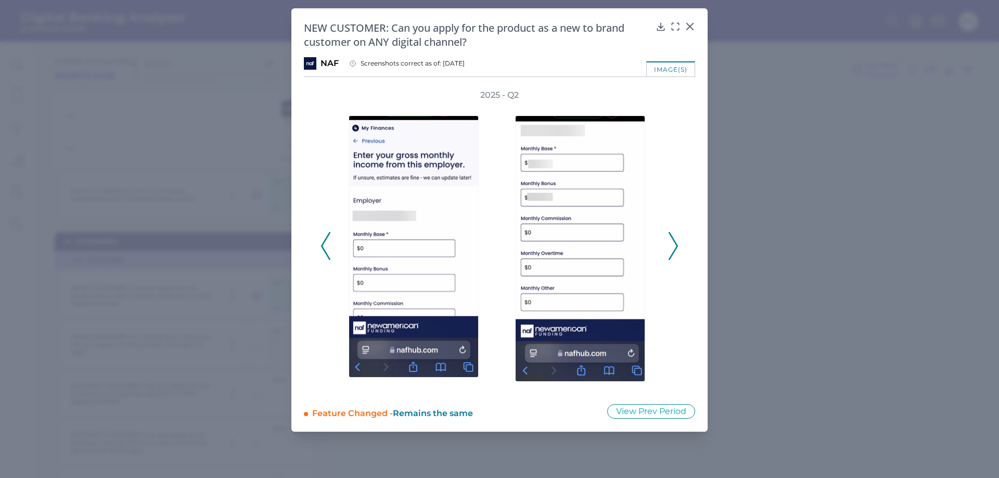
click at [672, 250] on icon at bounding box center [673, 246] width 9 height 28
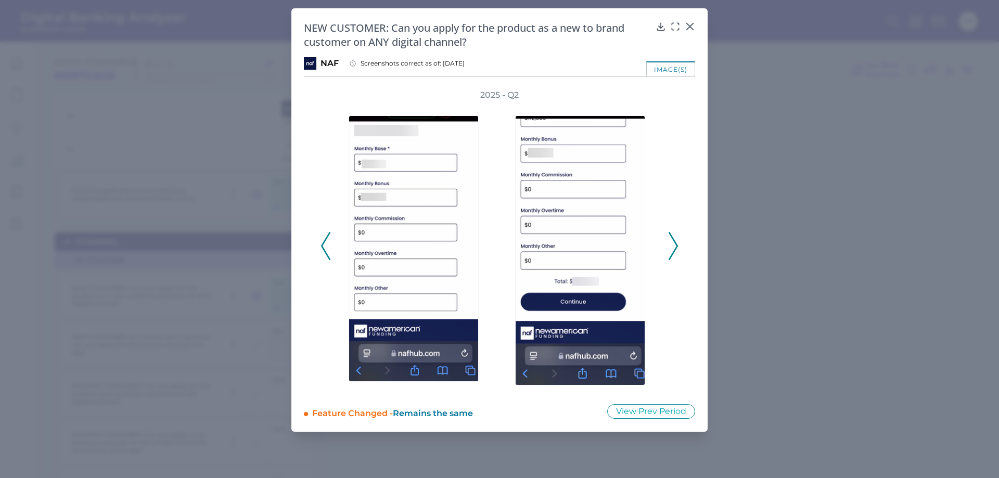
click at [672, 250] on icon at bounding box center [673, 246] width 9 height 28
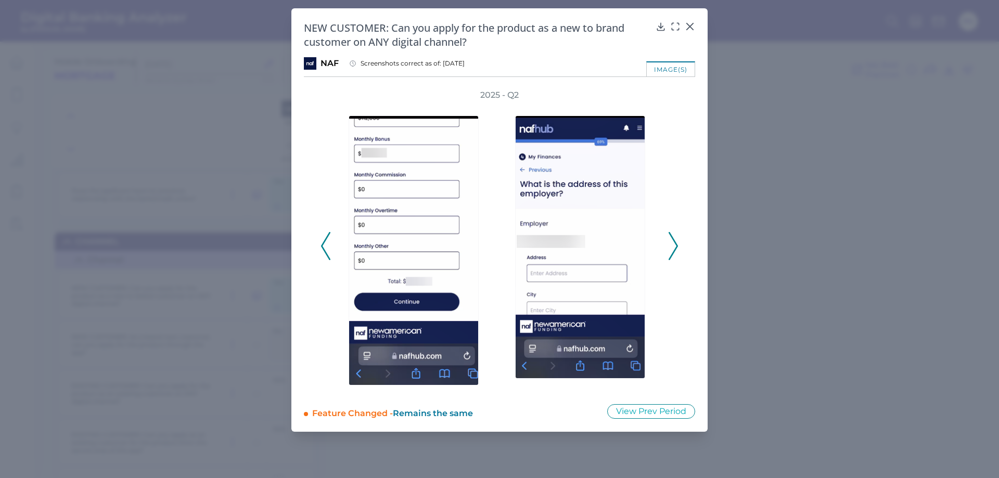
click at [672, 250] on icon at bounding box center [673, 246] width 9 height 28
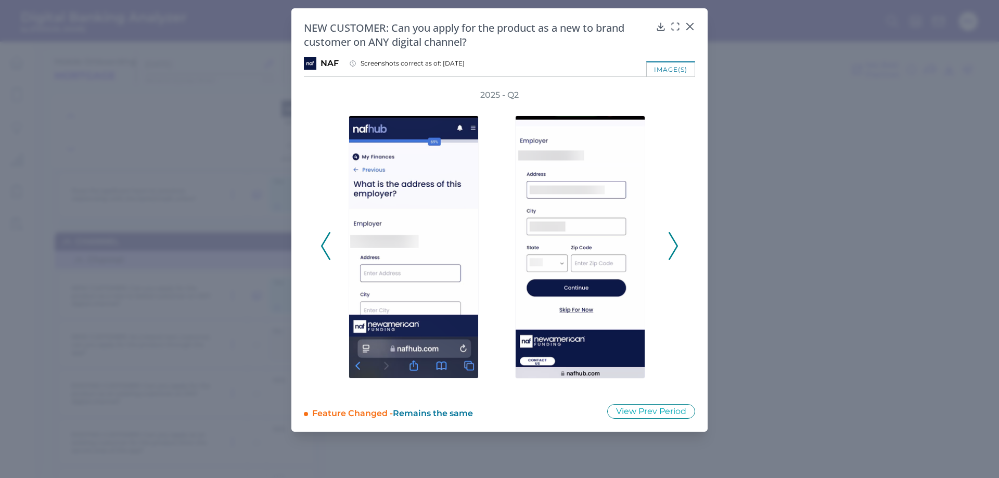
click at [672, 250] on icon at bounding box center [673, 246] width 9 height 28
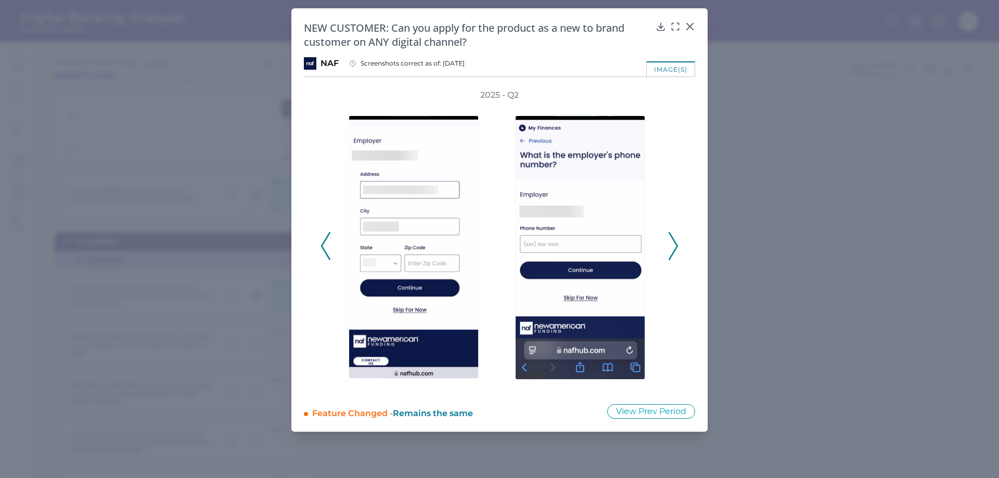
click at [672, 250] on icon at bounding box center [673, 246] width 9 height 28
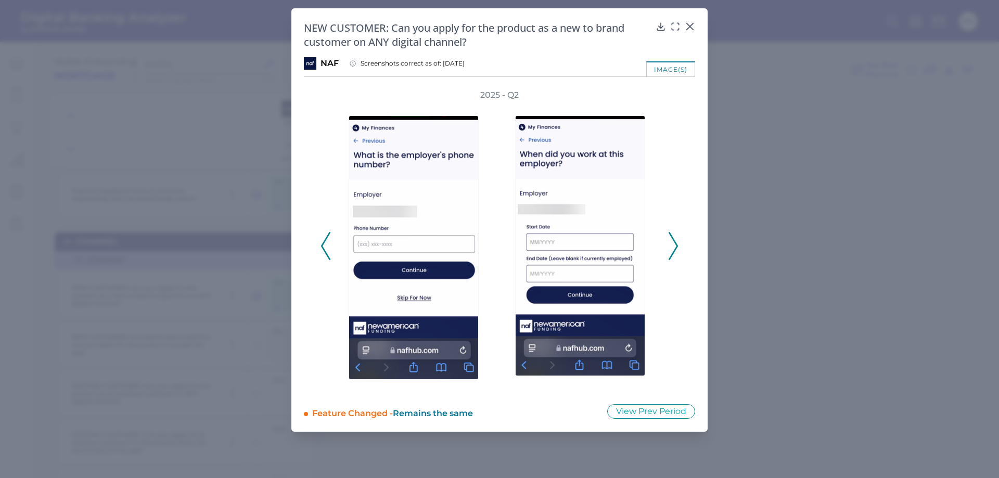
click at [672, 250] on icon at bounding box center [673, 246] width 9 height 28
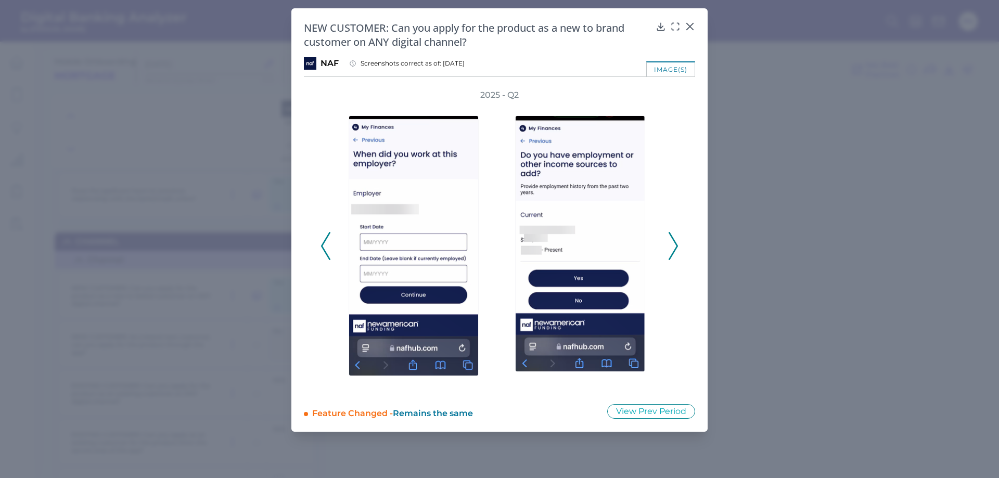
click at [672, 250] on icon at bounding box center [673, 246] width 9 height 28
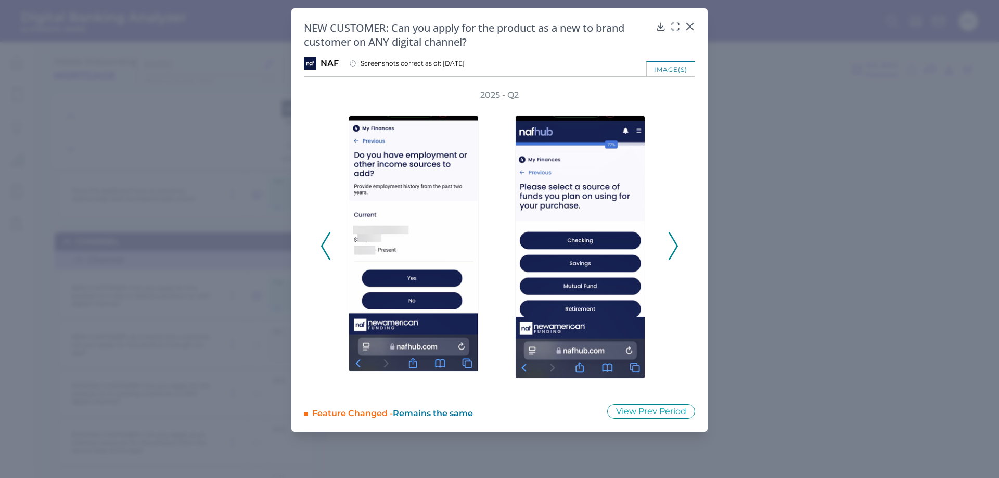
click at [672, 250] on icon at bounding box center [673, 246] width 9 height 28
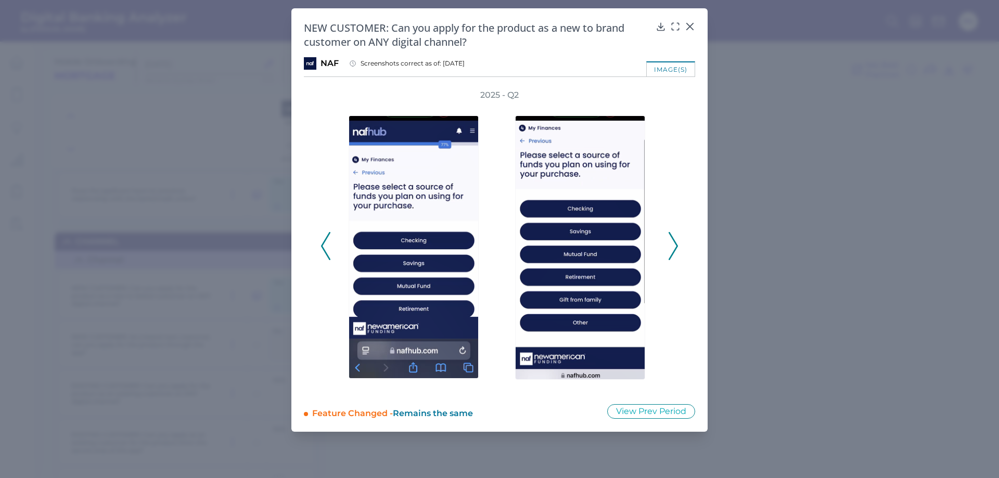
click at [672, 250] on icon at bounding box center [673, 246] width 9 height 28
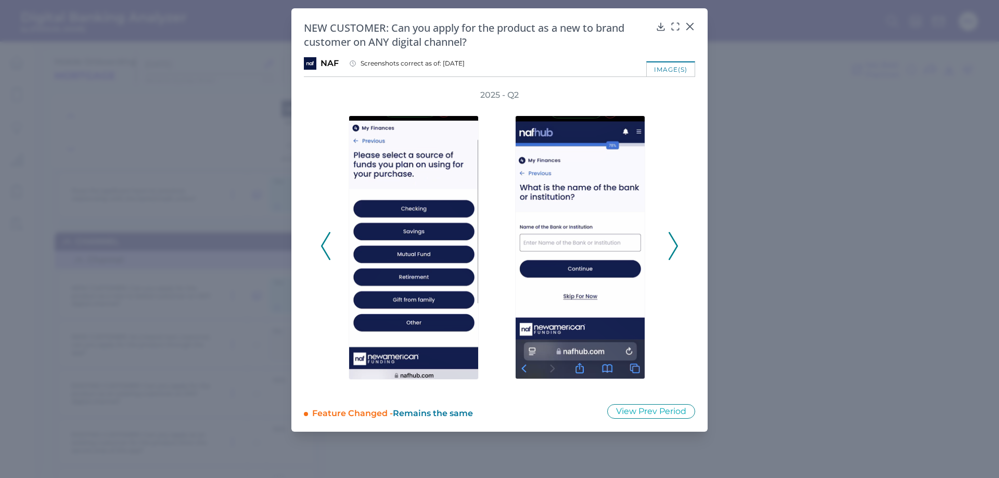
click at [672, 250] on icon at bounding box center [673, 246] width 9 height 28
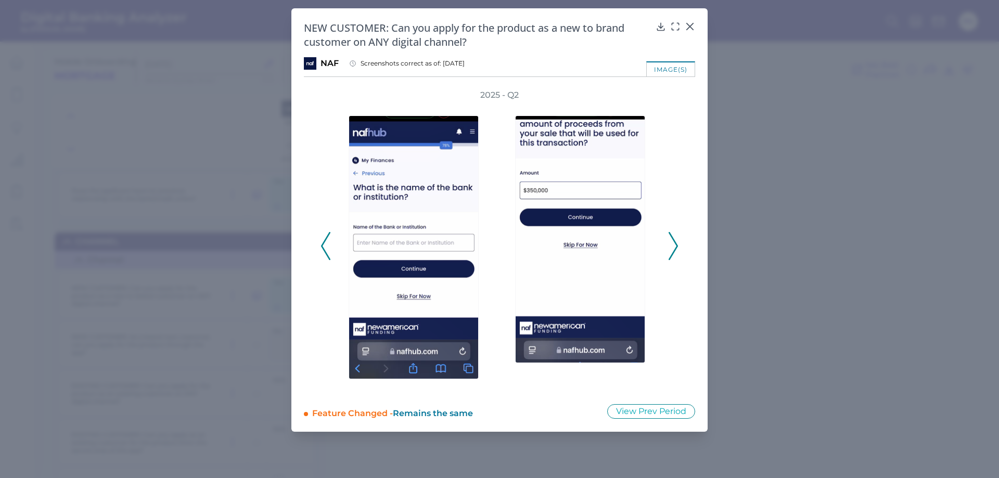
click at [672, 250] on icon at bounding box center [673, 246] width 9 height 28
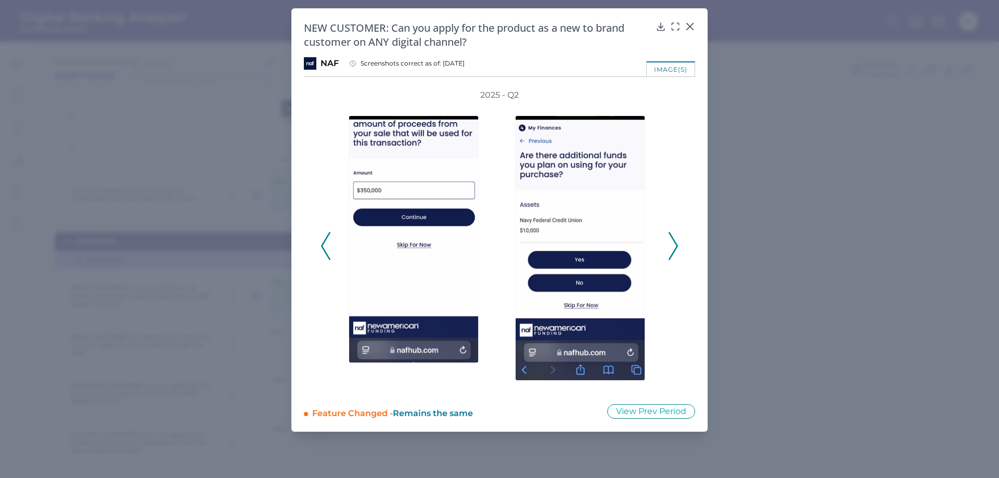
click at [672, 250] on icon at bounding box center [673, 246] width 9 height 28
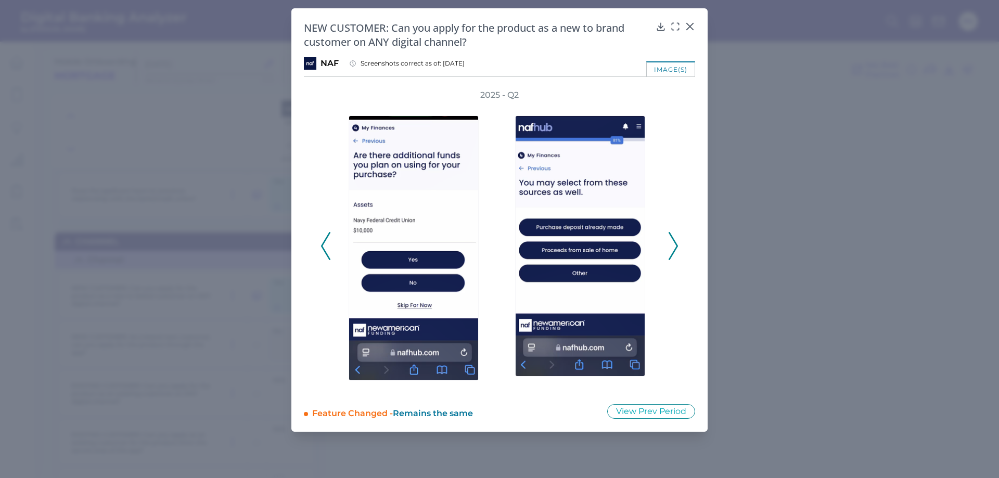
click at [672, 250] on icon at bounding box center [673, 246] width 9 height 28
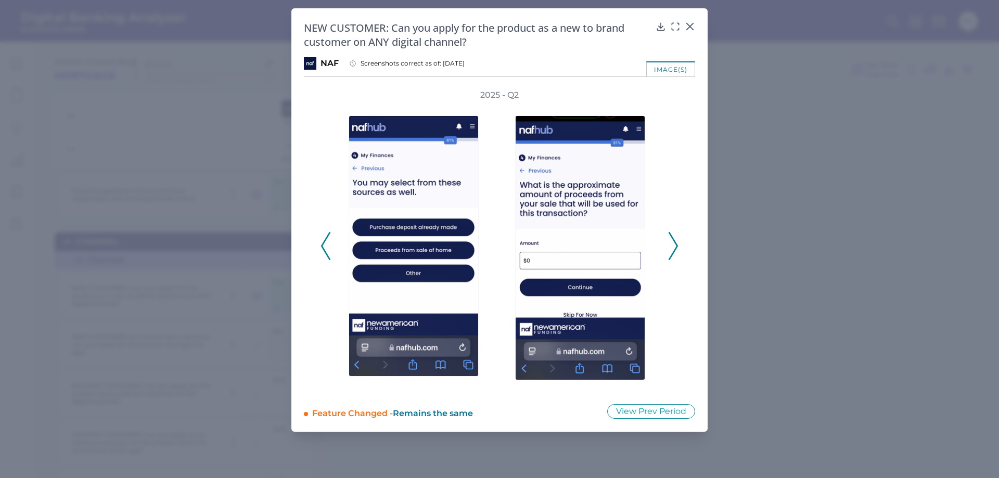
click at [672, 250] on icon at bounding box center [673, 246] width 9 height 28
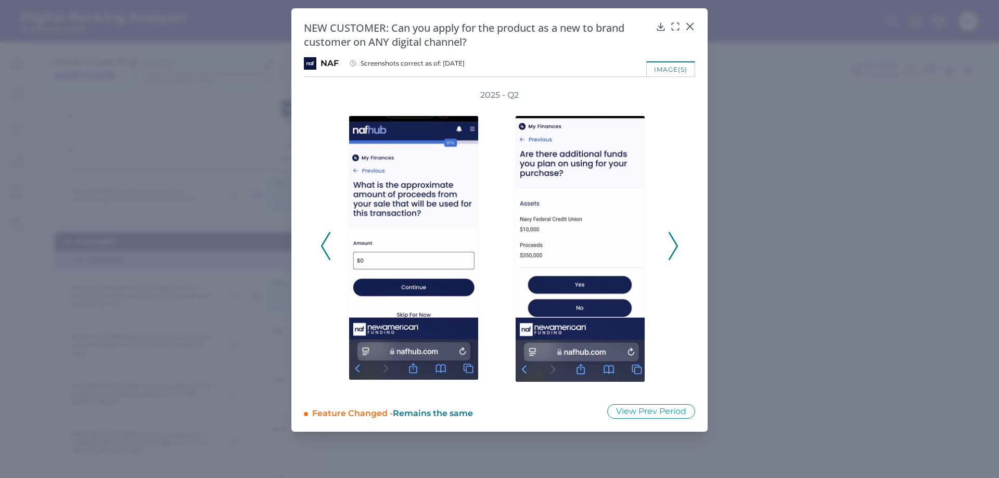
click at [672, 250] on icon at bounding box center [673, 246] width 9 height 28
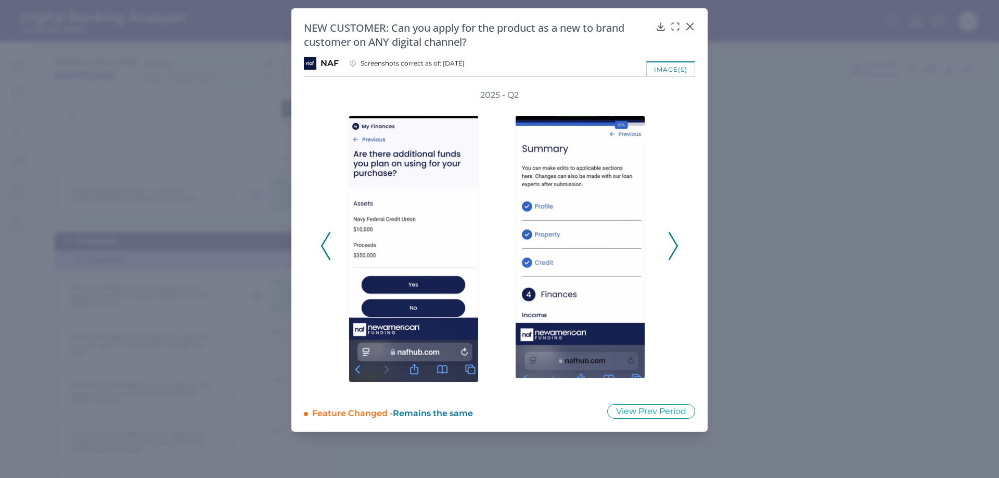
click at [672, 250] on icon at bounding box center [673, 246] width 9 height 28
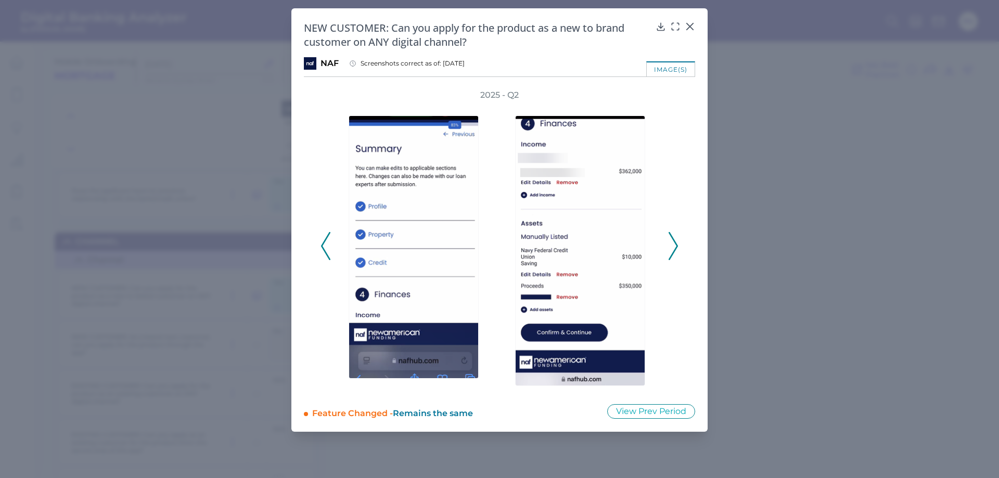
click at [672, 250] on icon at bounding box center [673, 246] width 9 height 28
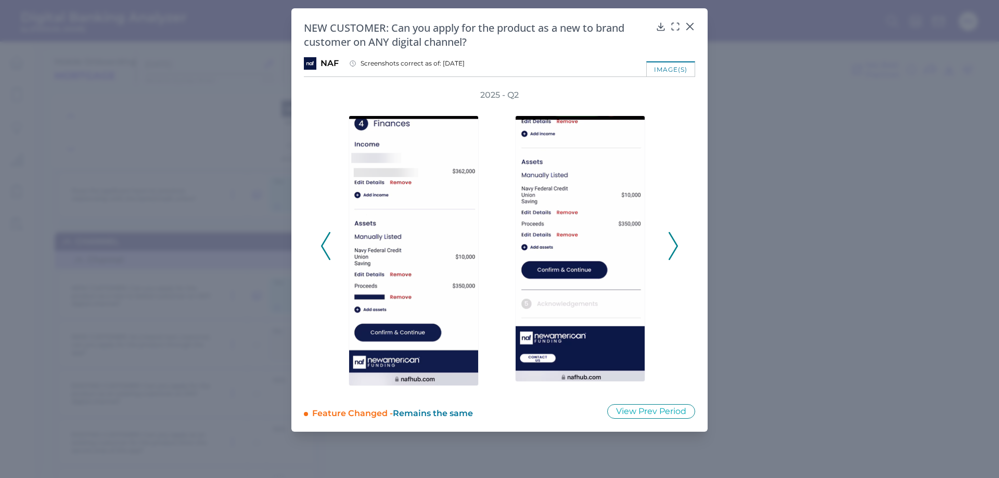
click at [672, 250] on icon at bounding box center [673, 246] width 9 height 28
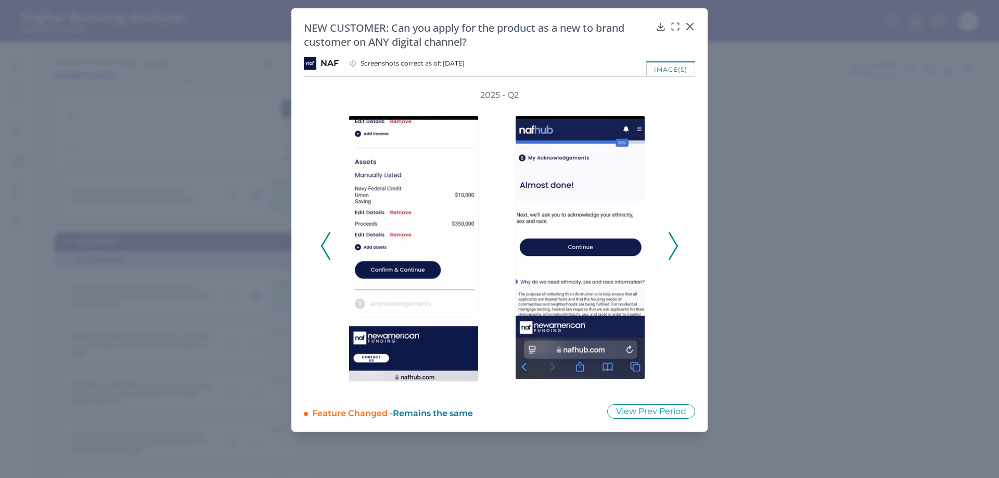
click at [672, 250] on icon at bounding box center [673, 246] width 9 height 28
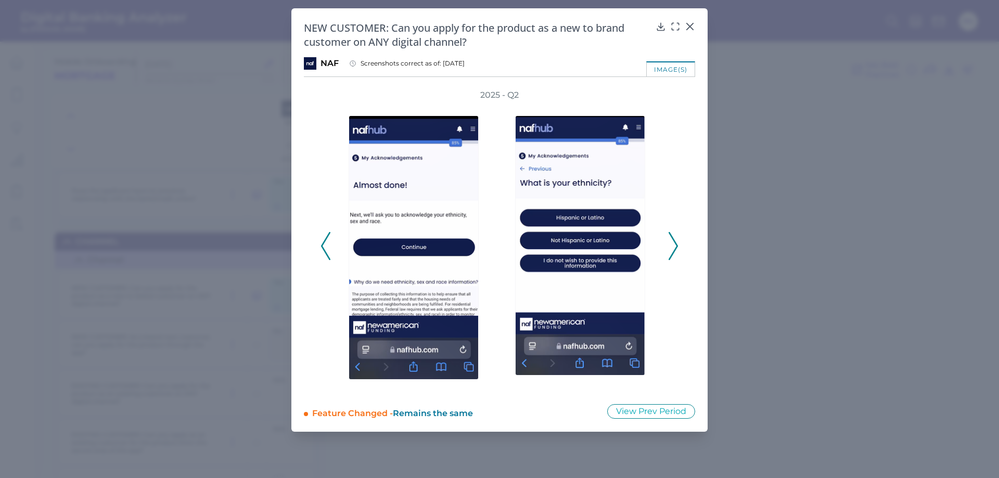
click at [672, 250] on icon at bounding box center [673, 246] width 9 height 28
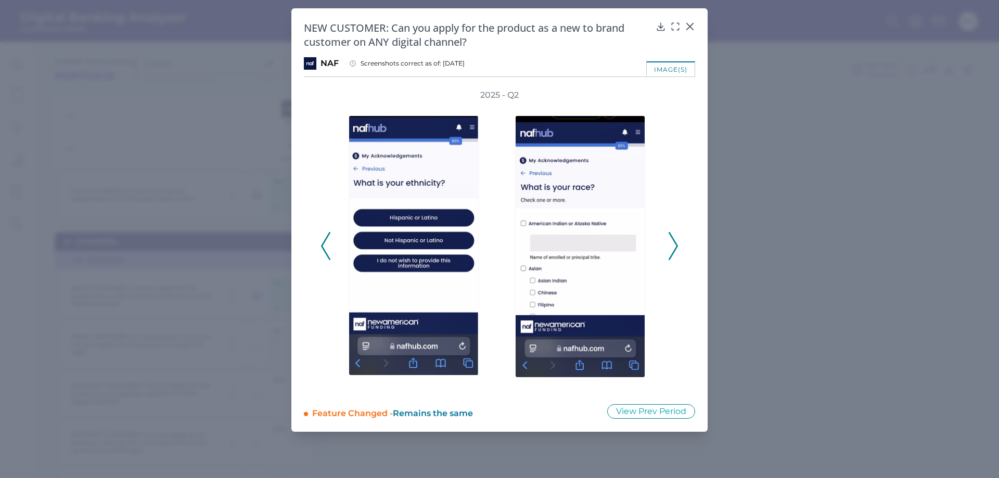
click at [672, 250] on icon at bounding box center [673, 246] width 9 height 28
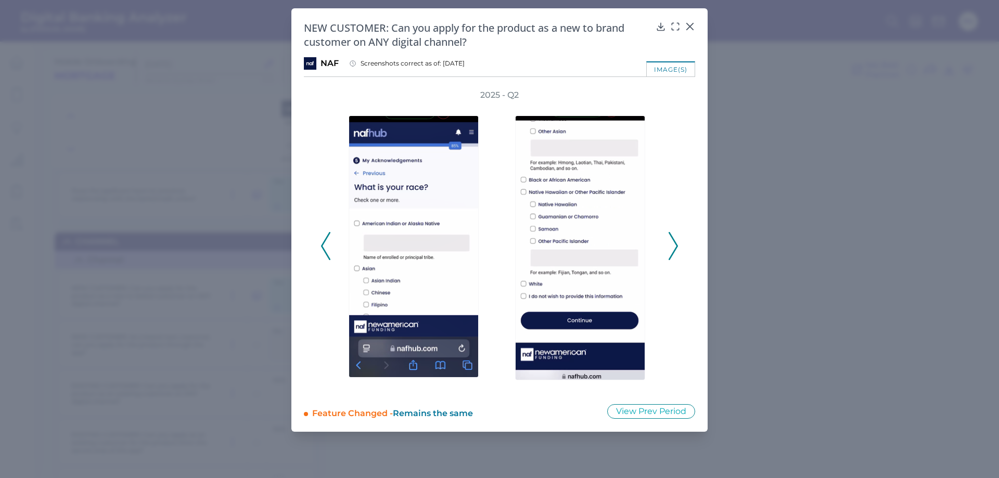
click at [672, 250] on icon at bounding box center [673, 246] width 9 height 28
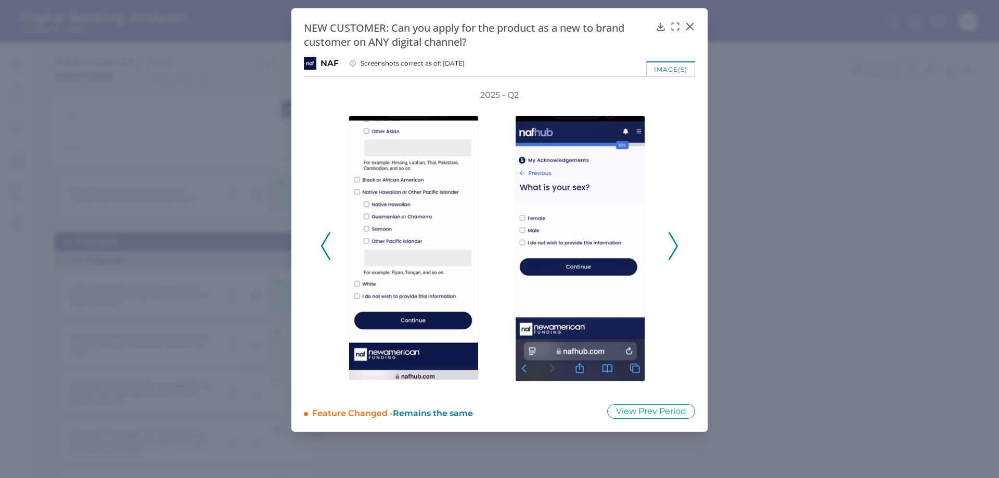
click at [665, 255] on div at bounding box center [582, 246] width 166 height 290
click at [673, 247] on icon at bounding box center [673, 246] width 9 height 28
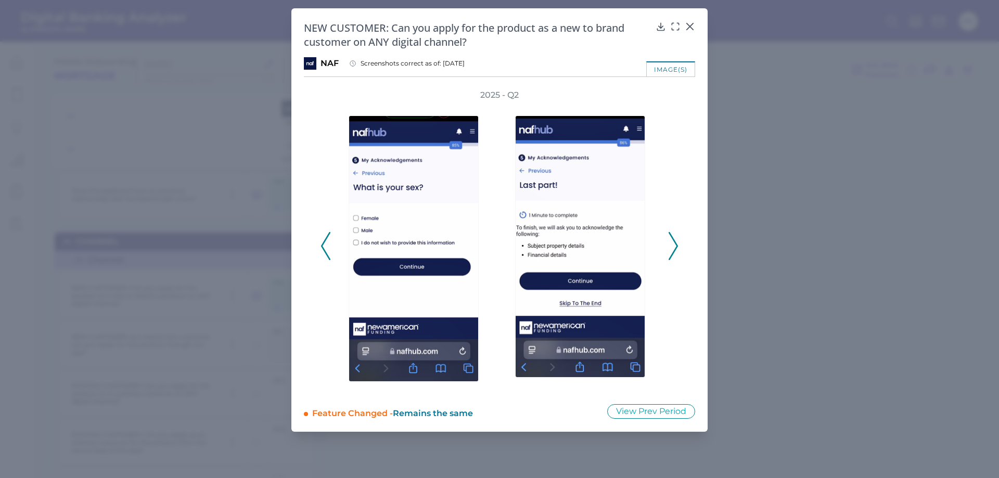
click at [673, 247] on icon at bounding box center [673, 246] width 9 height 28
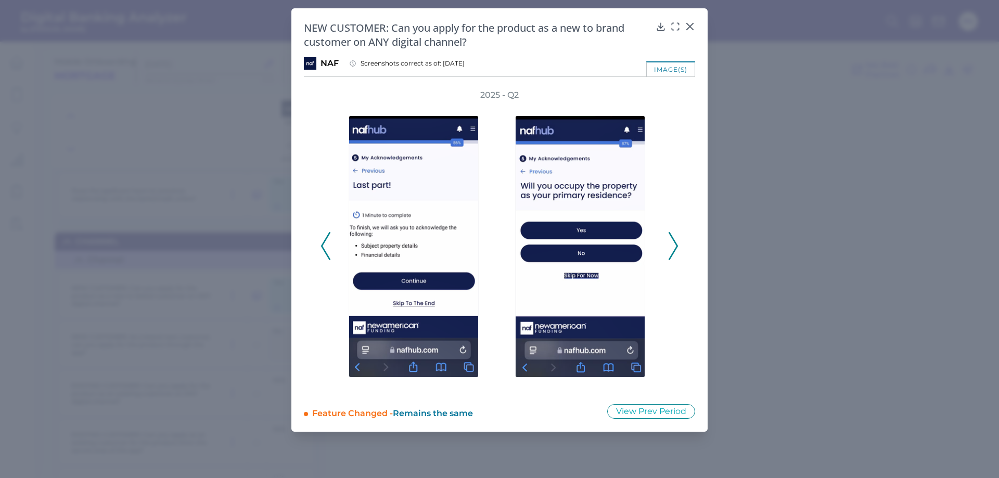
click at [673, 247] on icon at bounding box center [673, 246] width 9 height 28
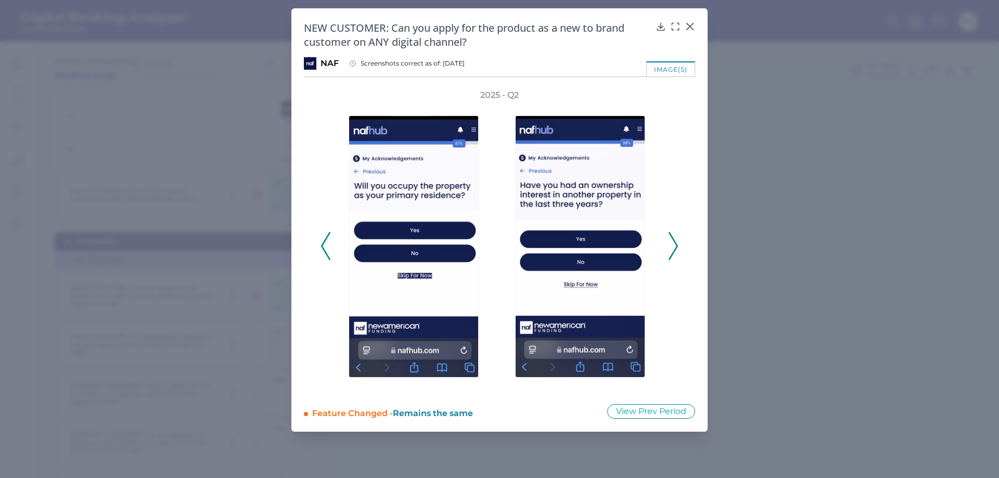
click at [673, 247] on icon at bounding box center [673, 246] width 9 height 28
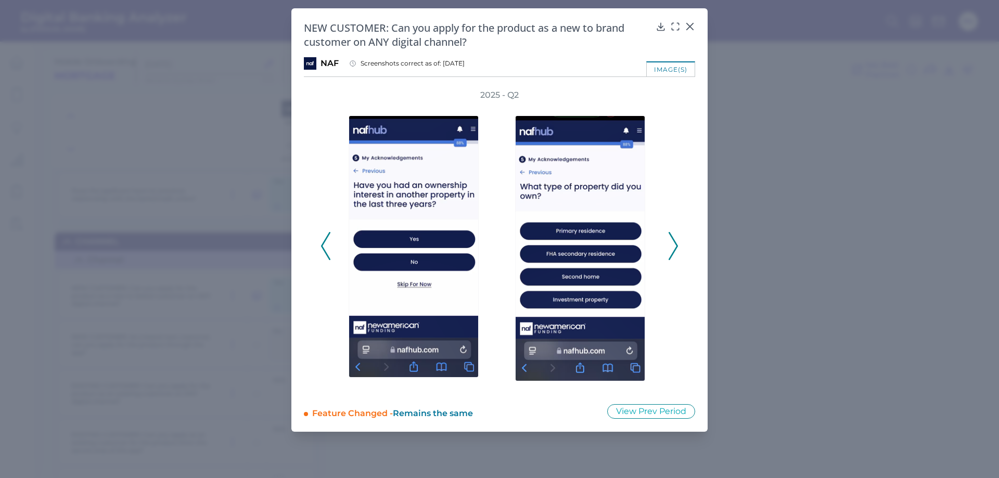
click at [673, 247] on icon at bounding box center [673, 246] width 9 height 28
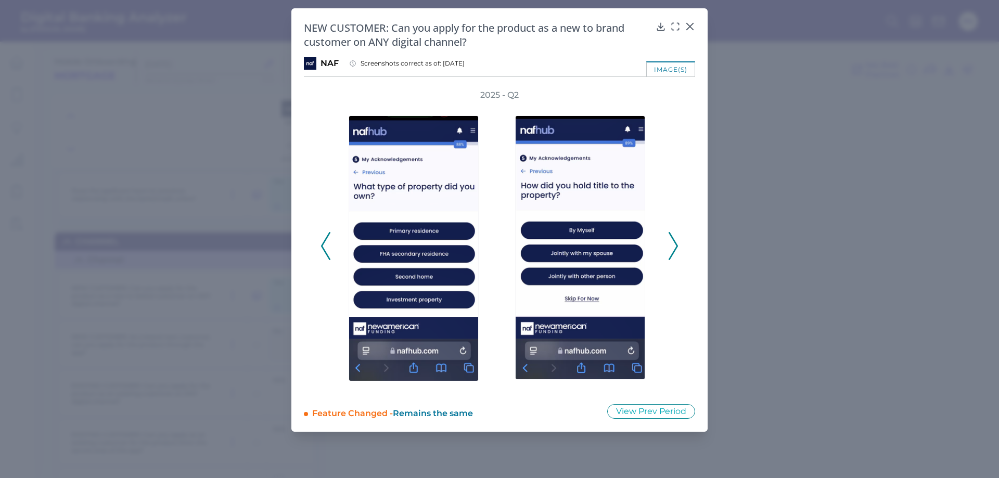
click at [673, 247] on icon at bounding box center [673, 246] width 9 height 28
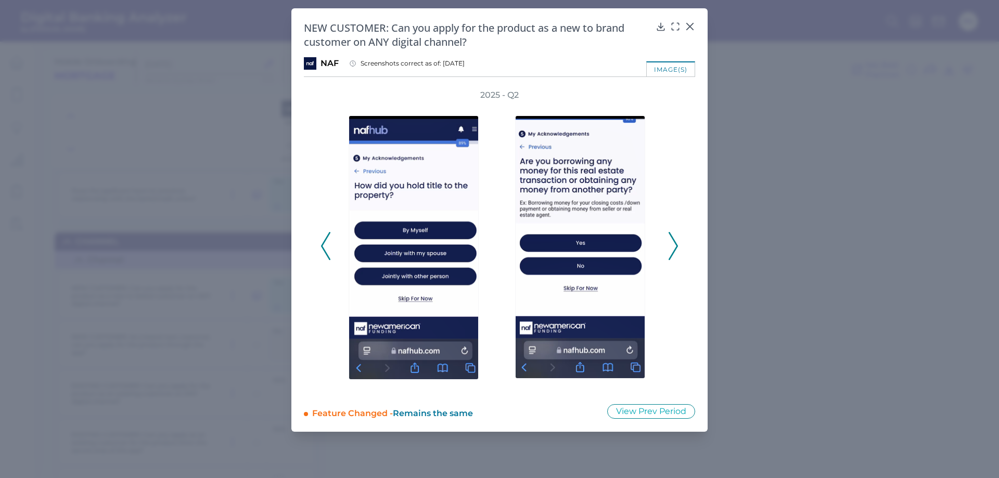
click at [673, 247] on icon at bounding box center [673, 246] width 9 height 28
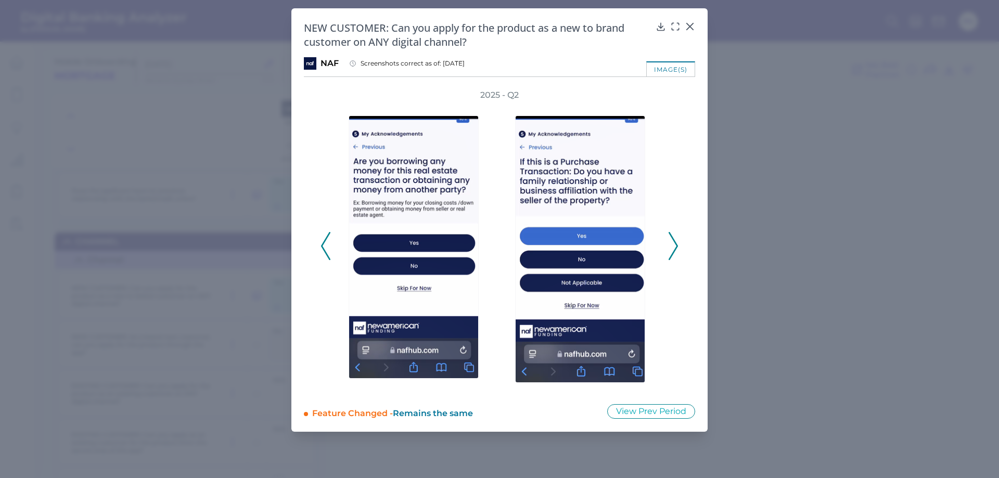
click at [673, 247] on icon at bounding box center [673, 246] width 9 height 28
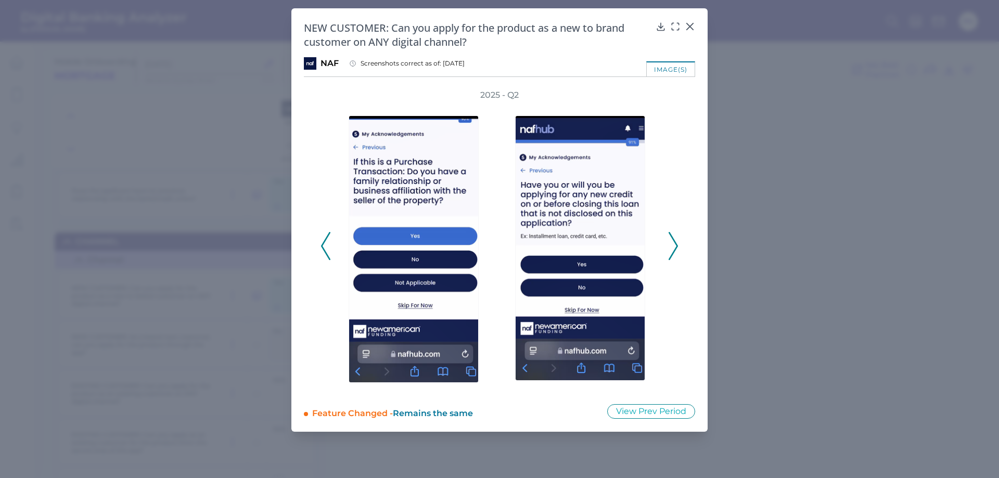
click at [673, 247] on icon at bounding box center [673, 246] width 9 height 28
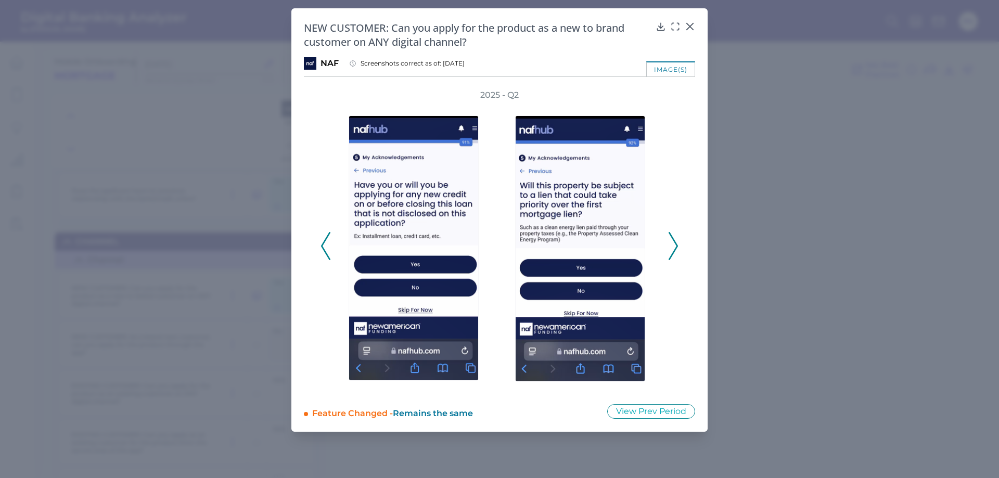
click at [673, 247] on icon at bounding box center [673, 246] width 9 height 28
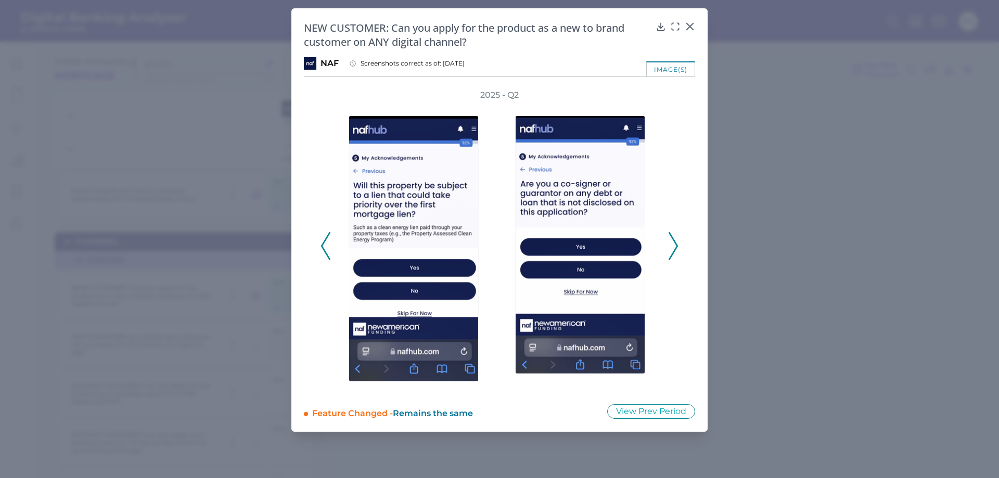
click at [673, 247] on icon at bounding box center [673, 246] width 9 height 28
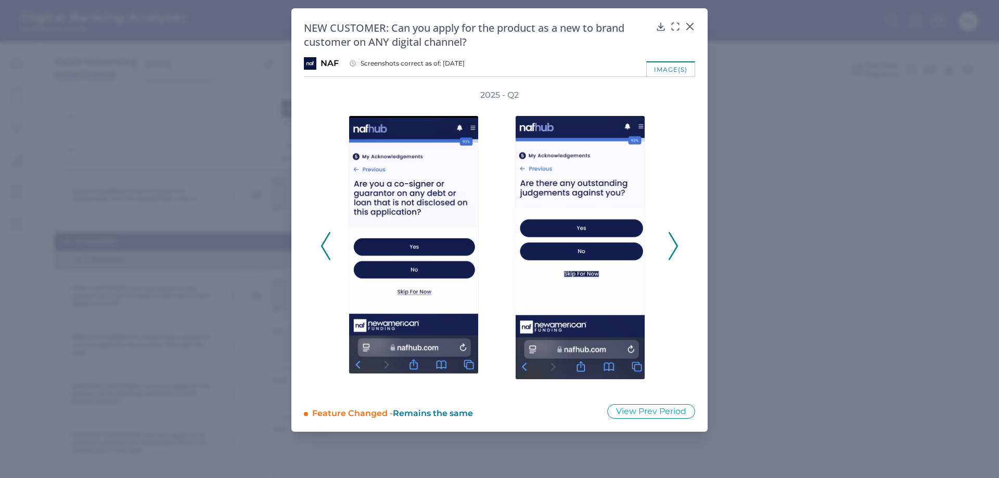
click at [673, 247] on icon at bounding box center [673, 246] width 9 height 28
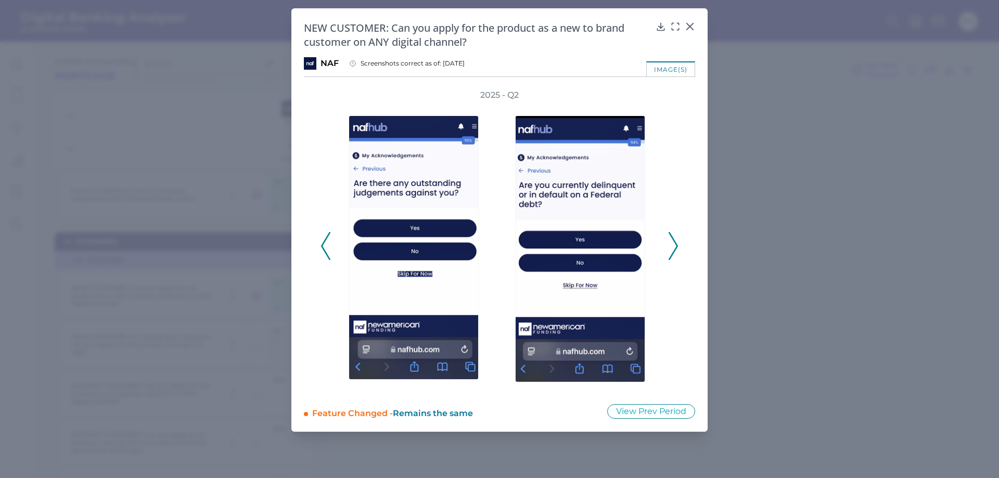
click at [673, 247] on icon at bounding box center [673, 246] width 9 height 28
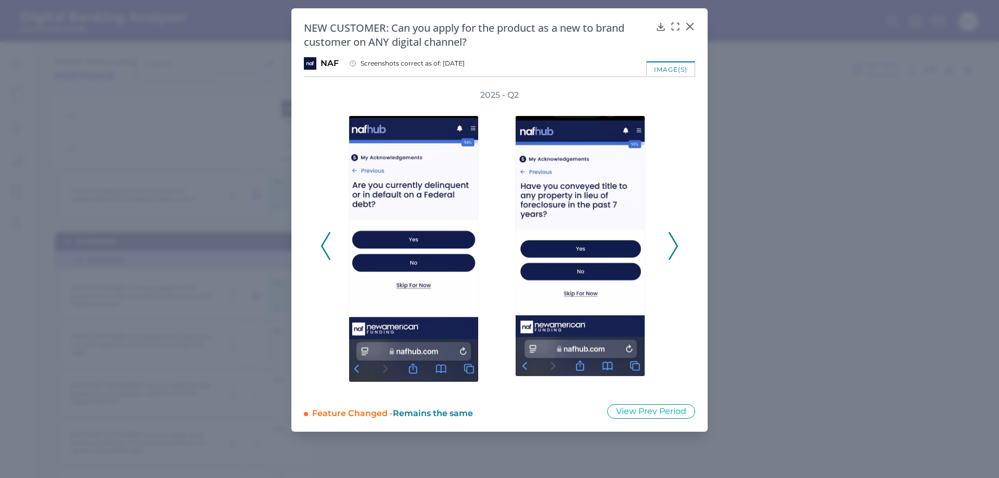
click at [673, 247] on icon at bounding box center [673, 246] width 9 height 28
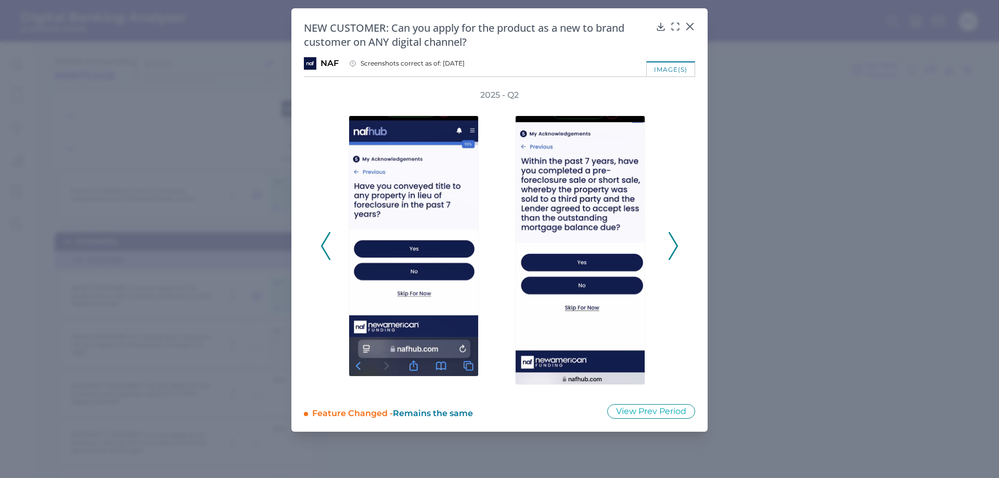
click at [680, 248] on div "2025 - Q2" at bounding box center [499, 240] width 391 height 302
click at [676, 248] on polyline at bounding box center [673, 246] width 8 height 27
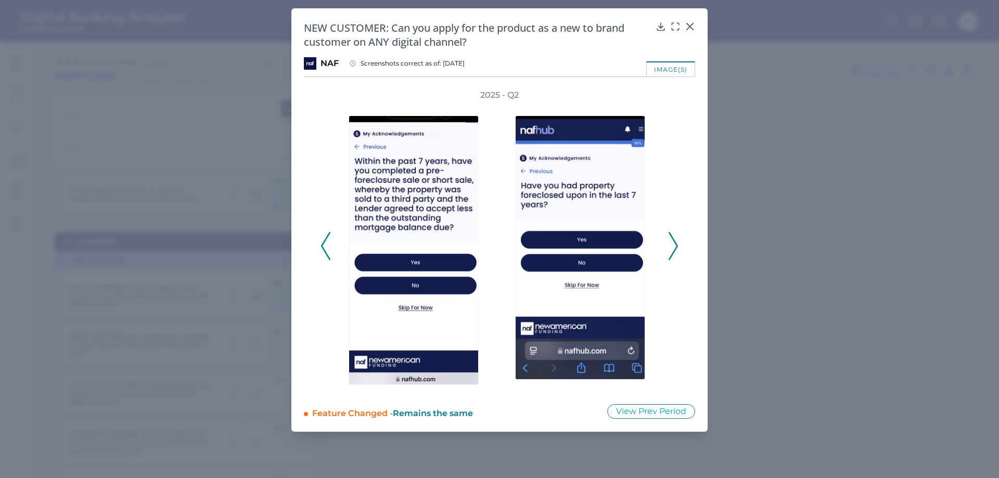
click at [676, 248] on polyline at bounding box center [673, 246] width 8 height 27
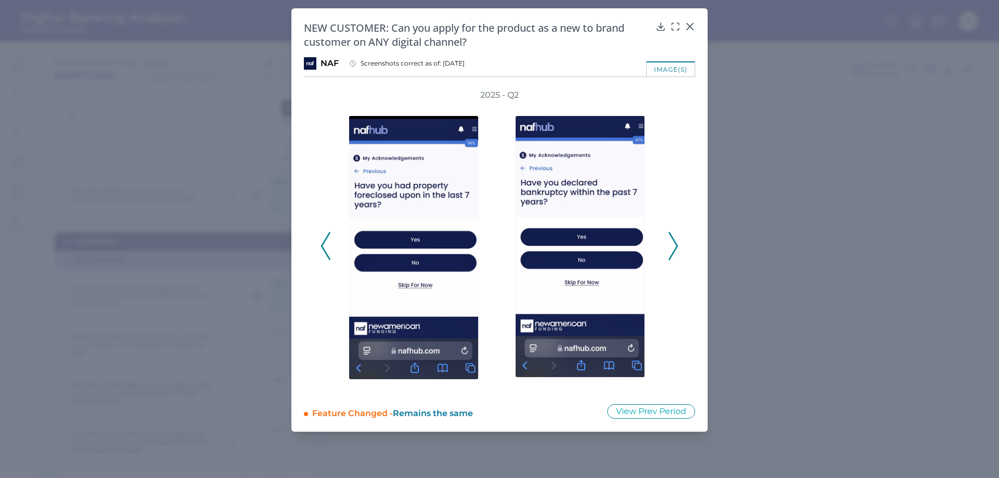
click at [676, 248] on polyline at bounding box center [673, 246] width 8 height 27
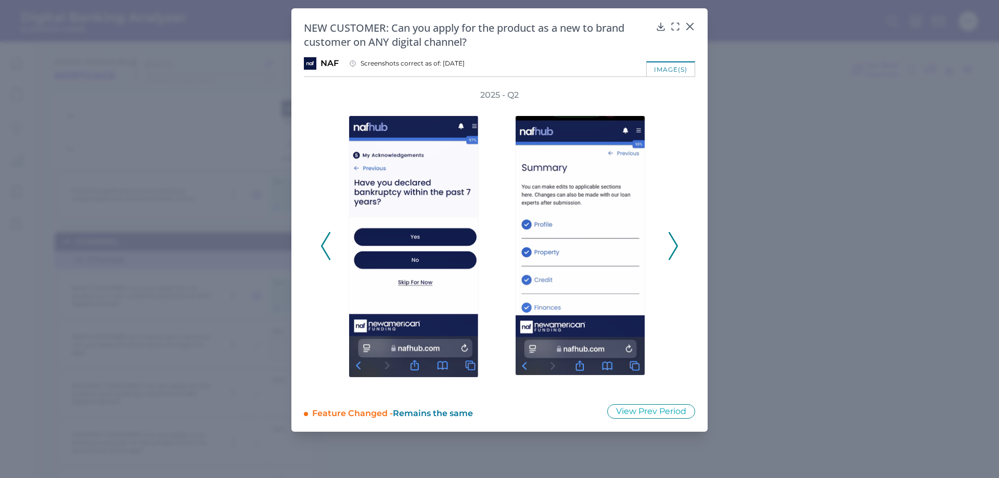
click at [676, 248] on polyline at bounding box center [673, 246] width 8 height 27
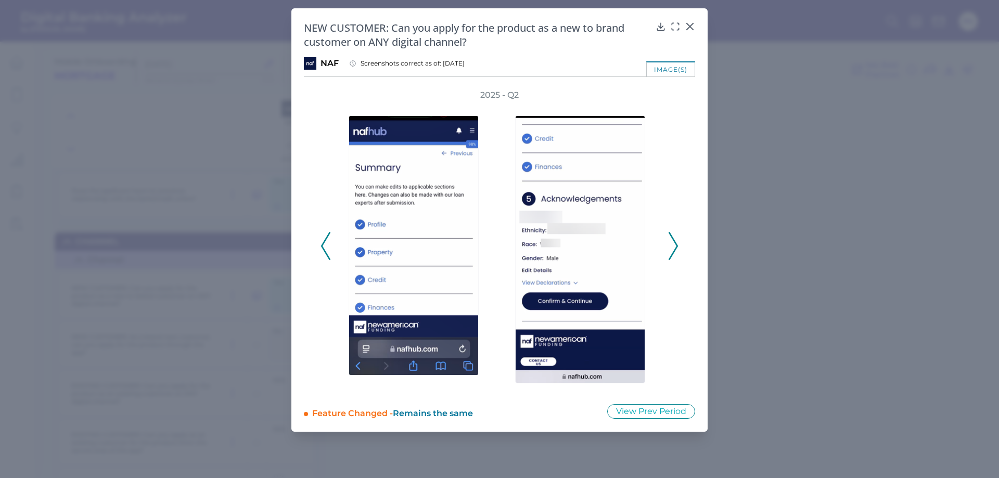
click at [676, 248] on polyline at bounding box center [673, 246] width 8 height 27
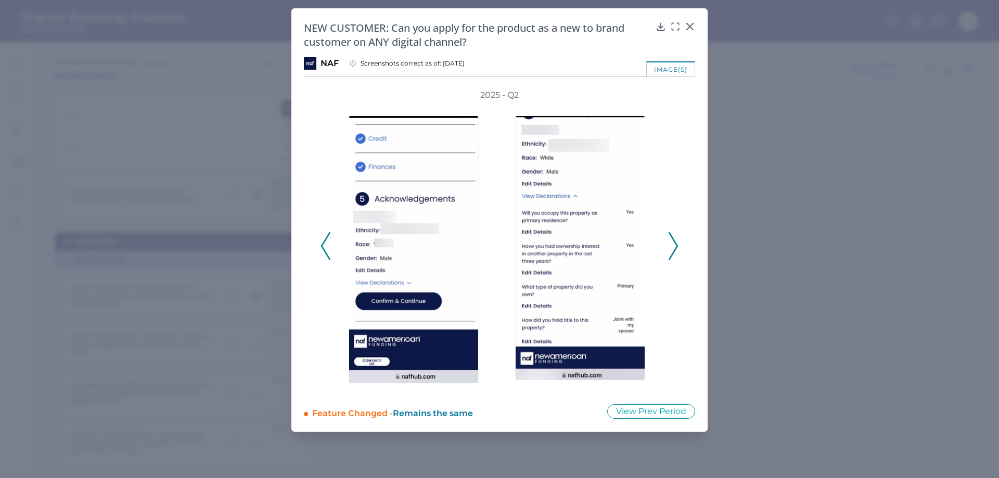
click at [676, 248] on polyline at bounding box center [673, 246] width 8 height 27
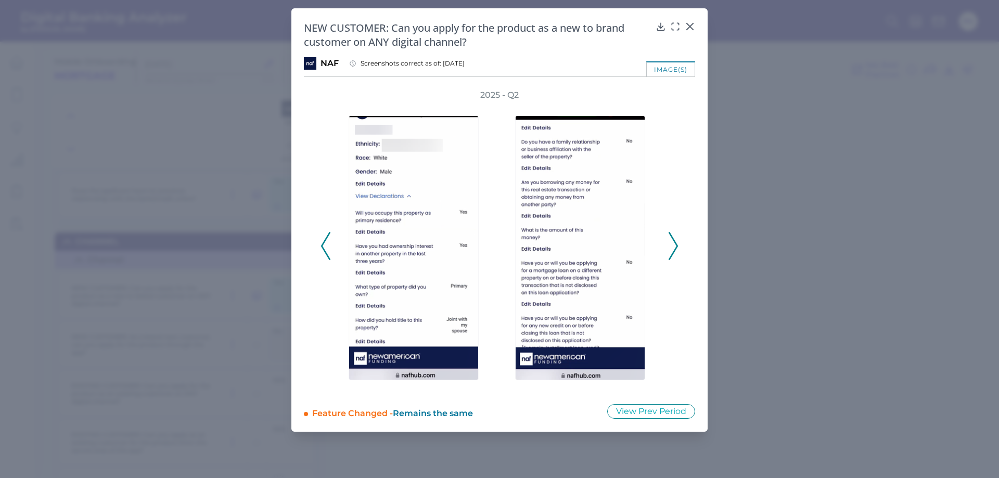
click at [676, 248] on polyline at bounding box center [673, 246] width 8 height 27
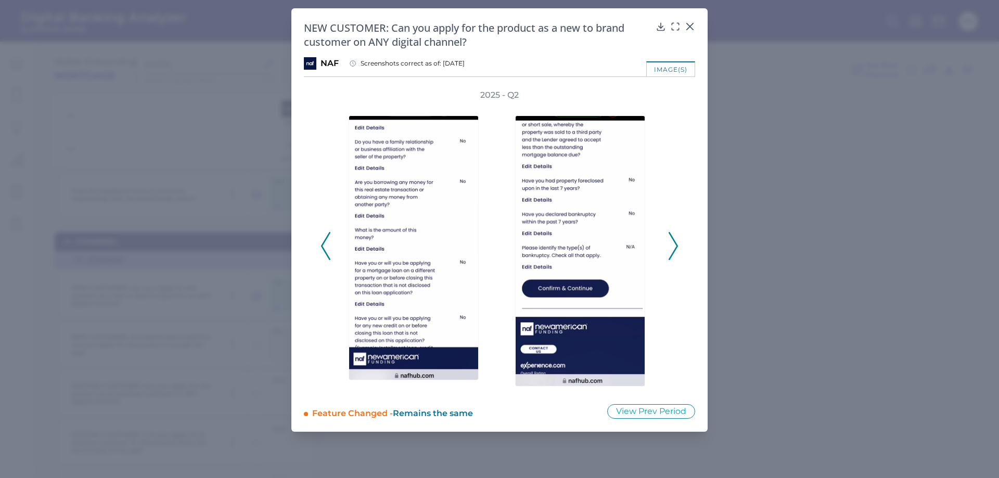
click at [676, 248] on polyline at bounding box center [673, 246] width 8 height 27
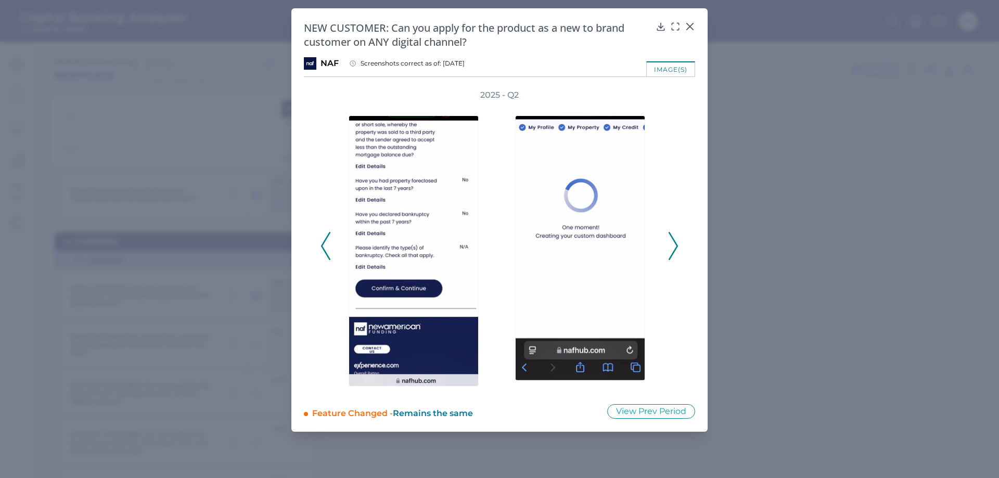
click at [676, 248] on polyline at bounding box center [673, 246] width 8 height 27
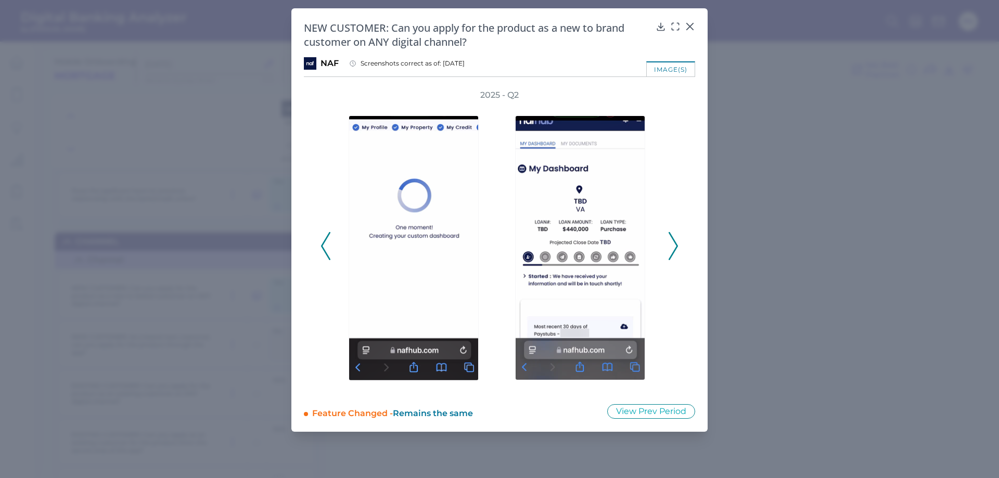
click at [676, 248] on polyline at bounding box center [673, 246] width 8 height 27
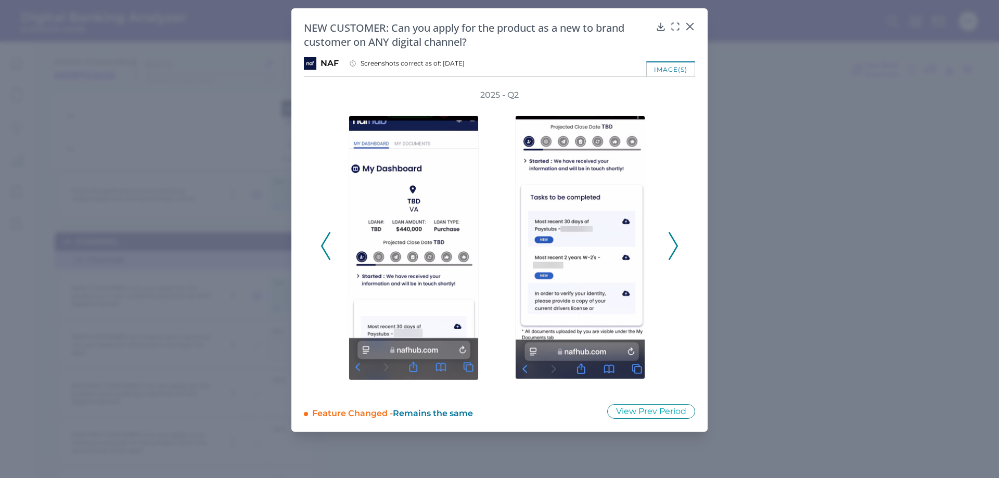
click at [676, 248] on polyline at bounding box center [673, 246] width 8 height 27
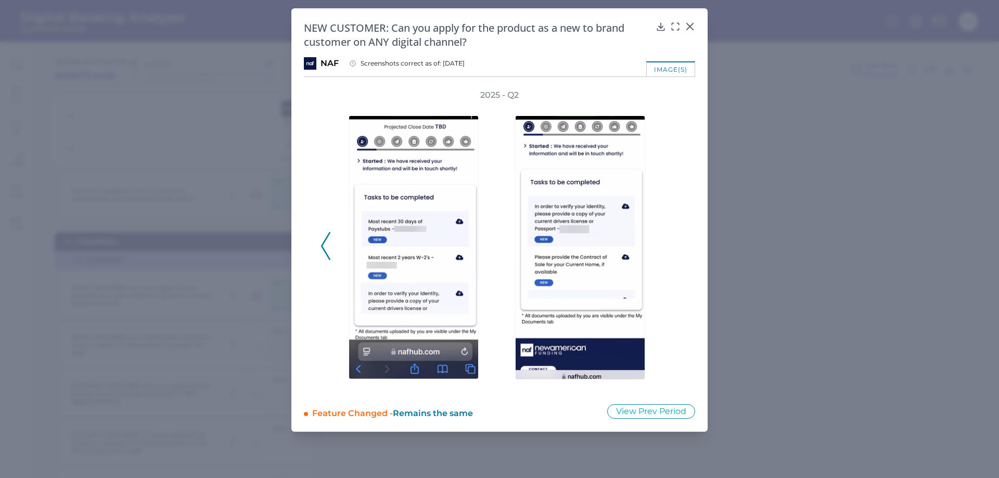
click at [676, 248] on div "2025 - Q2" at bounding box center [500, 240] width 358 height 302
click at [674, 233] on div "2025 - Q2" at bounding box center [500, 240] width 358 height 302
click at [661, 70] on div "image(s)" at bounding box center [670, 68] width 49 height 15
click at [657, 22] on icon at bounding box center [661, 26] width 10 height 10
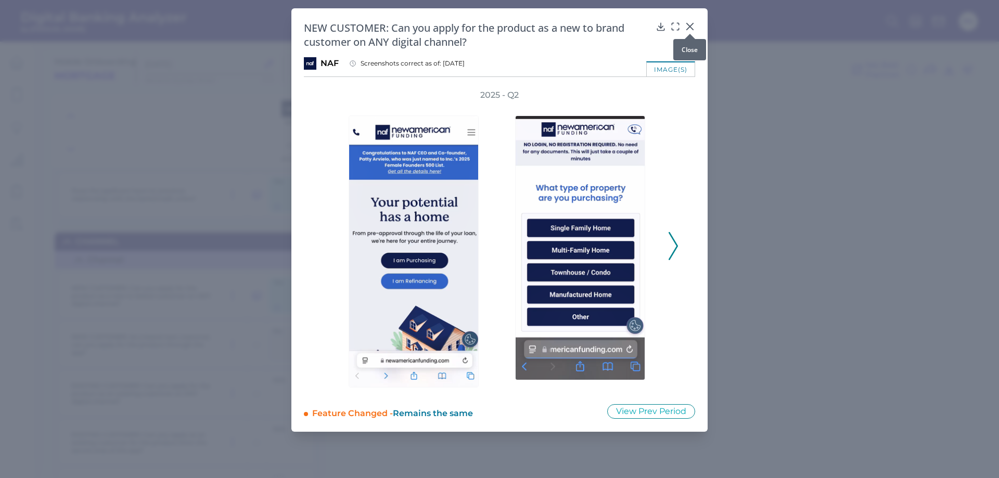
click at [690, 29] on div at bounding box center [690, 34] width 10 height 10
click at [686, 27] on icon at bounding box center [690, 26] width 10 height 10
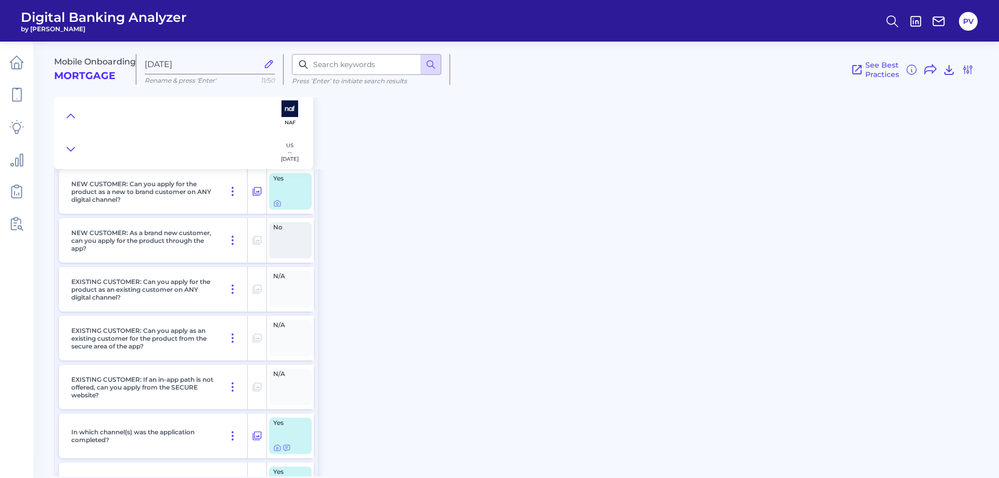
scroll to position [520, 0]
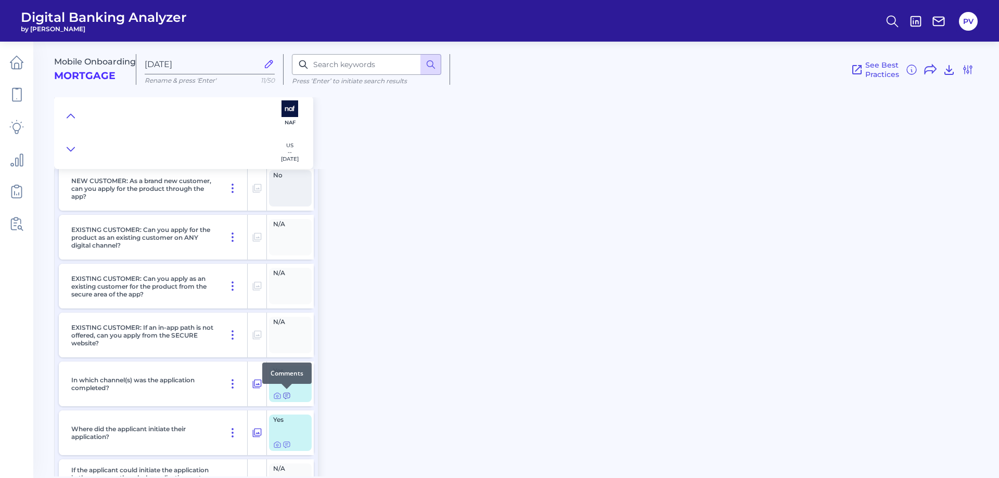
click at [285, 394] on icon at bounding box center [287, 396] width 8 height 8
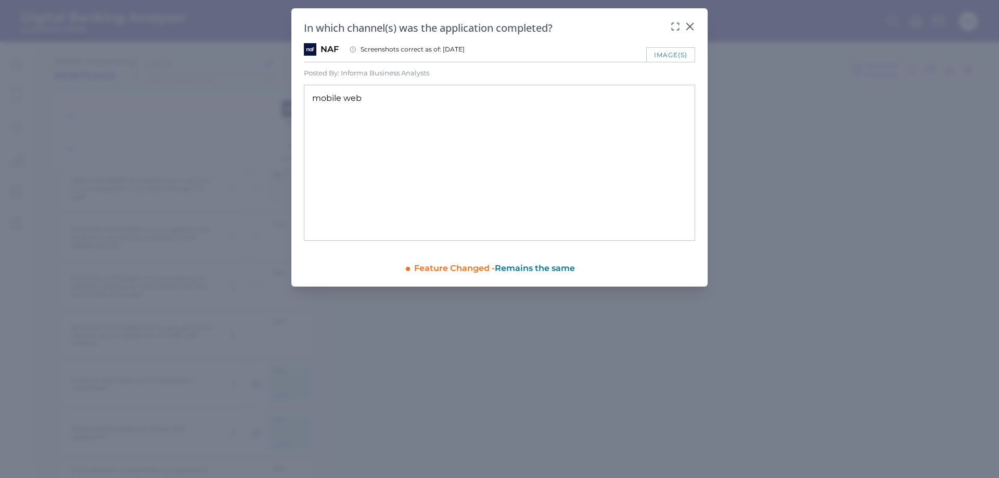
click at [691, 20] on div "In which channel(s) was the application completed? NAF Screenshots correct as o…" at bounding box center [499, 147] width 416 height 278
click at [690, 24] on icon at bounding box center [690, 26] width 10 height 10
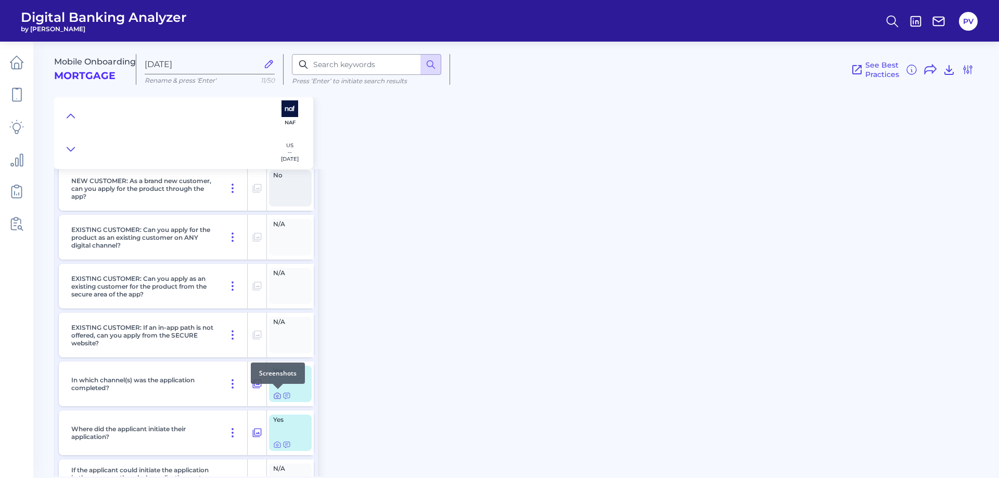
click at [277, 399] on icon at bounding box center [277, 396] width 6 height 6
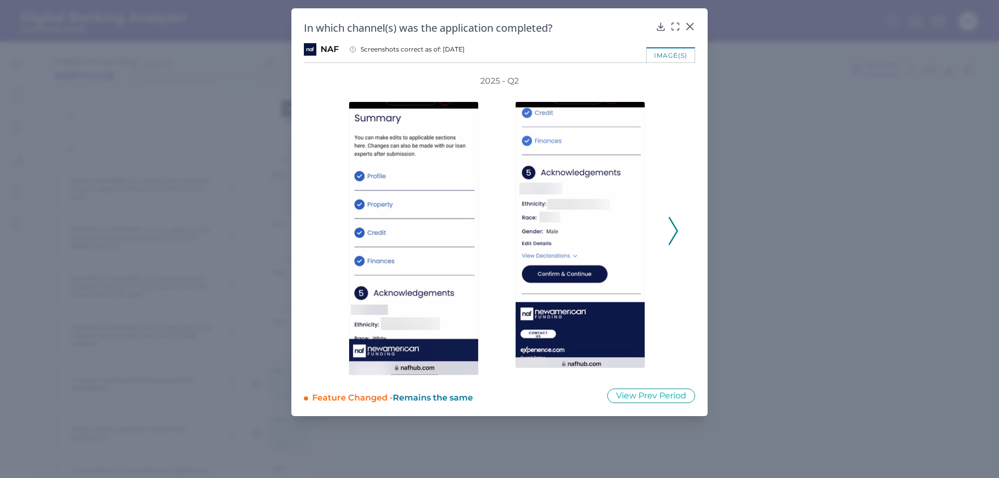
click at [673, 236] on icon at bounding box center [673, 231] width 9 height 28
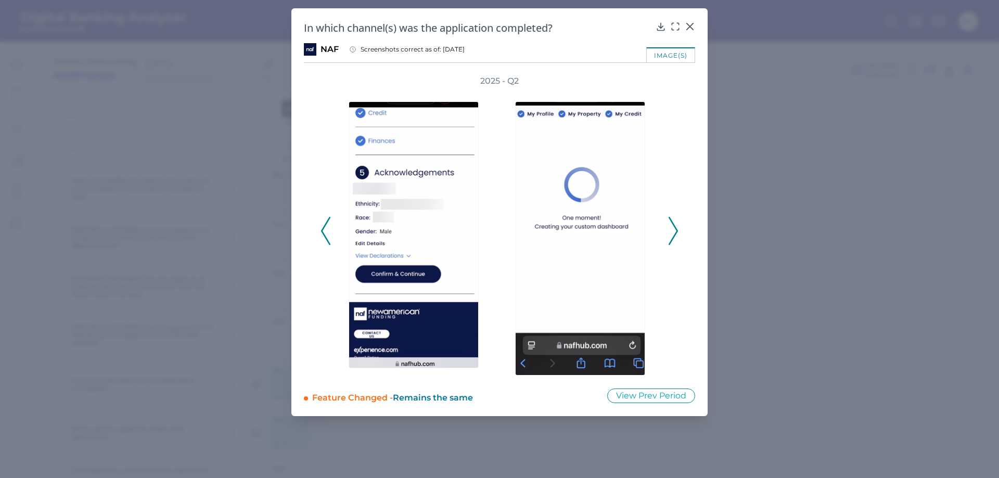
click at [673, 236] on icon at bounding box center [673, 231] width 9 height 28
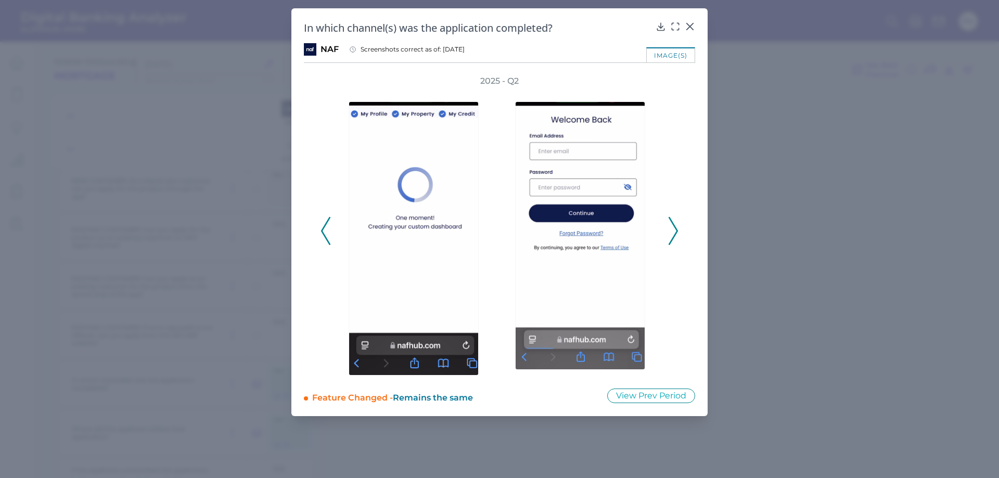
click at [673, 236] on icon at bounding box center [673, 231] width 9 height 28
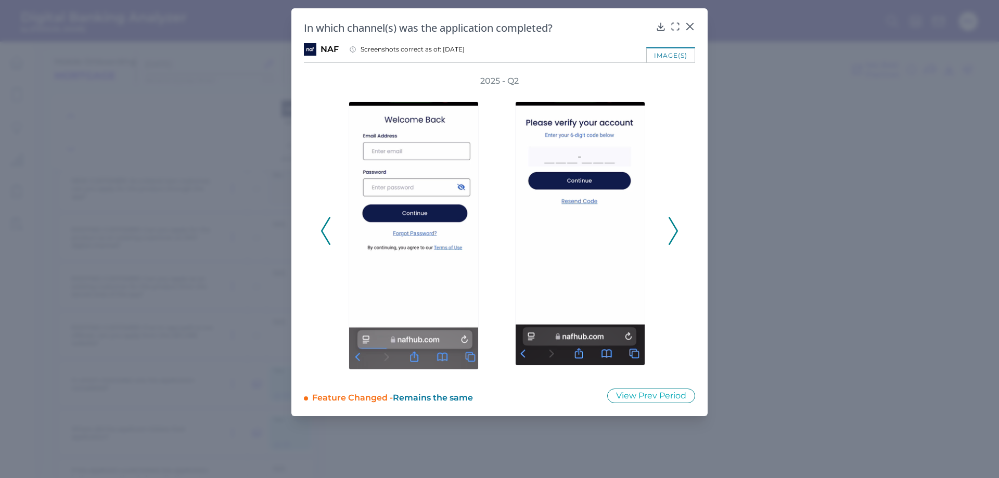
click at [673, 236] on icon at bounding box center [673, 231] width 9 height 28
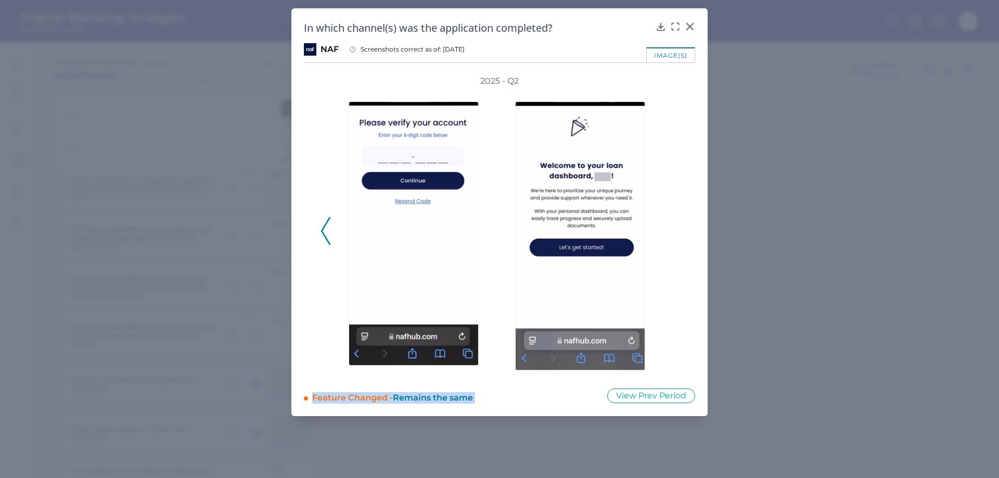
click at [673, 236] on div "2025 - Q2" at bounding box center [500, 225] width 358 height 300
click at [332, 222] on div "2025 - Q2" at bounding box center [500, 225] width 358 height 300
click at [339, 220] on div at bounding box center [416, 231] width 156 height 289
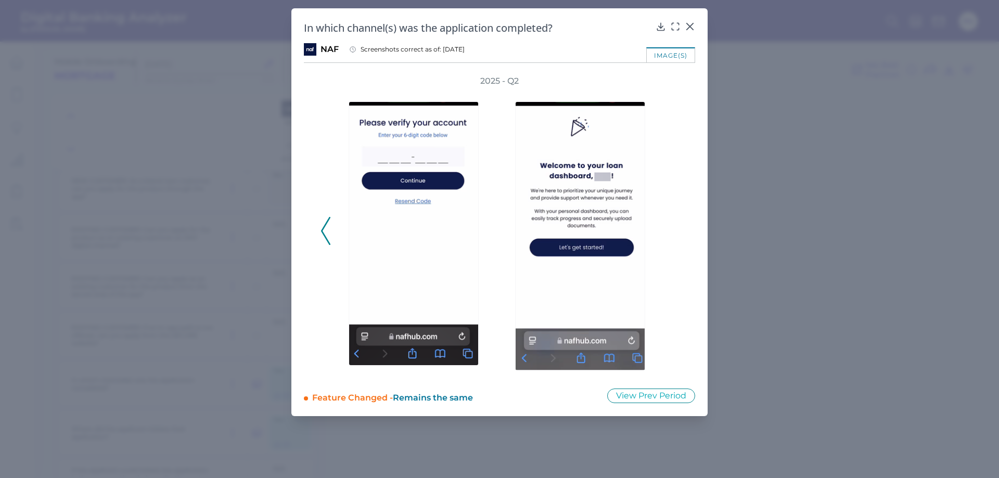
click at [326, 238] on polyline at bounding box center [326, 231] width 8 height 27
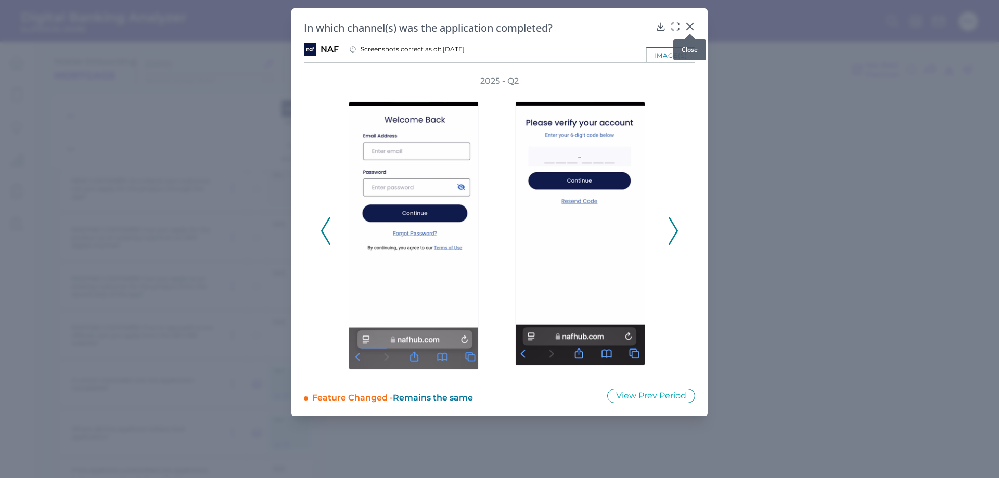
click at [691, 28] on icon at bounding box center [690, 26] width 6 height 6
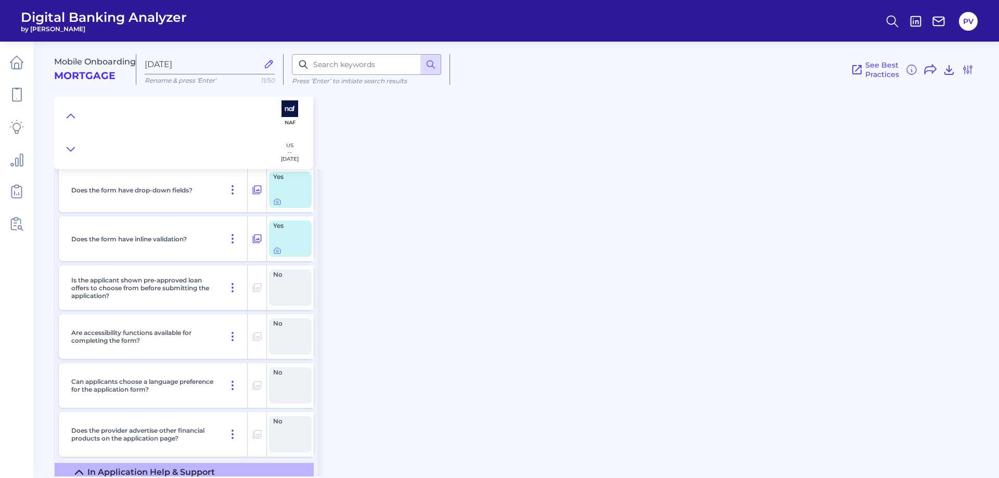
scroll to position [5307, 0]
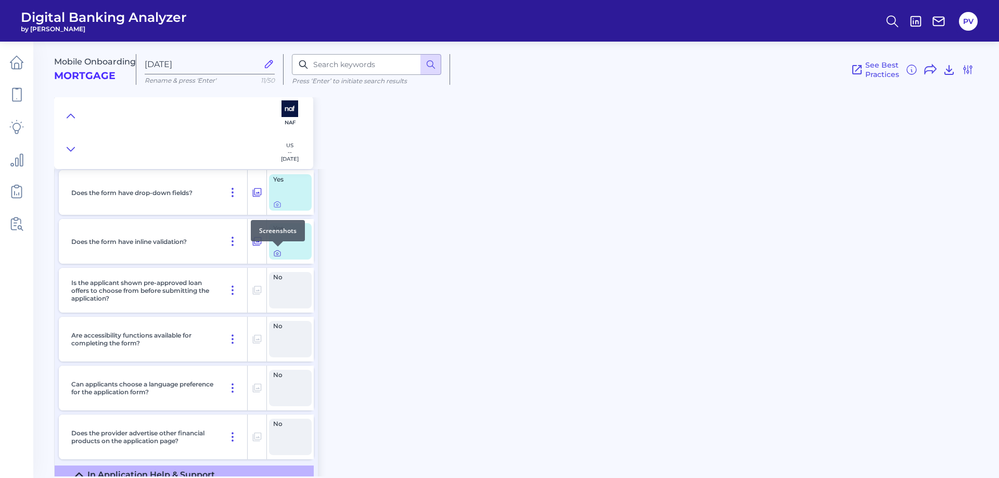
click at [279, 255] on icon at bounding box center [277, 253] width 8 height 8
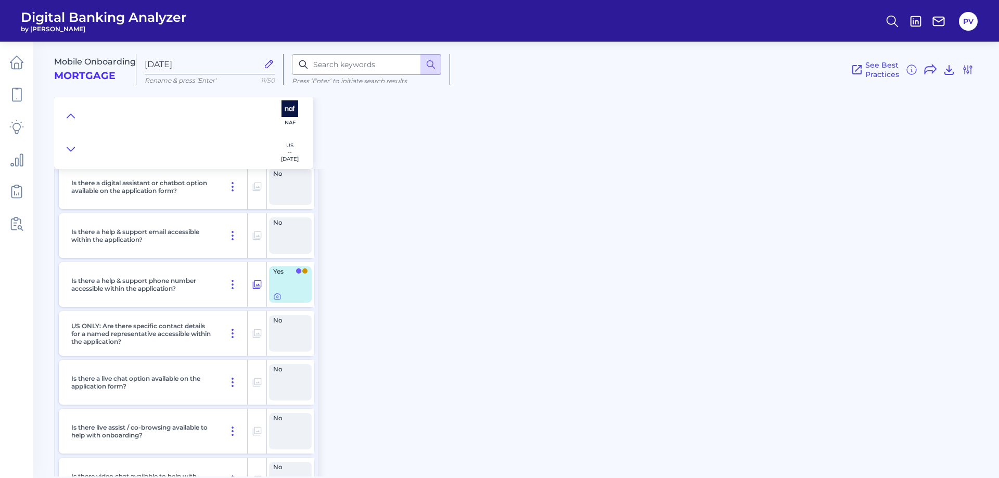
scroll to position [5723, 0]
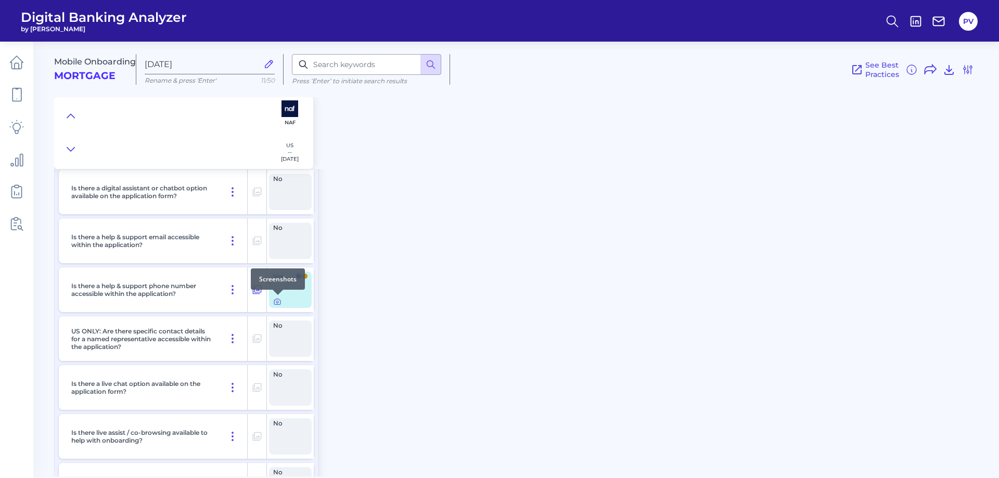
click at [280, 298] on div at bounding box center [278, 295] width 10 height 10
click at [276, 304] on icon at bounding box center [277, 302] width 8 height 8
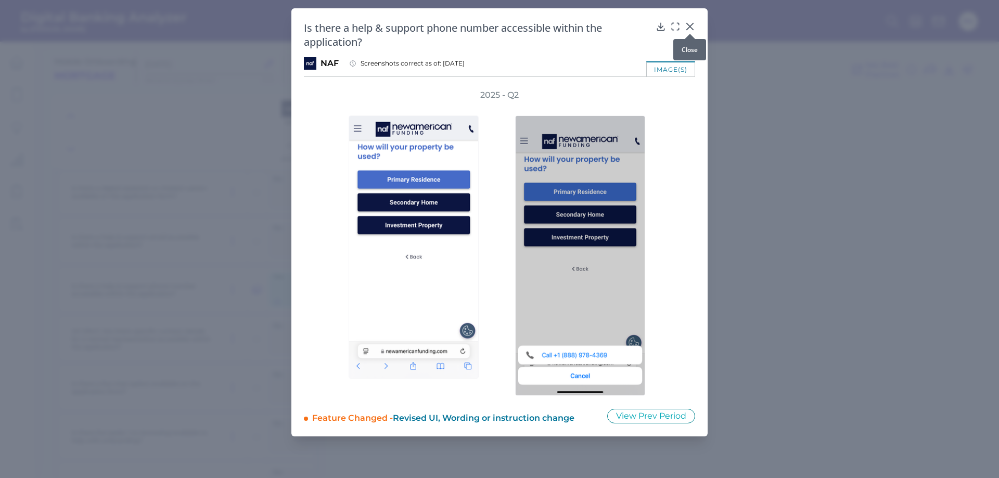
click at [687, 29] on div at bounding box center [690, 34] width 10 height 10
click at [687, 25] on icon at bounding box center [690, 26] width 10 height 10
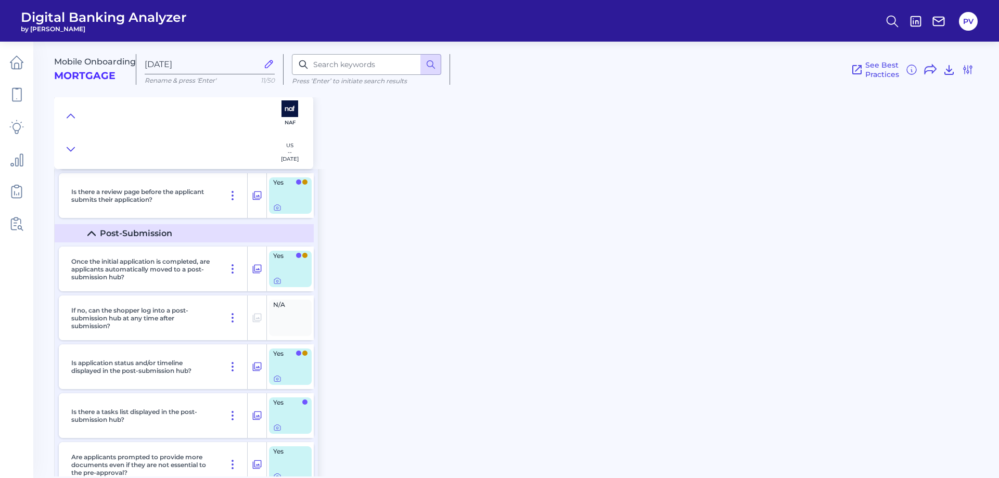
scroll to position [11343, 0]
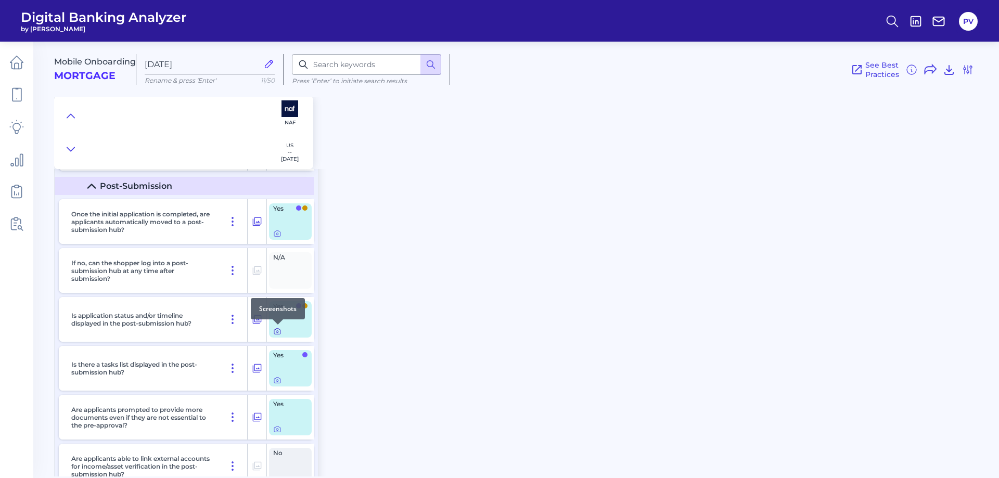
click at [277, 333] on icon at bounding box center [277, 332] width 2 height 2
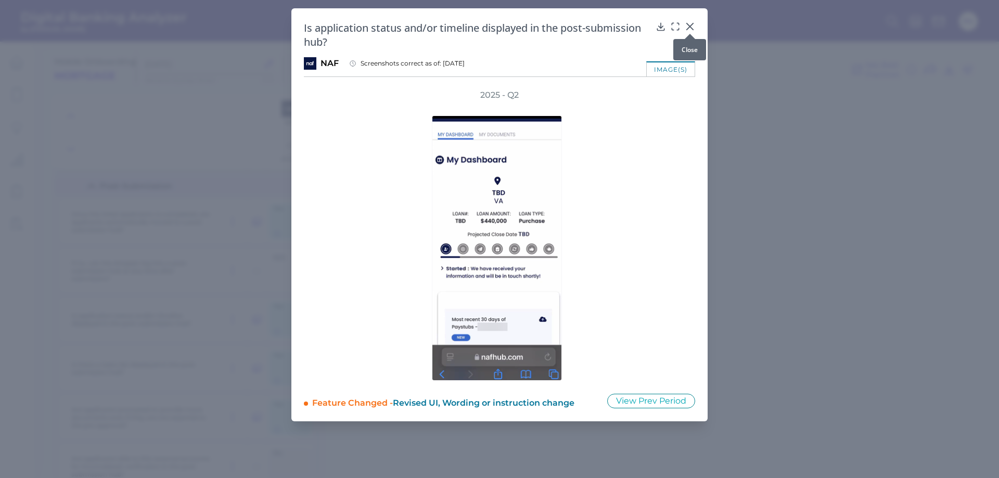
click at [693, 27] on icon at bounding box center [690, 26] width 10 height 10
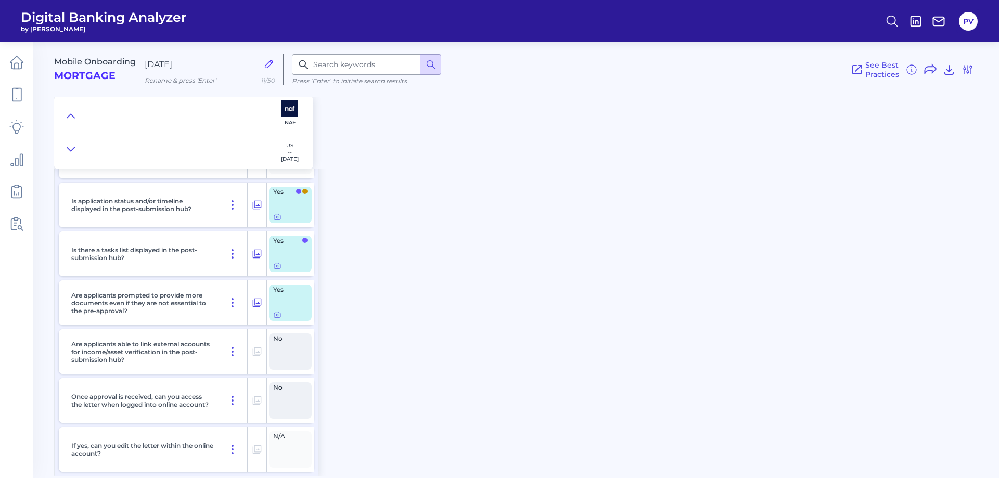
scroll to position [11459, 0]
click at [277, 261] on div at bounding box center [278, 257] width 10 height 10
click at [278, 264] on icon at bounding box center [277, 264] width 8 height 8
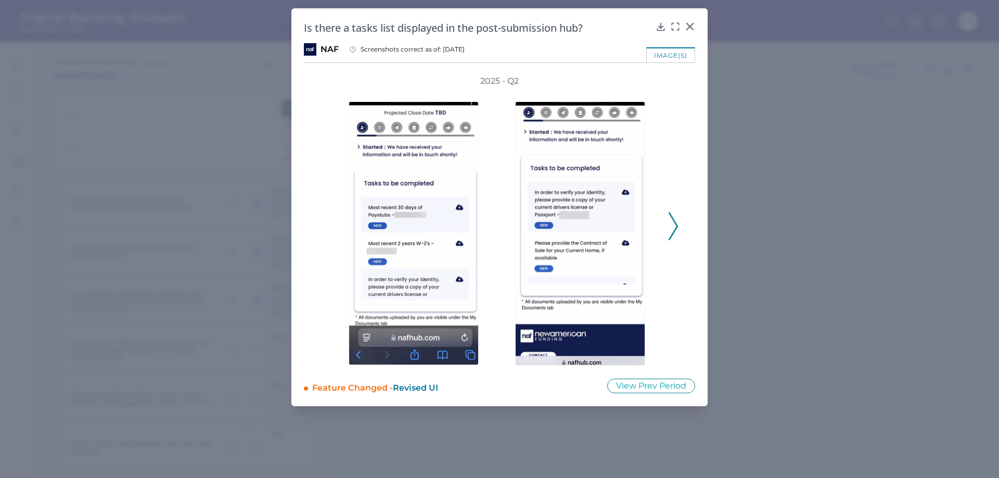
click at [673, 232] on icon at bounding box center [673, 226] width 9 height 28
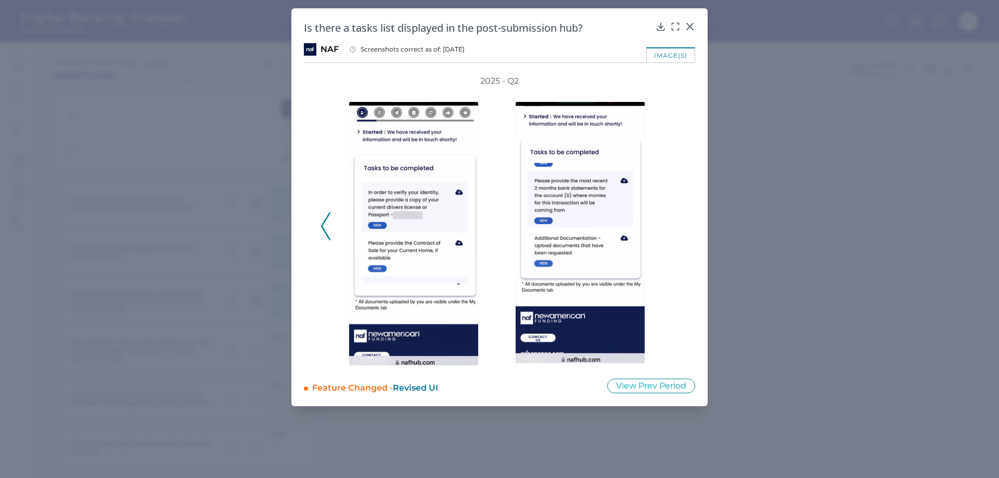
click at [673, 232] on div "2025 - Q2" at bounding box center [500, 220] width 358 height 290
click at [325, 228] on icon at bounding box center [325, 226] width 9 height 28
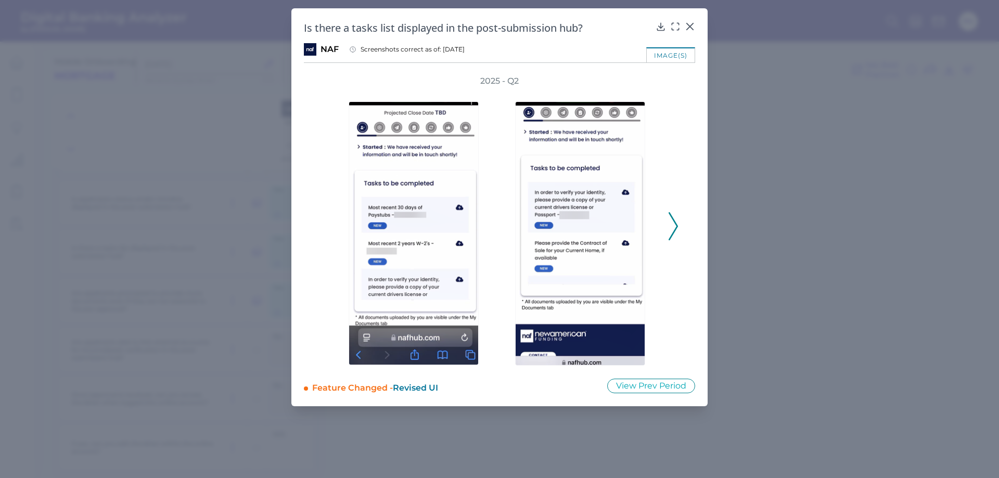
click at [325, 228] on div "2025 - Q2" at bounding box center [500, 220] width 358 height 290
click at [663, 28] on icon at bounding box center [661, 26] width 10 height 10
click at [689, 30] on div at bounding box center [690, 34] width 10 height 10
click at [687, 23] on icon at bounding box center [690, 26] width 6 height 6
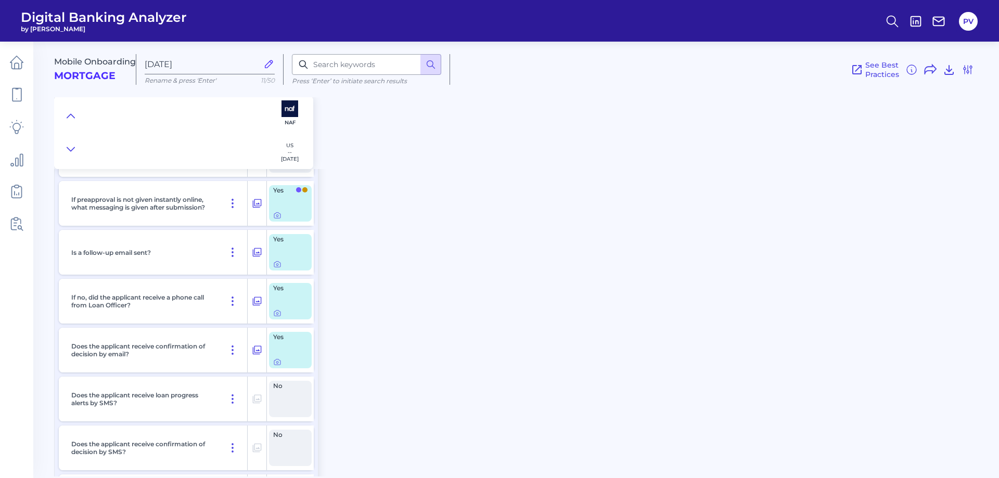
scroll to position [8754, 0]
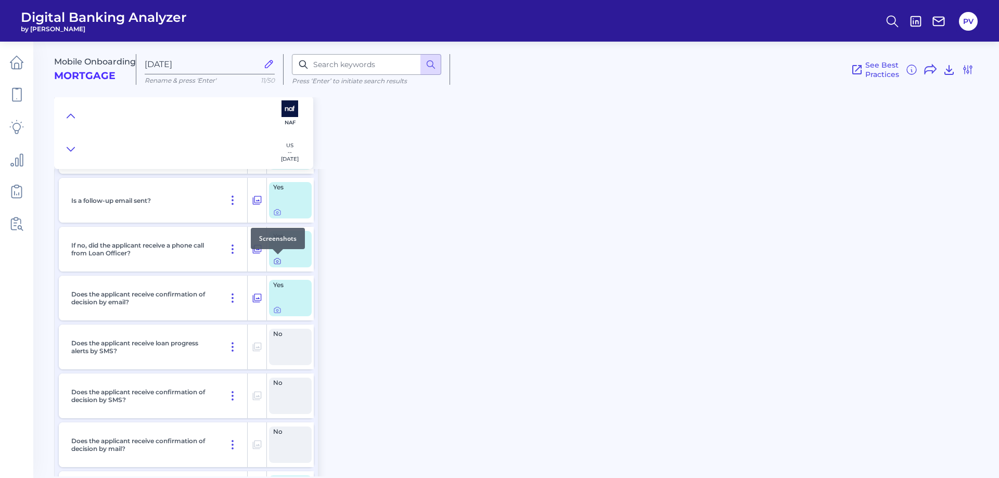
click at [273, 260] on icon at bounding box center [277, 261] width 8 height 8
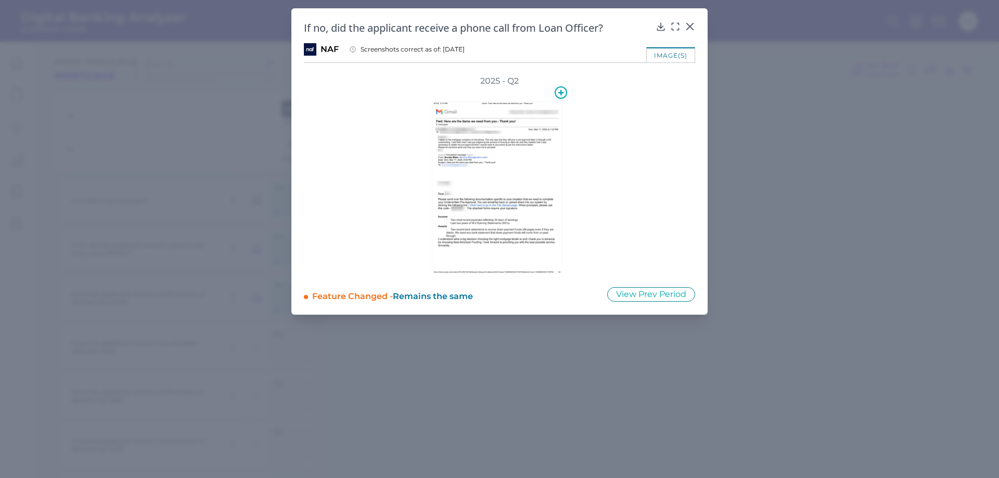
click at [503, 173] on img at bounding box center [497, 187] width 130 height 173
click at [676, 24] on icon at bounding box center [675, 26] width 10 height 10
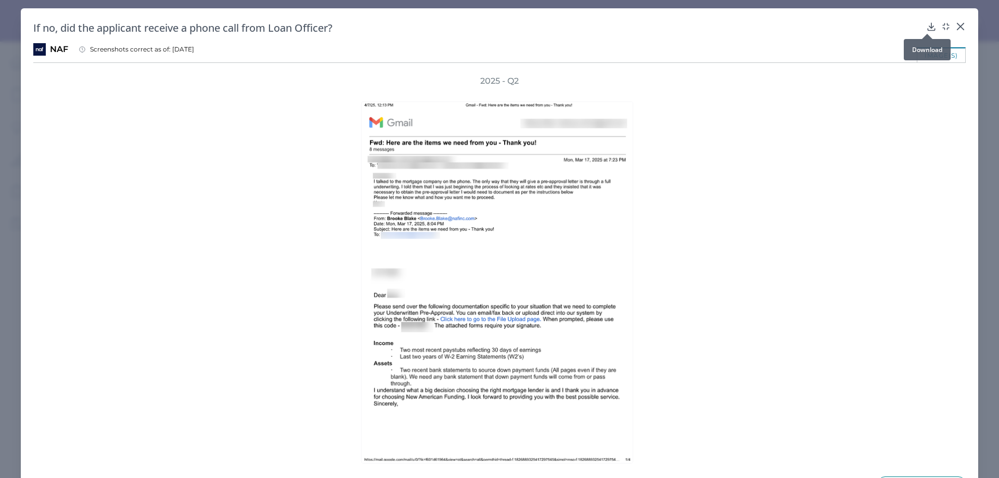
click at [926, 25] on icon at bounding box center [931, 26] width 10 height 10
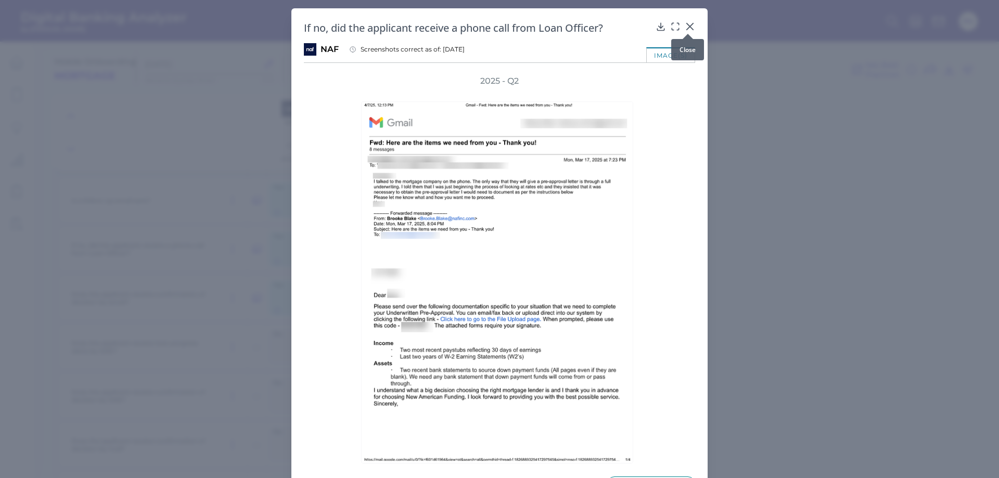
click at [690, 24] on icon at bounding box center [690, 26] width 6 height 6
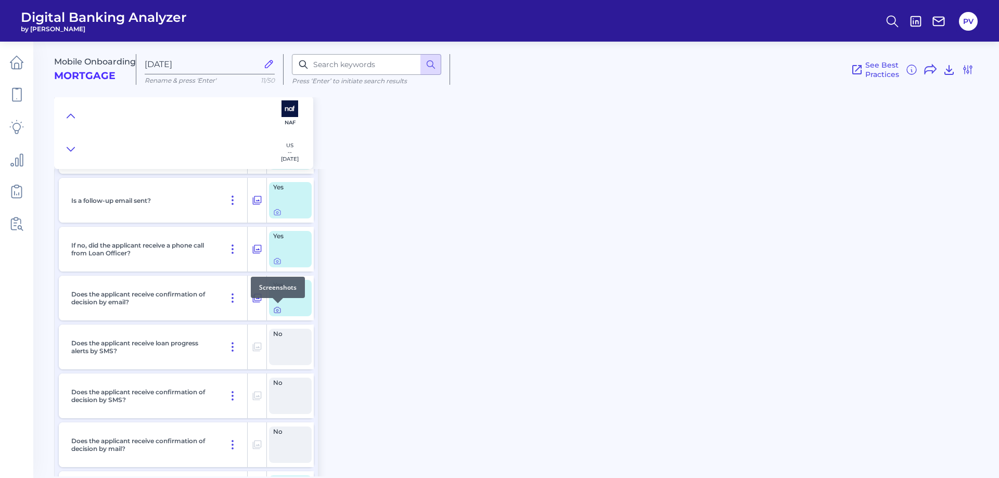
click at [279, 312] on icon at bounding box center [277, 310] width 8 height 8
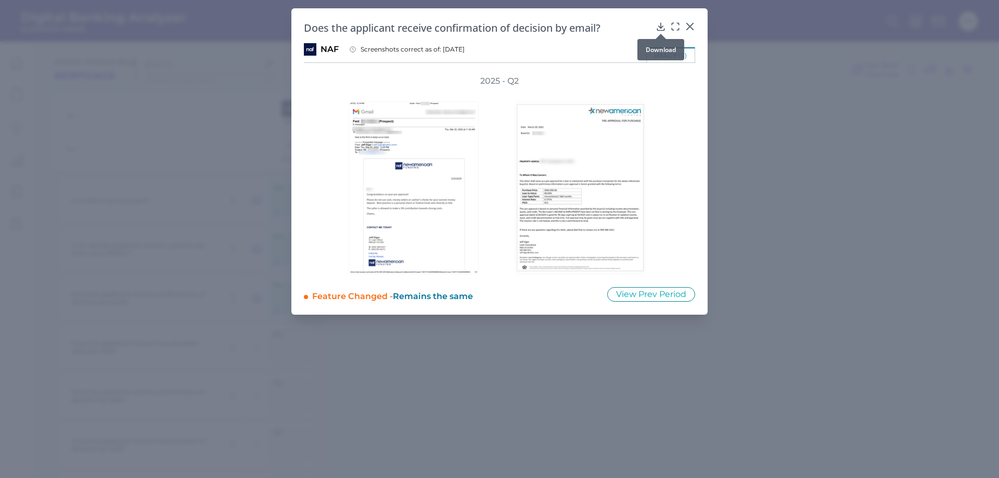
click at [656, 28] on icon at bounding box center [661, 26] width 10 height 10
click at [677, 21] on icon at bounding box center [675, 26] width 10 height 10
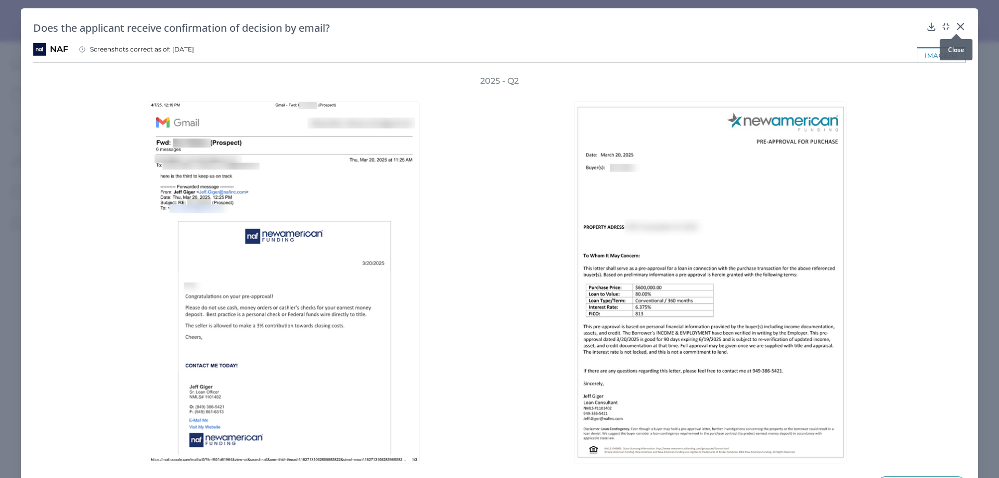
click at [957, 28] on icon at bounding box center [960, 26] width 6 height 6
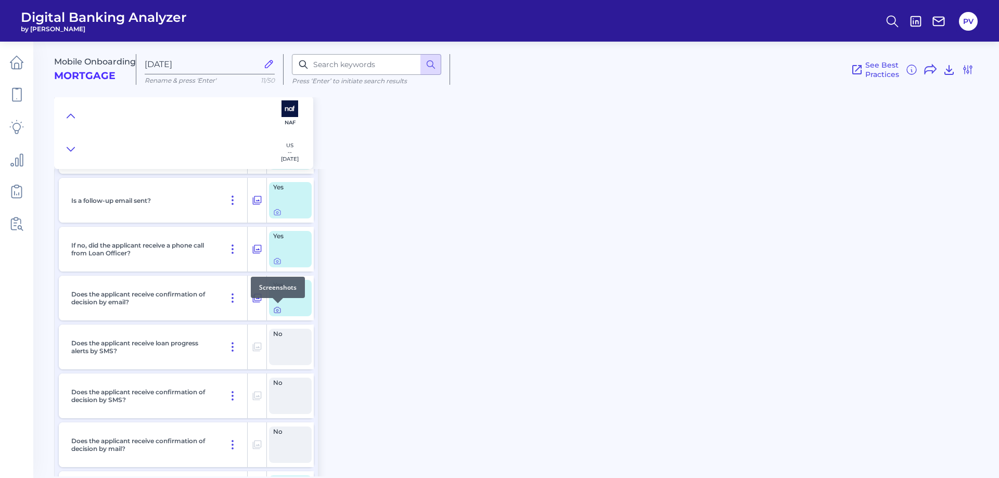
click at [279, 313] on icon at bounding box center [277, 311] width 6 height 6
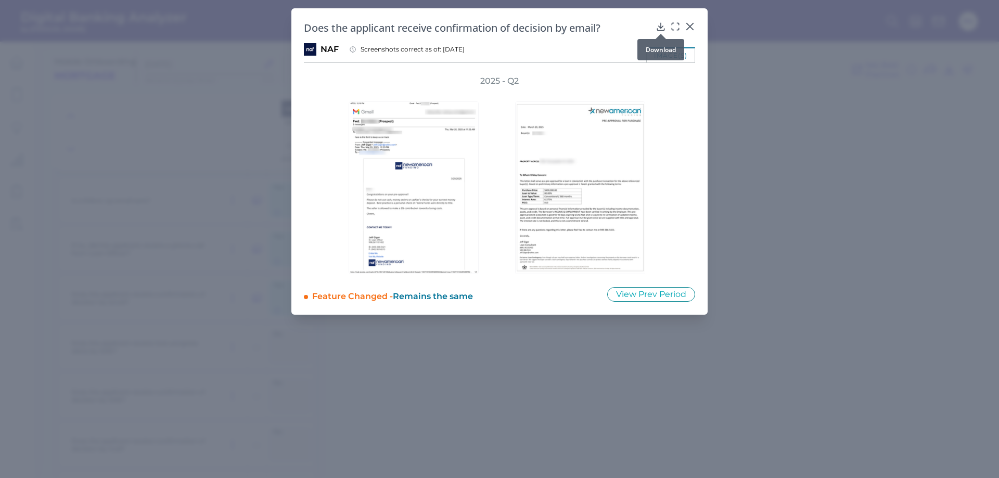
click at [664, 28] on icon at bounding box center [661, 26] width 10 height 10
click at [697, 24] on div "Does the applicant receive confirmation of decision by email? NAF Screenshots c…" at bounding box center [499, 161] width 416 height 306
click at [689, 21] on icon at bounding box center [690, 26] width 10 height 10
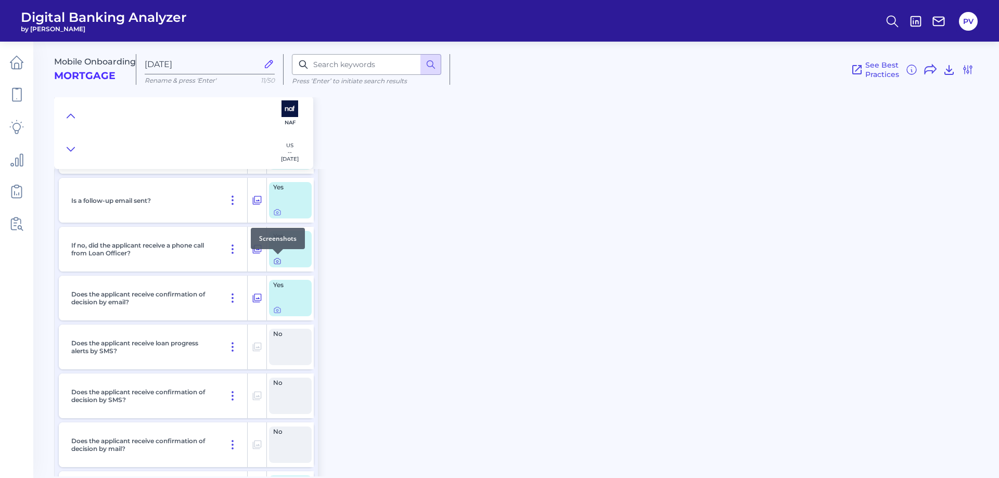
click at [281, 263] on icon at bounding box center [277, 261] width 8 height 8
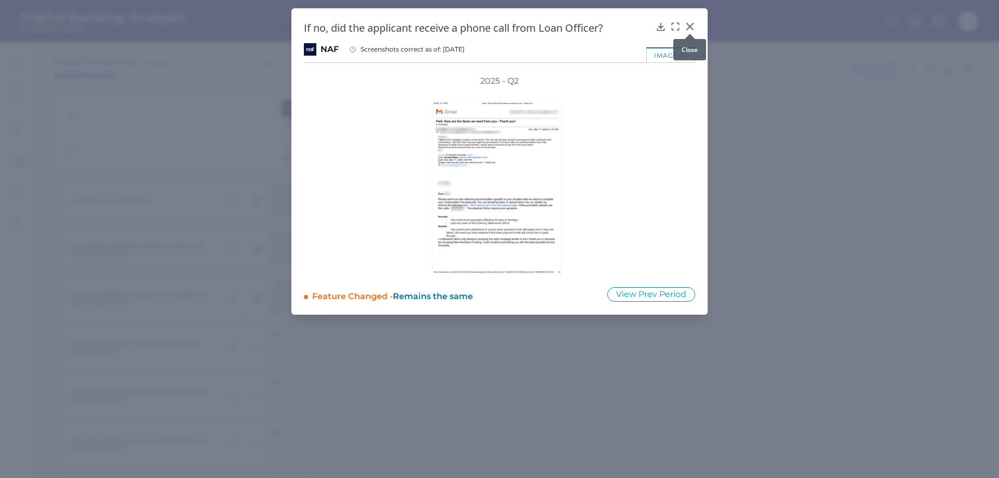
click at [688, 31] on div at bounding box center [690, 34] width 10 height 10
click at [691, 24] on icon at bounding box center [690, 26] width 10 height 10
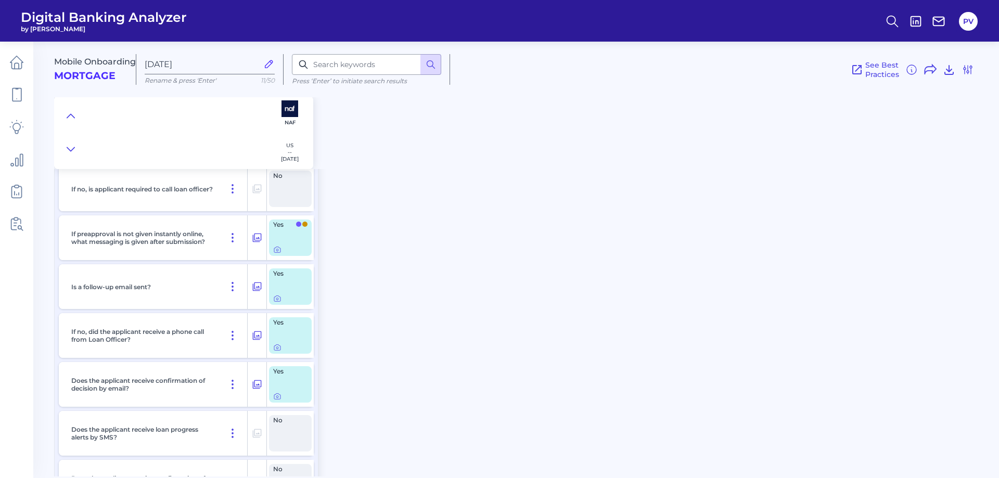
scroll to position [8650, 0]
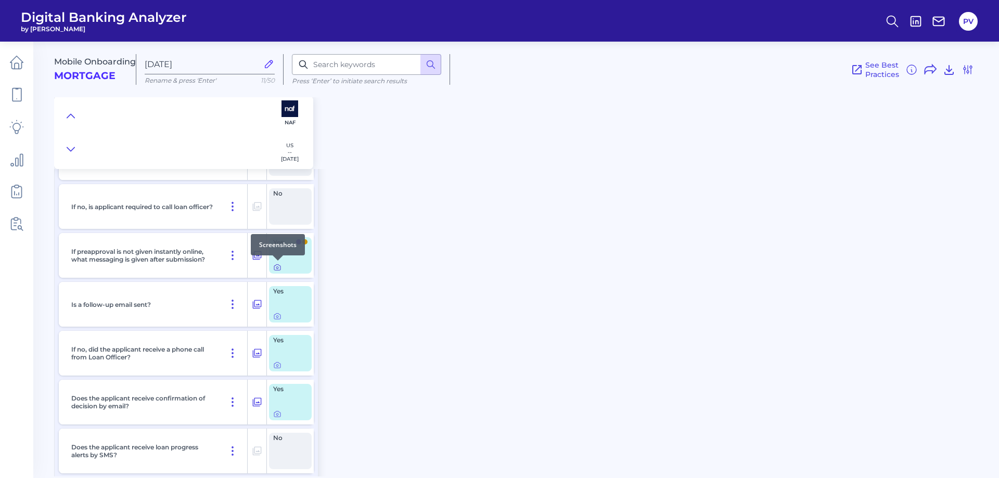
click at [277, 266] on icon at bounding box center [277, 267] width 8 height 8
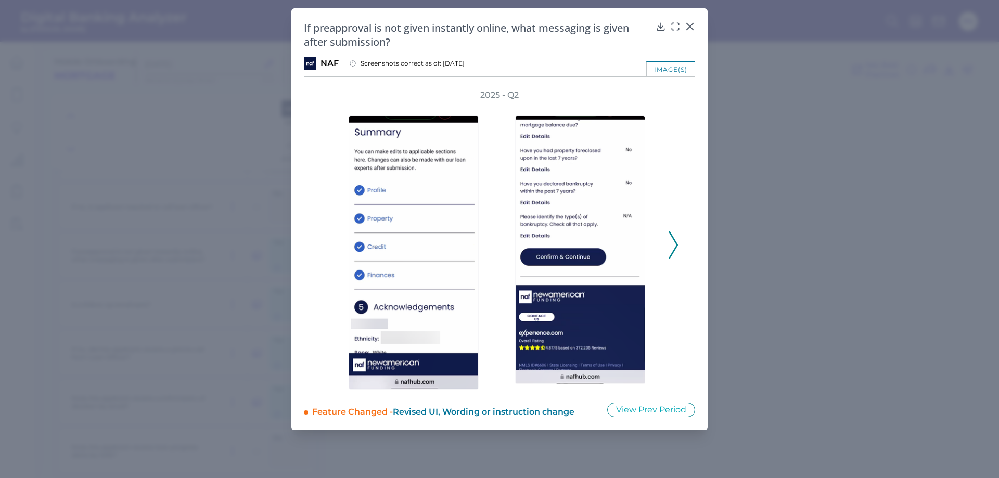
click at [670, 245] on icon at bounding box center [673, 245] width 9 height 28
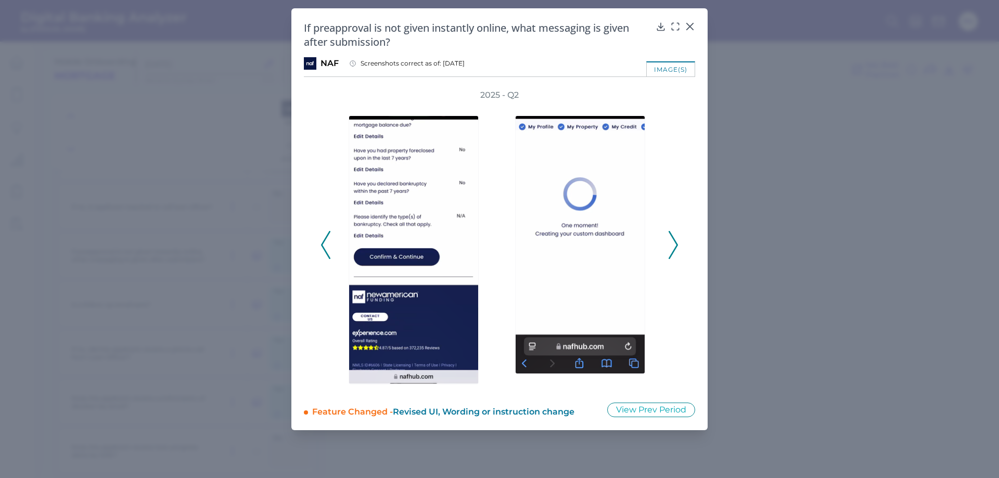
click at [670, 245] on icon at bounding box center [673, 245] width 9 height 28
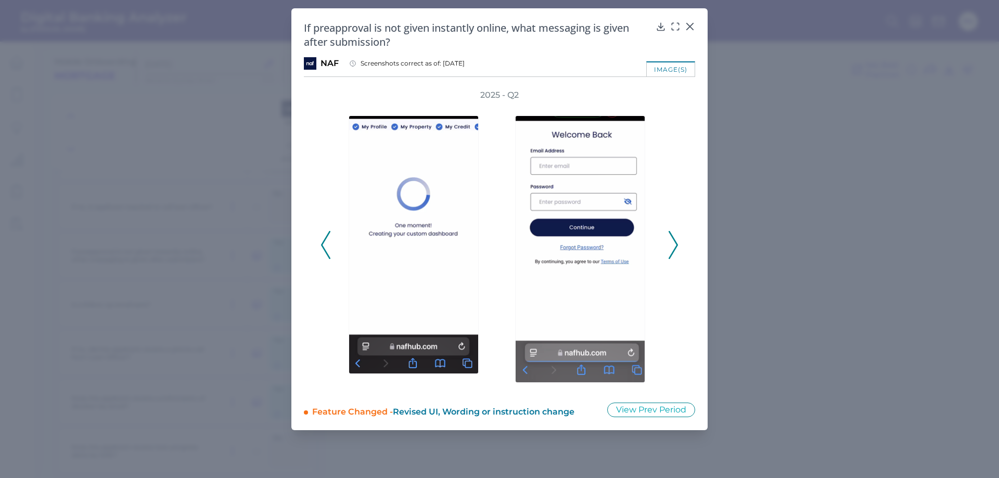
click at [670, 245] on icon at bounding box center [673, 245] width 9 height 28
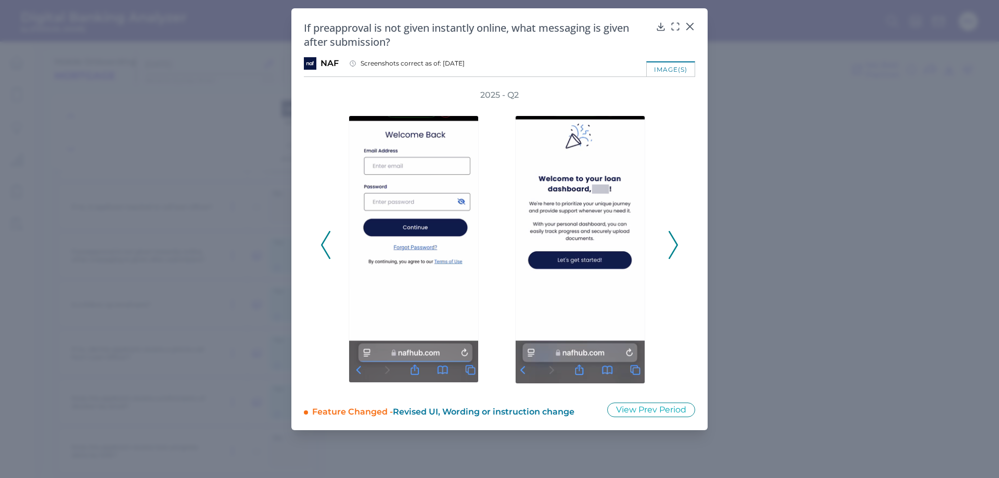
click at [670, 245] on icon at bounding box center [673, 245] width 9 height 28
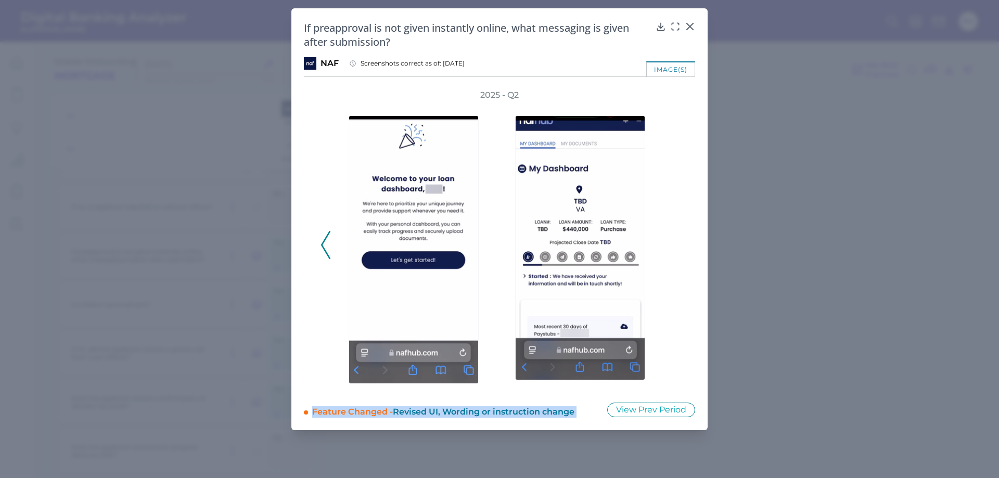
click at [670, 245] on div "2025 - Q2" at bounding box center [500, 239] width 358 height 300
click at [687, 27] on icon at bounding box center [690, 26] width 10 height 10
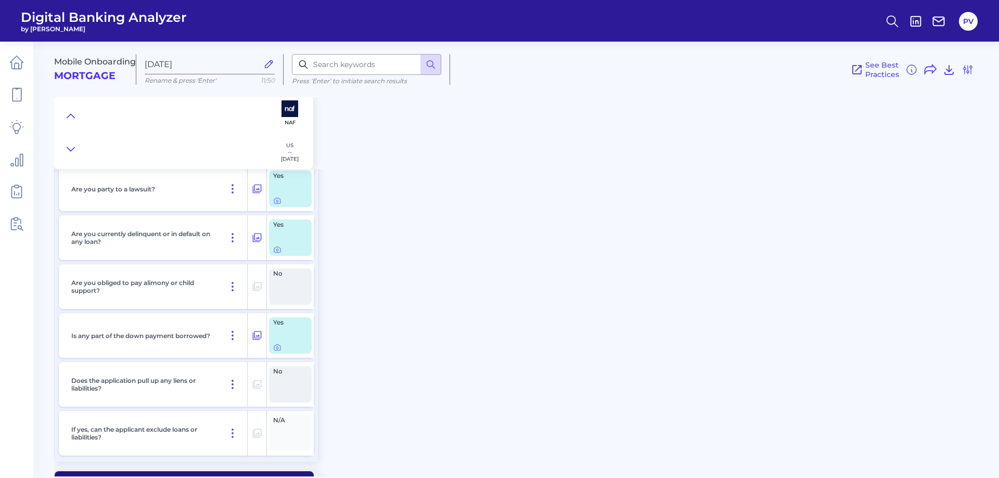
scroll to position [7817, 0]
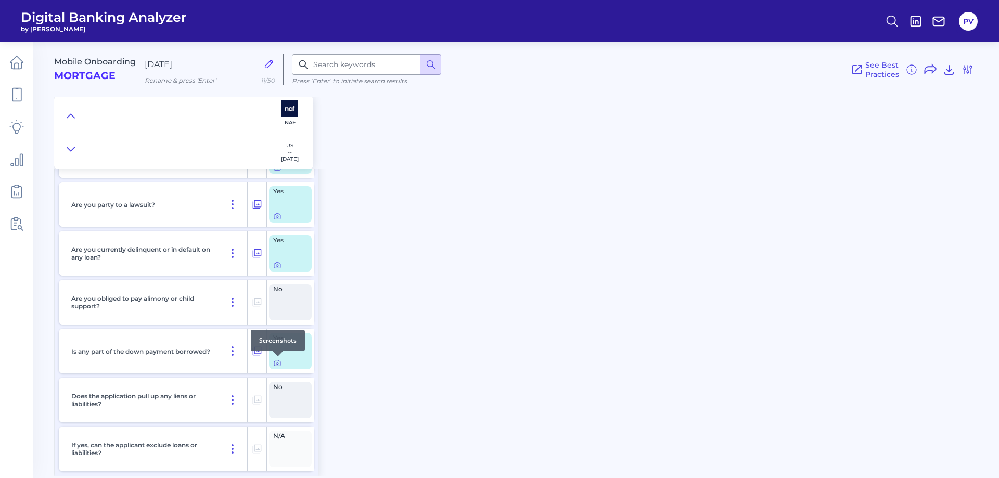
click at [275, 362] on icon at bounding box center [277, 363] width 8 height 8
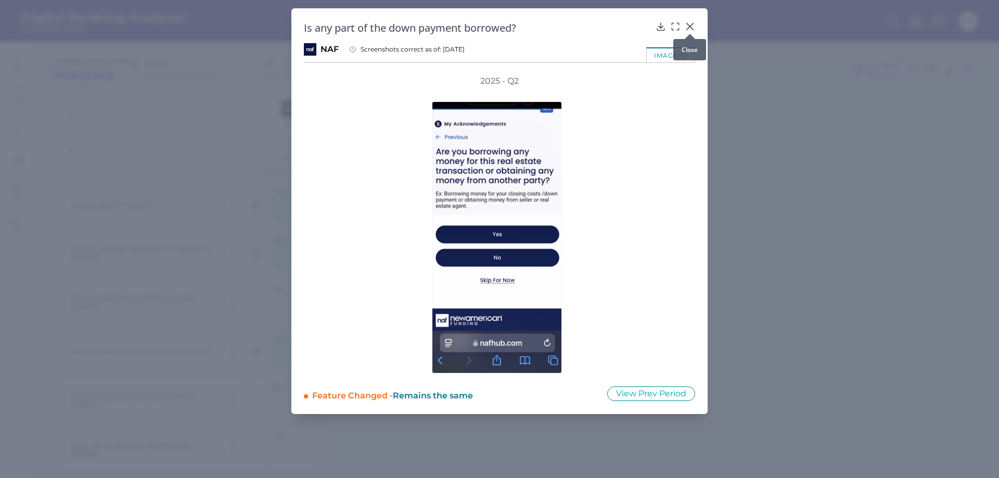
click at [689, 25] on icon at bounding box center [690, 26] width 6 height 6
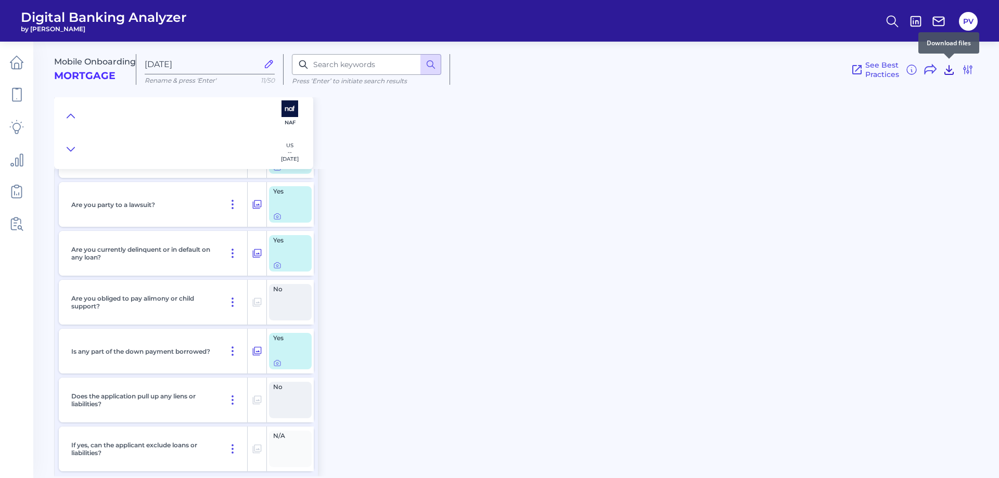
click at [949, 70] on icon at bounding box center [949, 70] width 8 height 9
click at [674, 95] on div "Mobile Onboarding Mortgage [DATE] Rename & press 'Enter' 11/50 Press ‘Enter’ to…" at bounding box center [524, 65] width 941 height 64
